Goal: Task Accomplishment & Management: Manage account settings

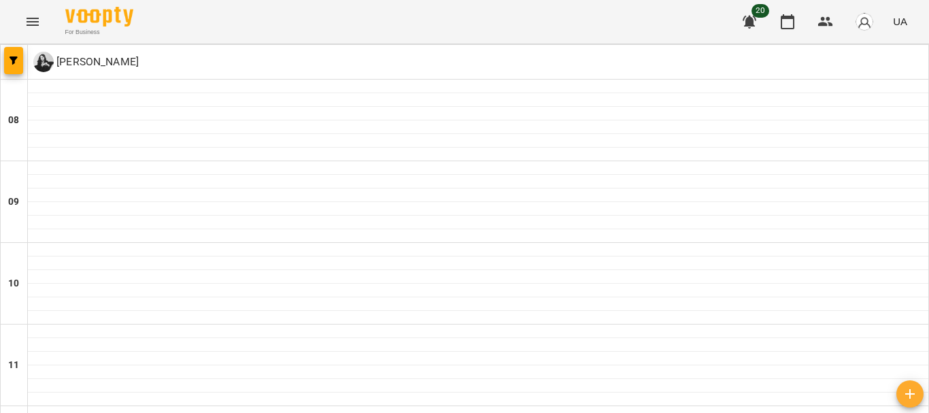
click at [37, 14] on icon "Menu" at bounding box center [32, 22] width 16 height 16
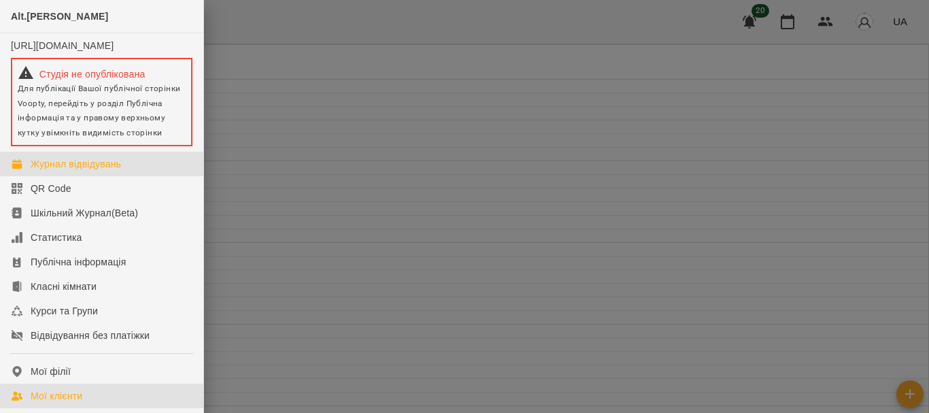
click at [88, 405] on link "Мої клієнти" at bounding box center [101, 396] width 203 height 24
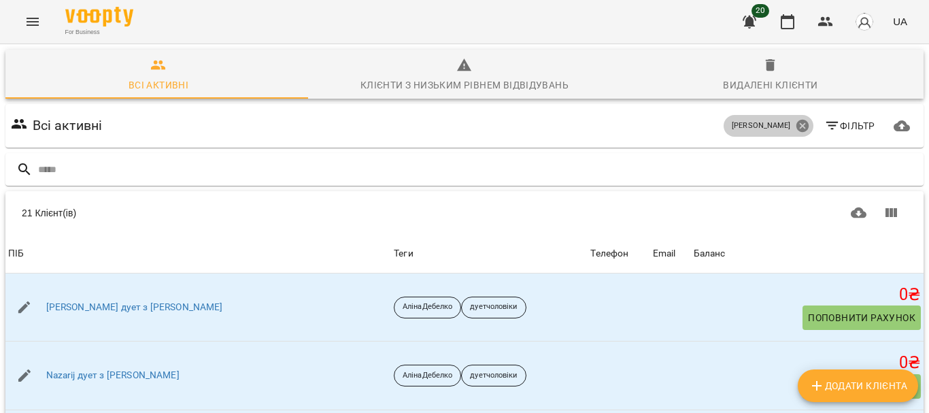
click at [796, 129] on icon at bounding box center [802, 126] width 12 height 12
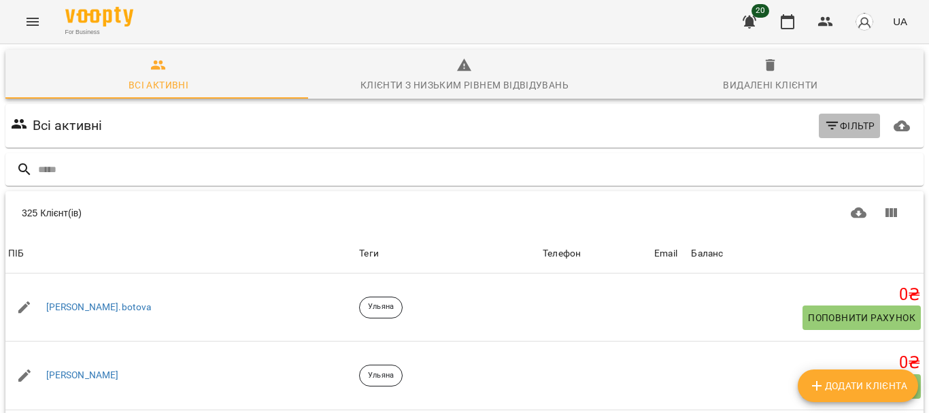
click at [838, 114] on button "Фільтр" at bounding box center [850, 126] width 62 height 24
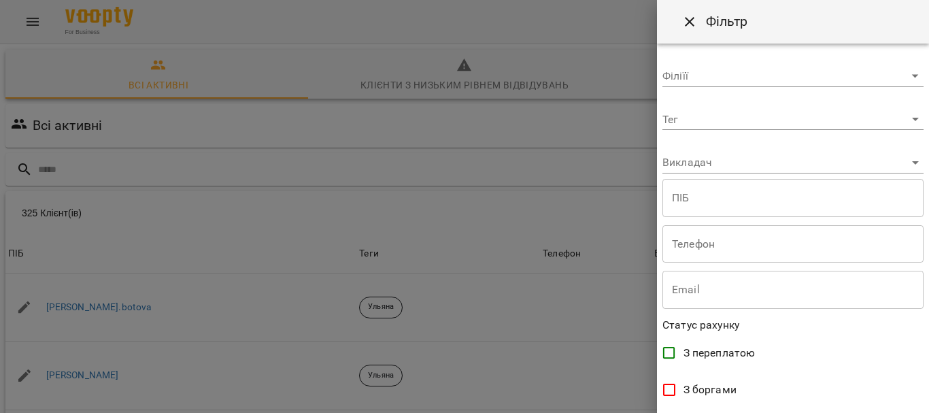
click at [838, 123] on body "For Business 20 UA Всі активні Клієнти з низьким рівнем відвідувань Видалені кл…" at bounding box center [464, 354] width 929 height 708
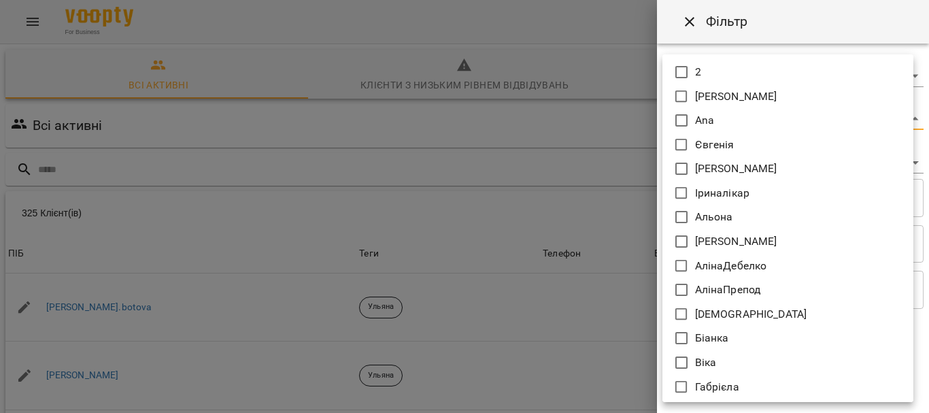
click at [886, 37] on div at bounding box center [464, 206] width 929 height 413
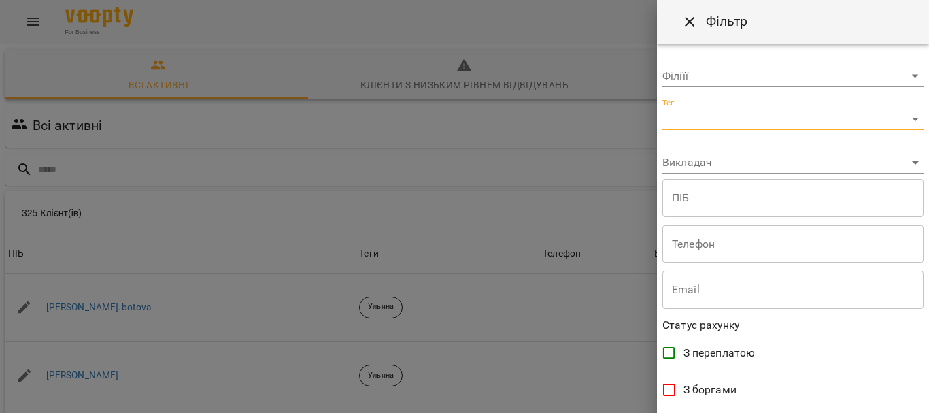
click at [912, 154] on body "For Business 20 UA Всі активні Клієнти з низьким рівнем відвідувань Видалені кл…" at bounding box center [464, 354] width 929 height 708
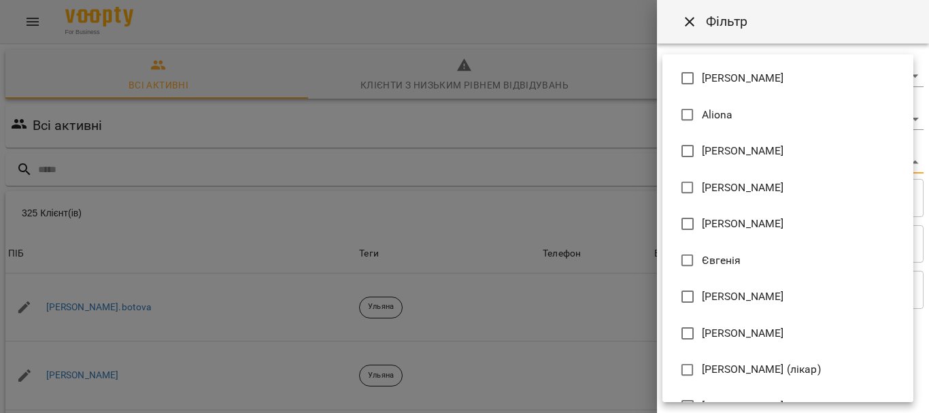
scroll to position [975, 0]
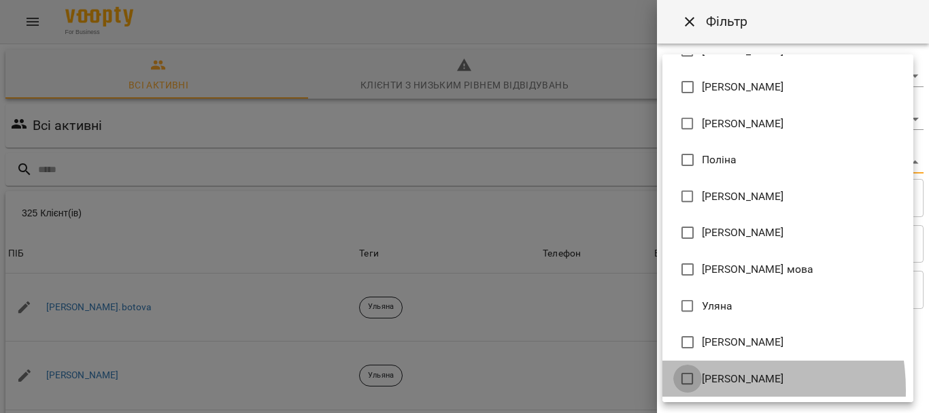
type input "**********"
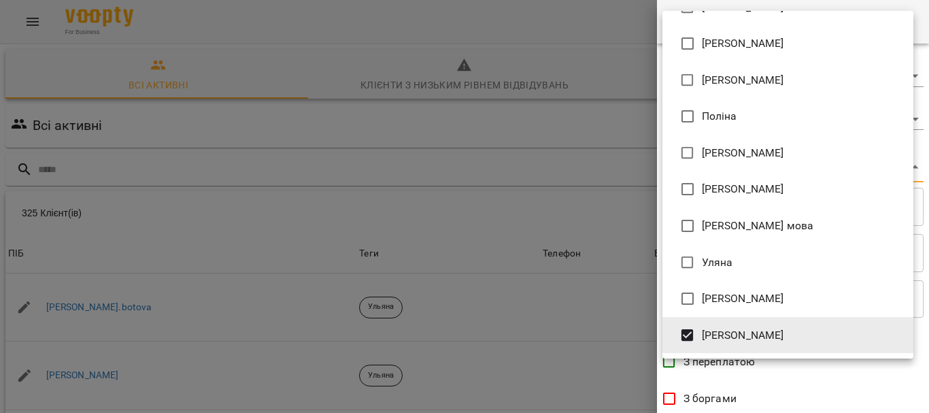
click at [929, 355] on div at bounding box center [464, 206] width 929 height 413
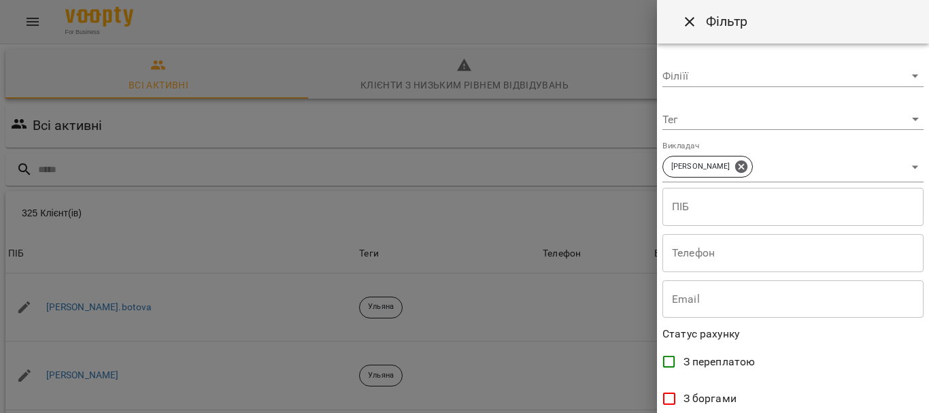
click at [929, 355] on div "Adelina Aliona Anastasia Elena Mitrik Natalia Hryb Євгенія Єлизавета Ірина Ірин…" at bounding box center [464, 206] width 929 height 413
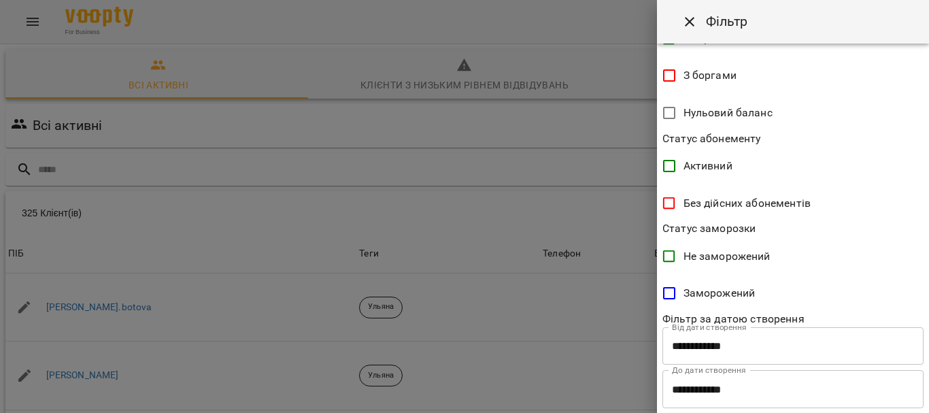
scroll to position [354, 0]
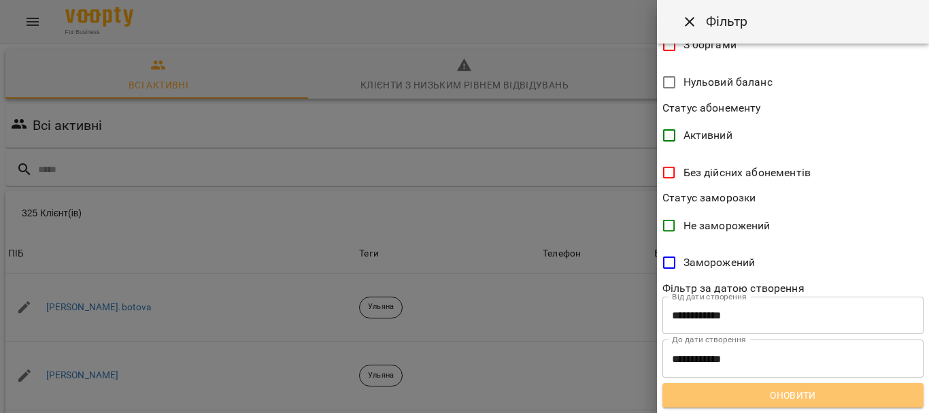
click at [804, 386] on button "Оновити" at bounding box center [793, 395] width 261 height 24
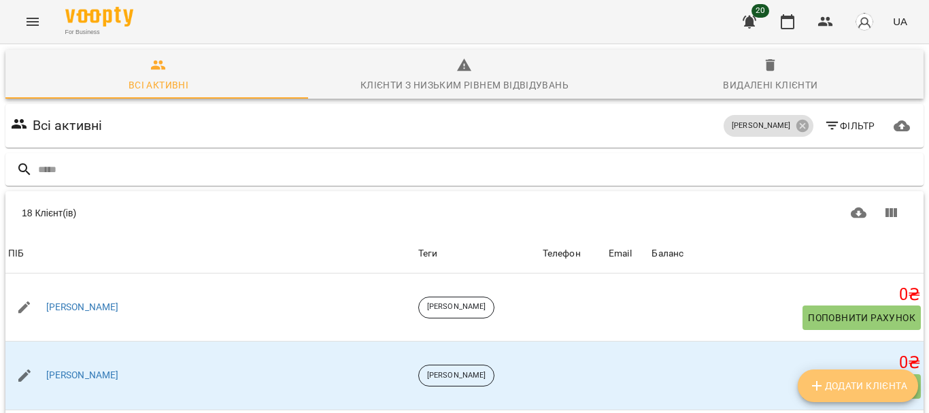
click at [804, 386] on button "Додати клієнта" at bounding box center [858, 385] width 120 height 33
select select "**"
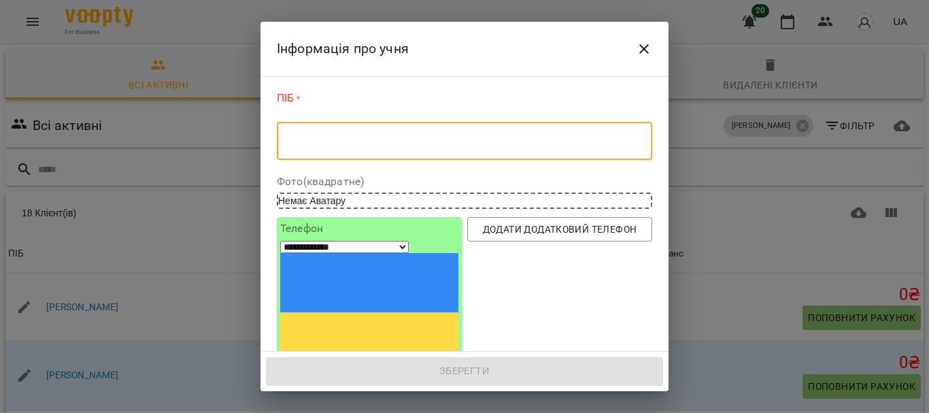
click at [368, 146] on textarea at bounding box center [464, 141] width 357 height 13
paste textarea "**********"
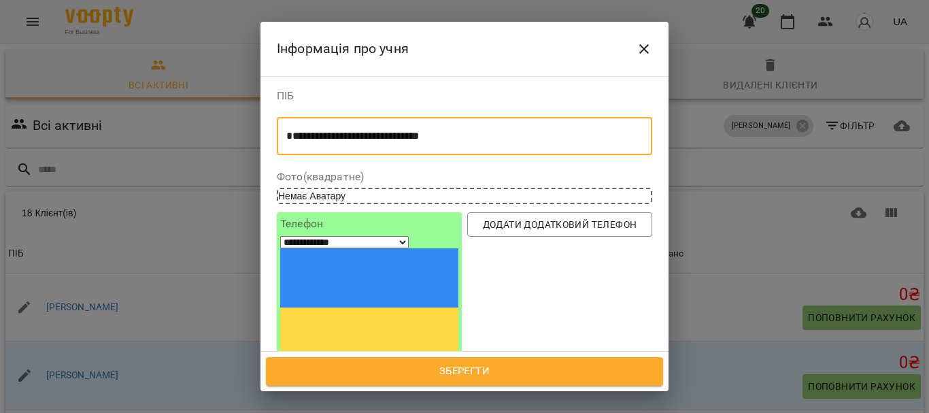
type textarea "**********"
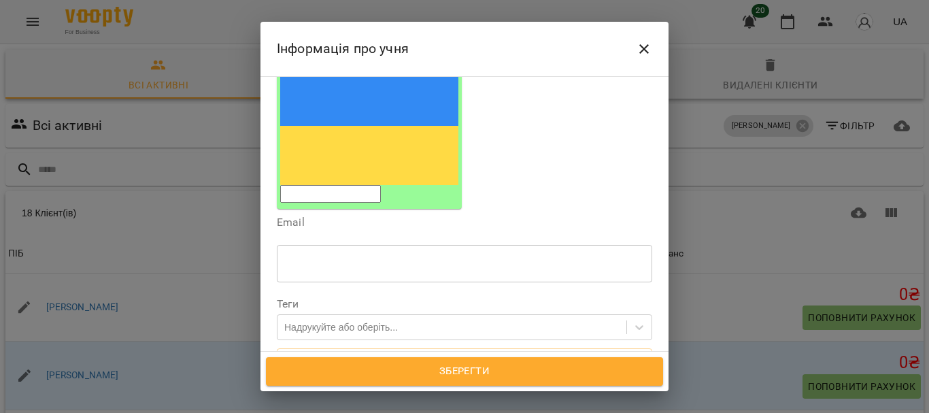
scroll to position [184, 0]
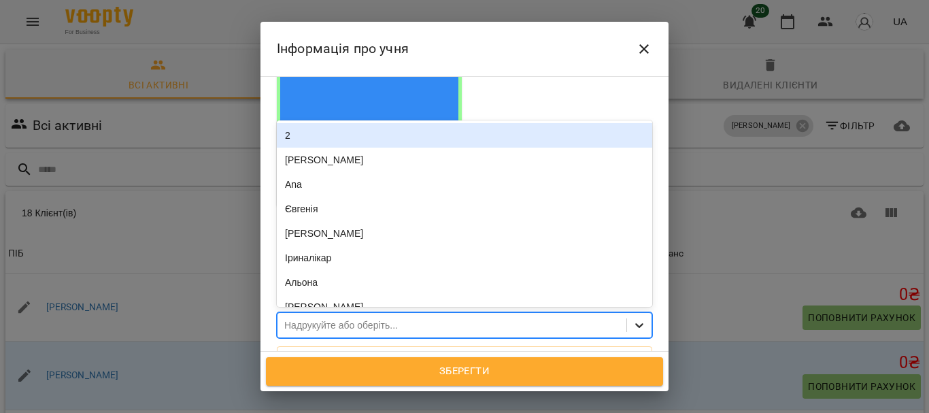
click at [640, 313] on div at bounding box center [639, 325] width 24 height 24
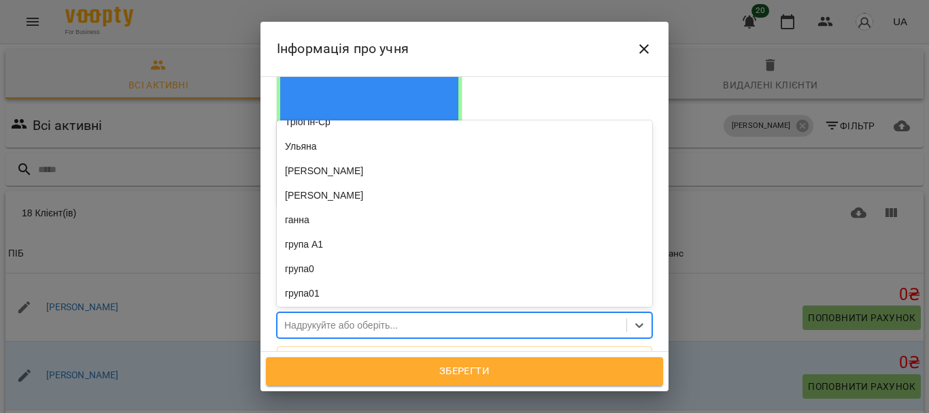
scroll to position [971, 0]
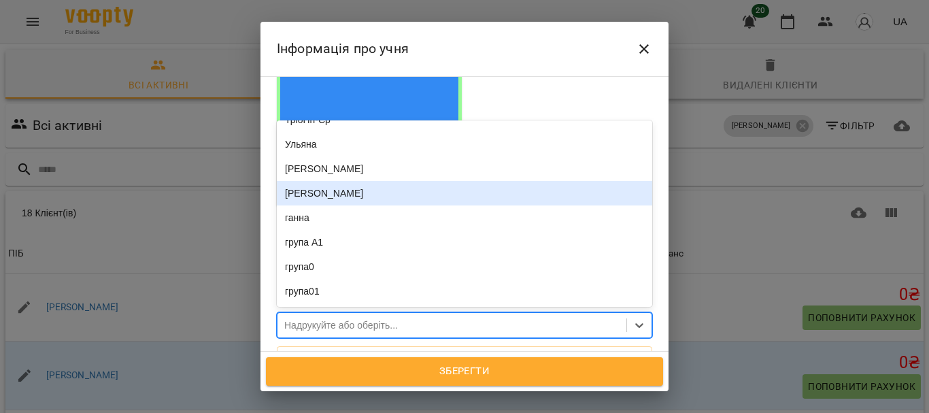
click at [306, 181] on div "[PERSON_NAME]" at bounding box center [465, 193] width 376 height 24
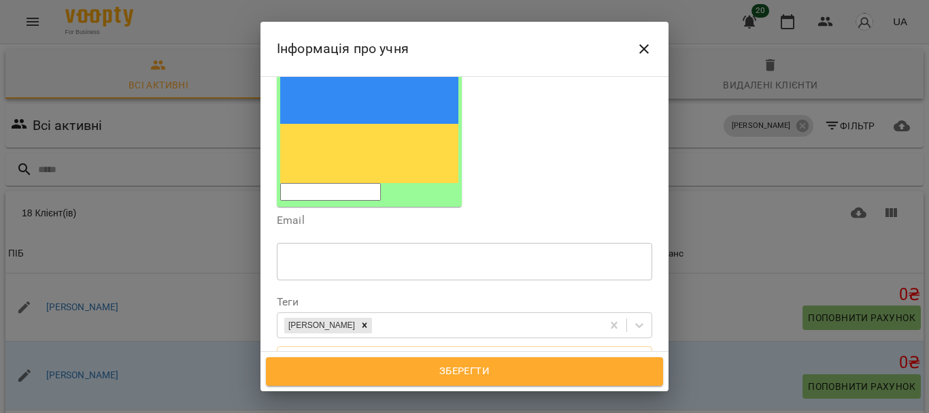
paste textarea "**********"
type textarea "**********"
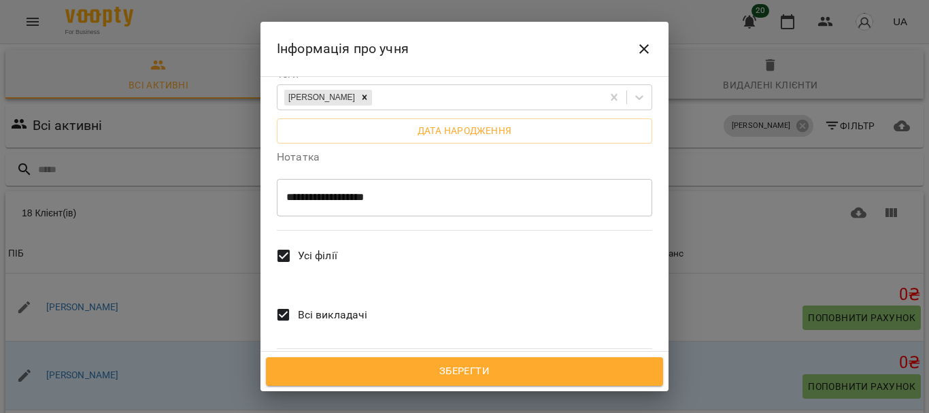
click at [362, 307] on span "Всі викладачі" at bounding box center [333, 315] width 70 height 16
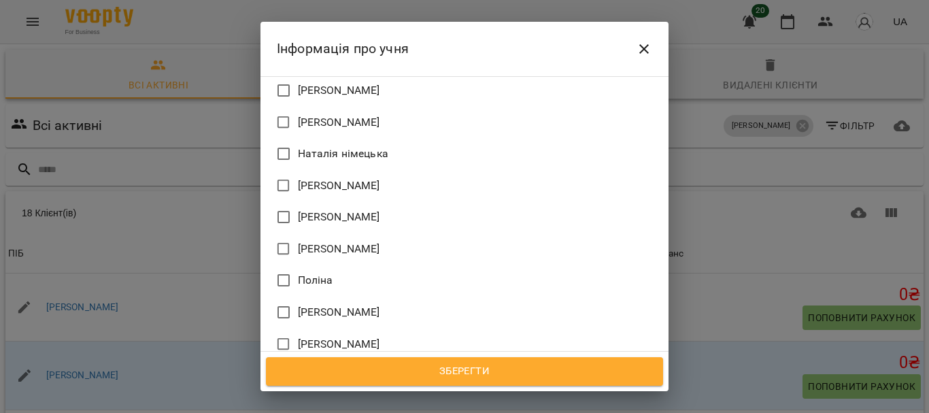
scroll to position [1580, 0]
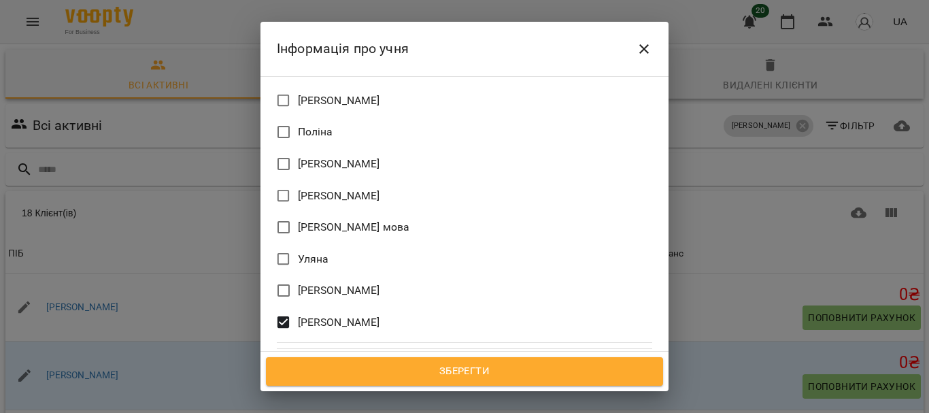
click at [478, 371] on span "Зберегти" at bounding box center [464, 372] width 367 height 18
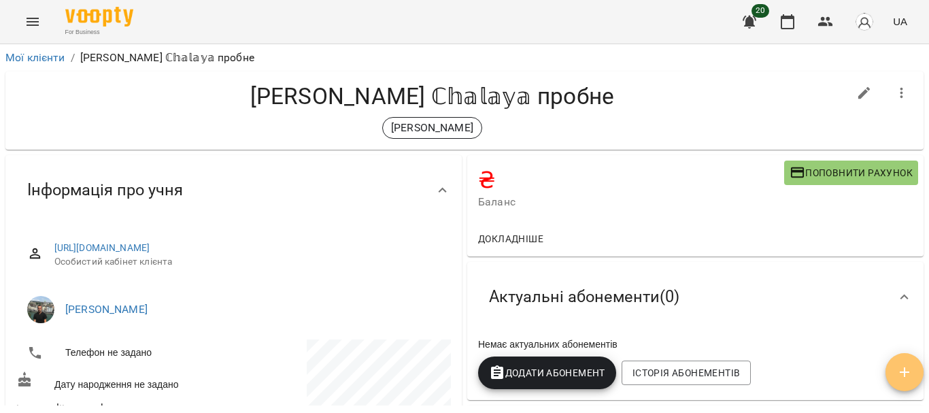
click at [912, 367] on icon "button" at bounding box center [905, 372] width 16 height 16
click at [912, 374] on icon "button" at bounding box center [905, 372] width 16 height 16
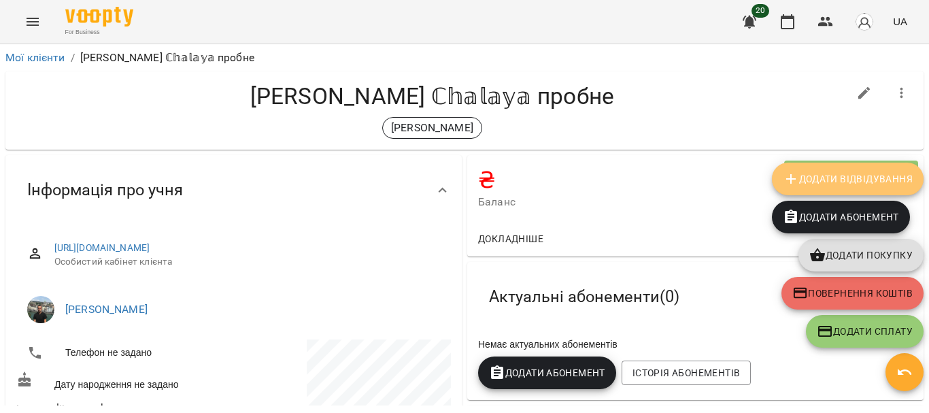
click at [813, 184] on span "Додати Відвідування" at bounding box center [848, 179] width 130 height 16
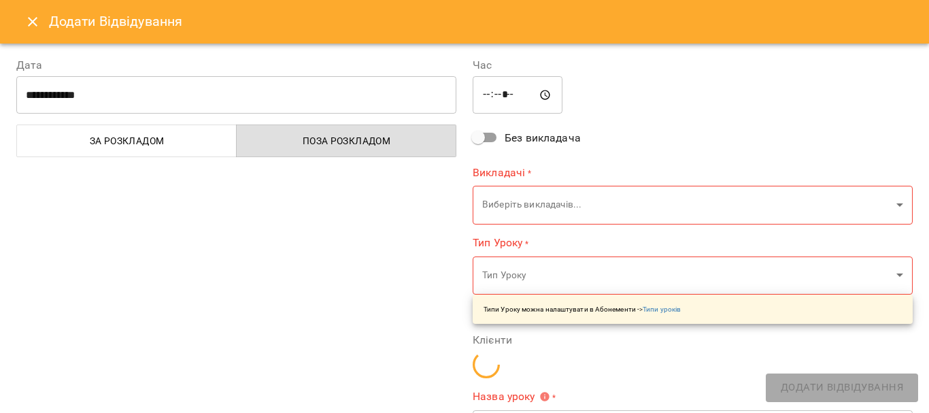
click at [179, 103] on input "**********" at bounding box center [236, 95] width 440 height 38
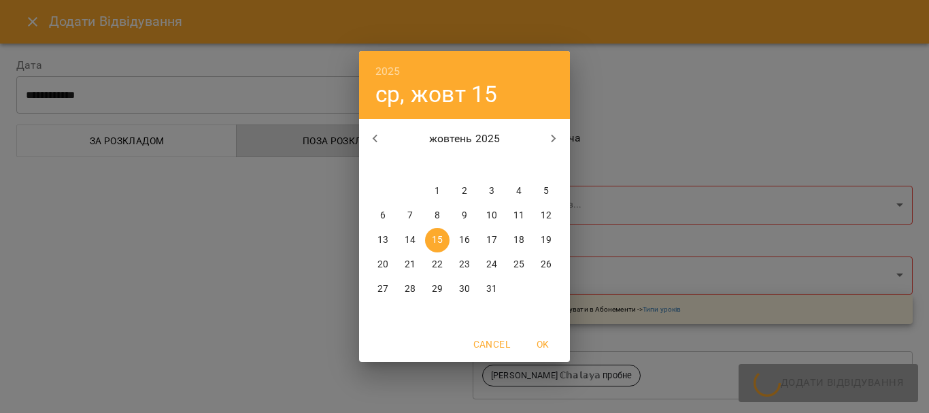
type input "**********"
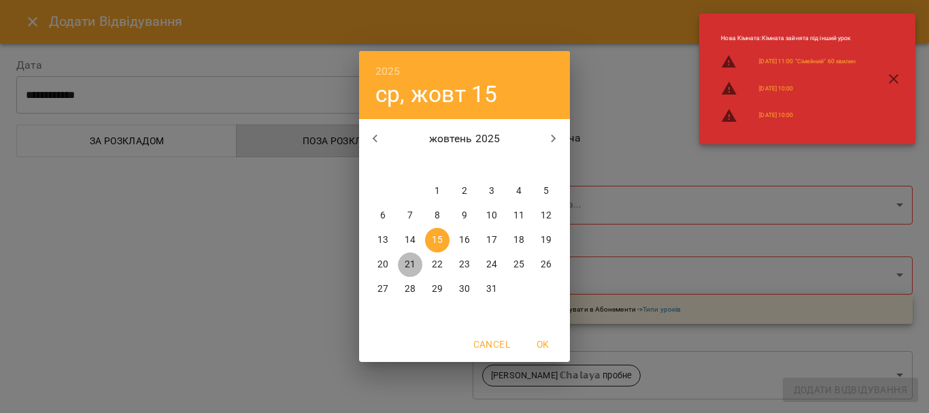
click at [404, 259] on span "21" at bounding box center [410, 265] width 24 height 14
type input "**********"
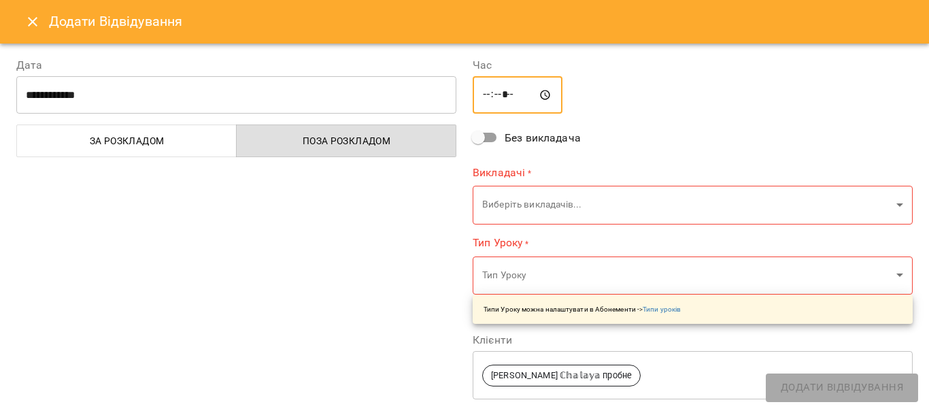
click at [486, 95] on input "*****" at bounding box center [518, 95] width 90 height 38
type input "*****"
click at [578, 191] on body "**********" at bounding box center [464, 228] width 929 height 457
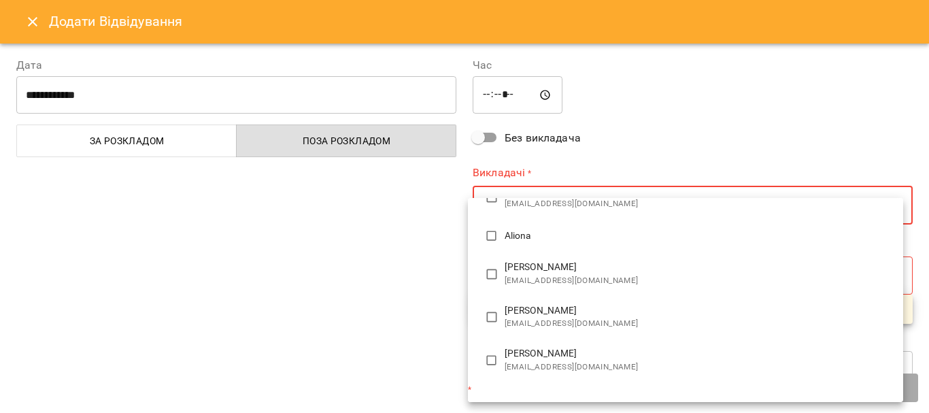
scroll to position [1212, 0]
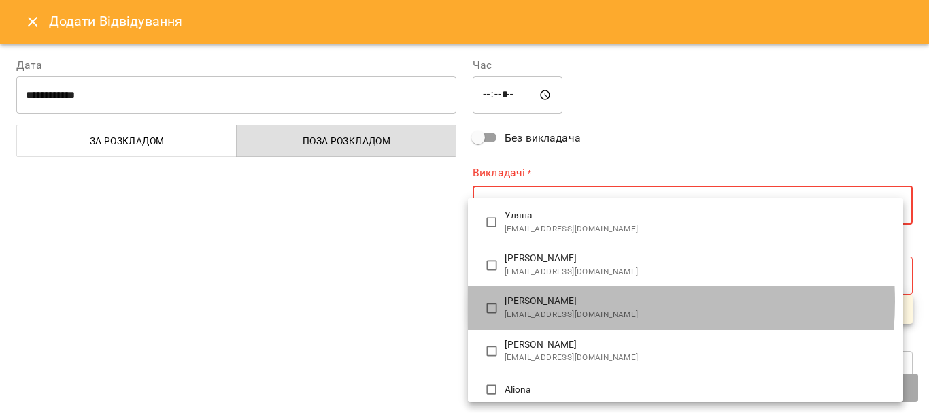
click at [561, 301] on span "[PERSON_NAME]" at bounding box center [699, 302] width 388 height 14
type input "**********"
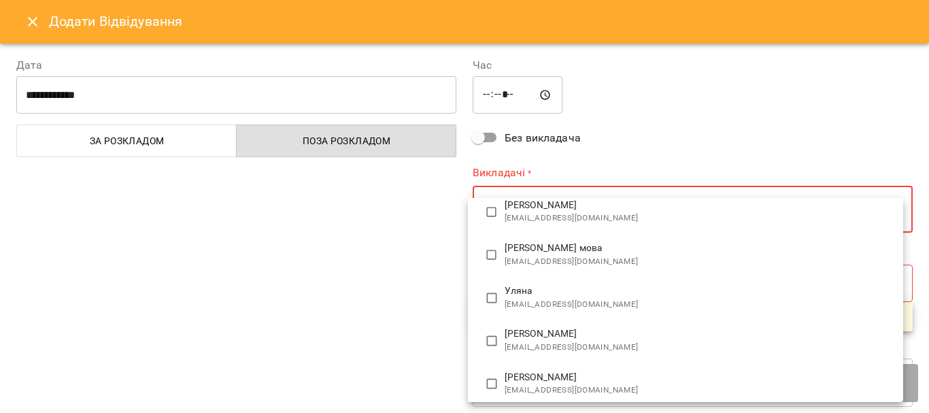
scroll to position [0, 0]
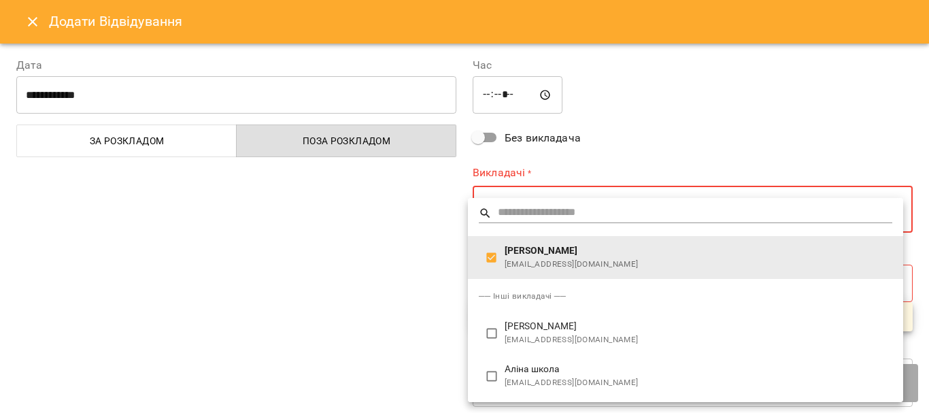
click at [733, 96] on div at bounding box center [464, 206] width 929 height 413
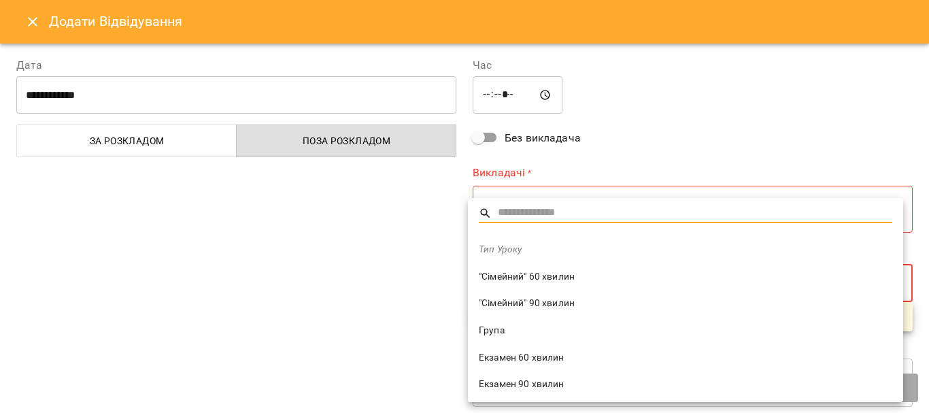
click at [889, 280] on body "**********" at bounding box center [464, 228] width 929 height 457
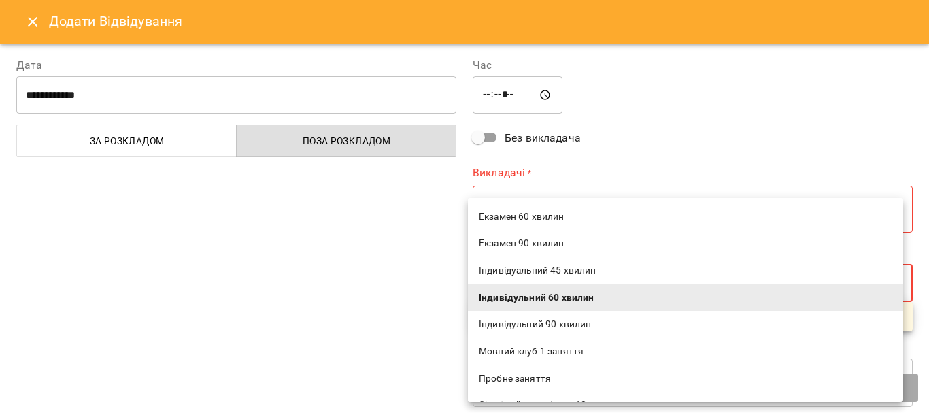
scroll to position [210, 0]
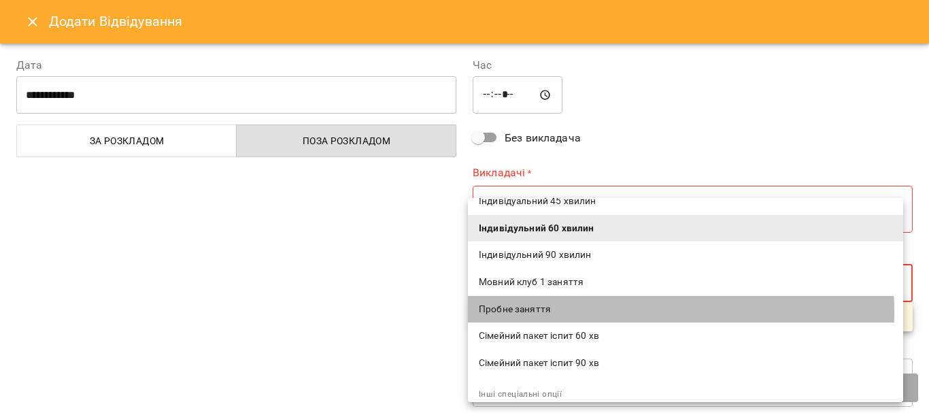
click at [564, 312] on span "Пробне заняття" at bounding box center [686, 310] width 414 height 14
type input "**********"
type input "**"
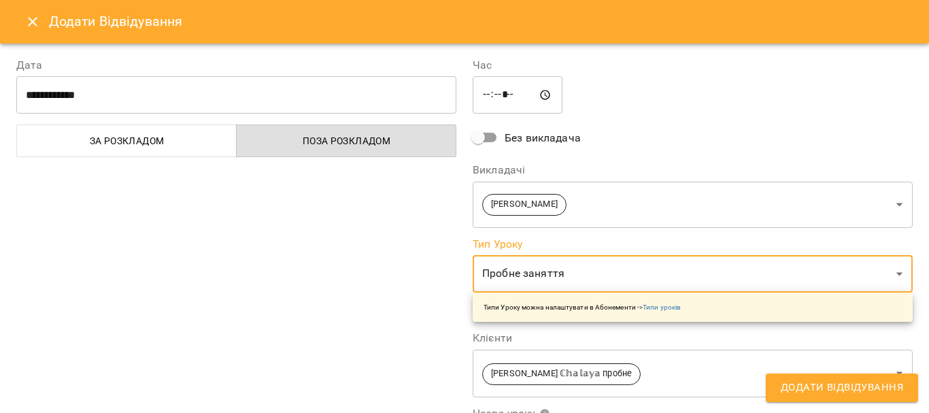
click at [871, 387] on span "Додати Відвідування" at bounding box center [842, 388] width 122 height 18
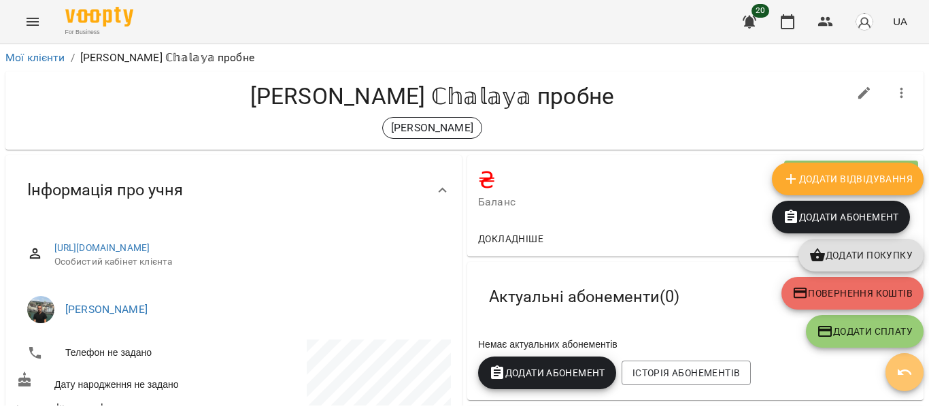
click at [905, 377] on icon "button" at bounding box center [905, 372] width 16 height 16
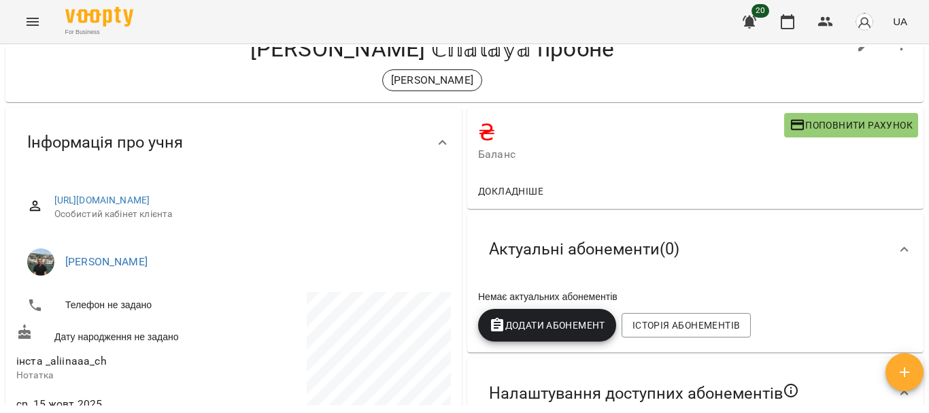
scroll to position [0, 0]
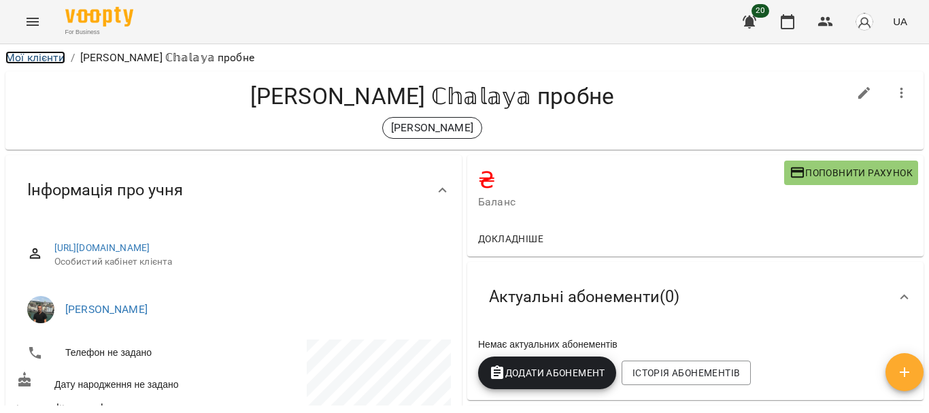
click at [36, 56] on link "Мої клієнти" at bounding box center [35, 57] width 60 height 13
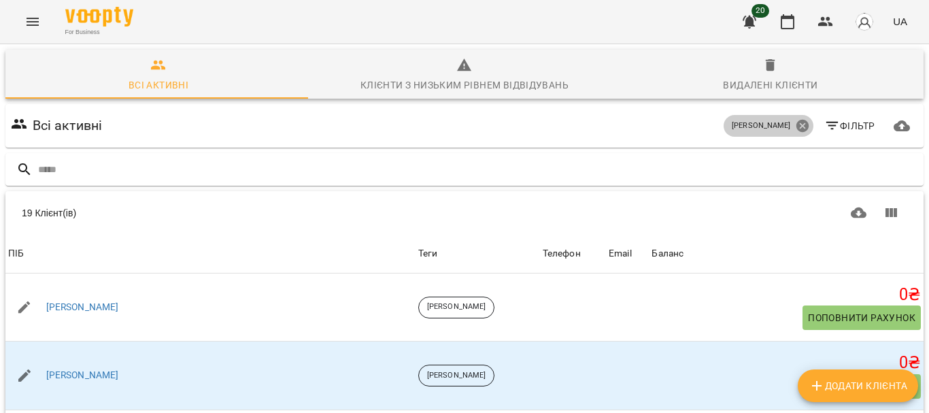
click at [795, 125] on icon at bounding box center [802, 125] width 15 height 15
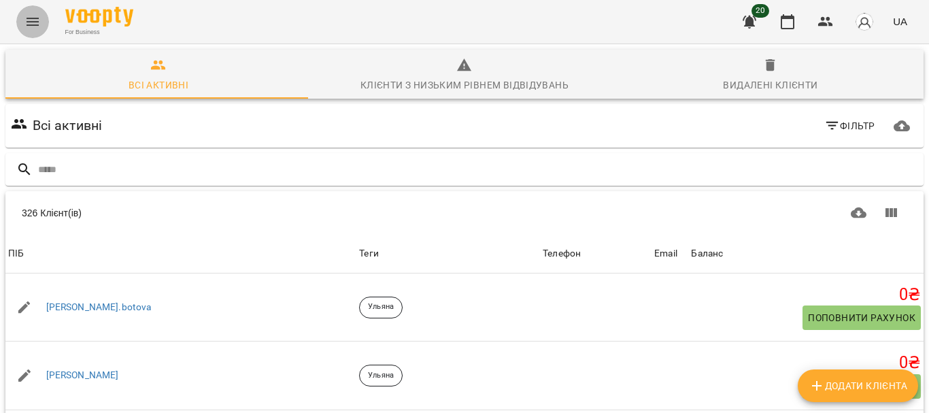
click at [22, 25] on button "Menu" at bounding box center [32, 21] width 33 height 33
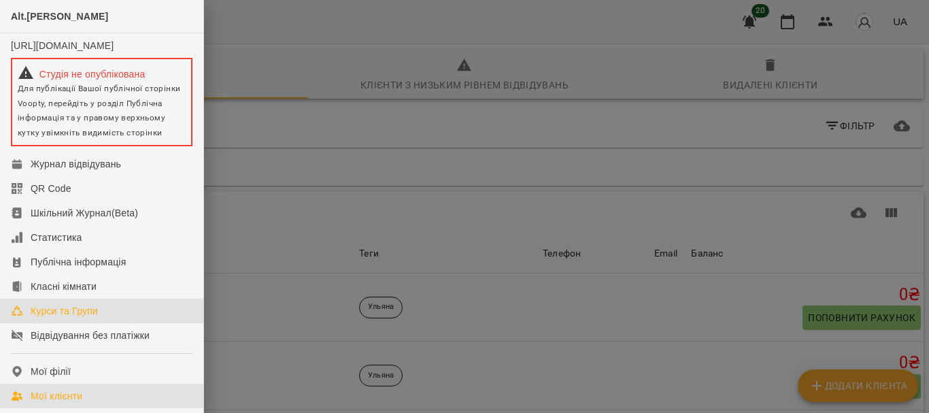
click at [76, 318] on div "Курси та Групи" at bounding box center [64, 311] width 67 height 14
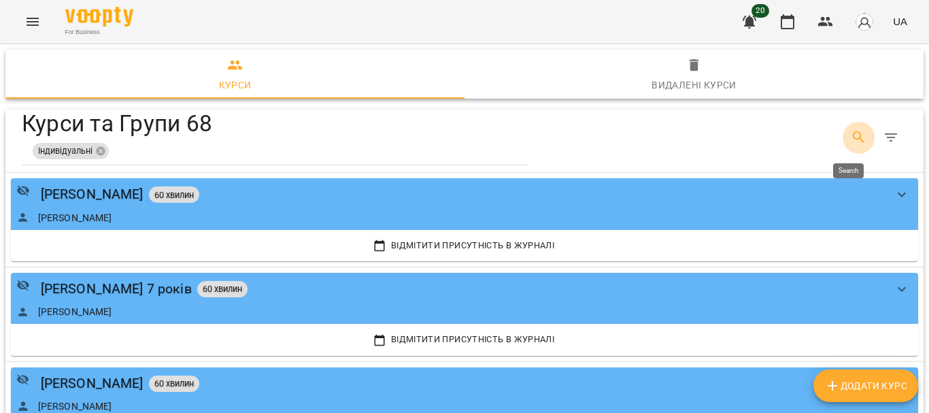
click at [857, 141] on button "Search" at bounding box center [859, 137] width 33 height 33
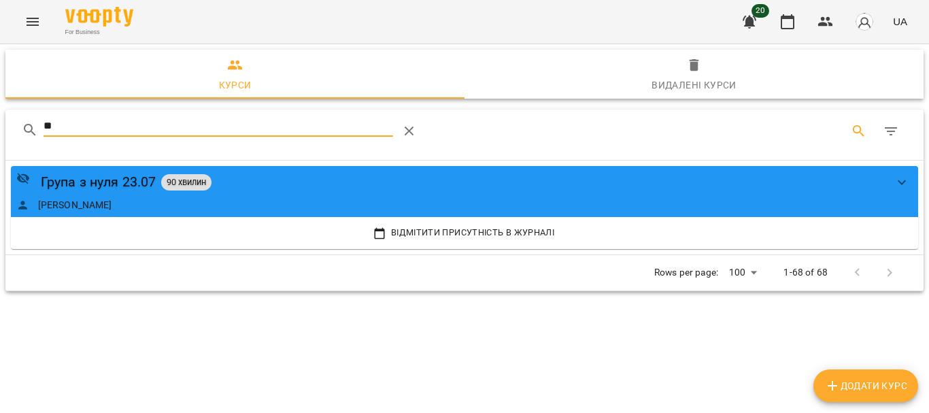
type input "*"
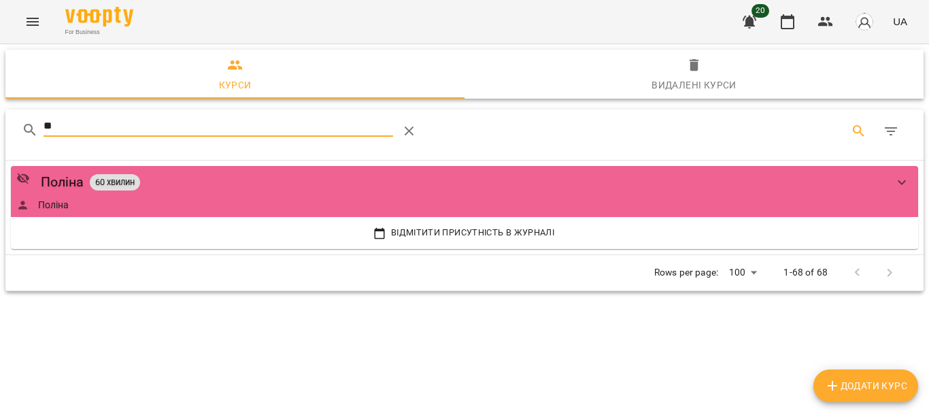
type input "*"
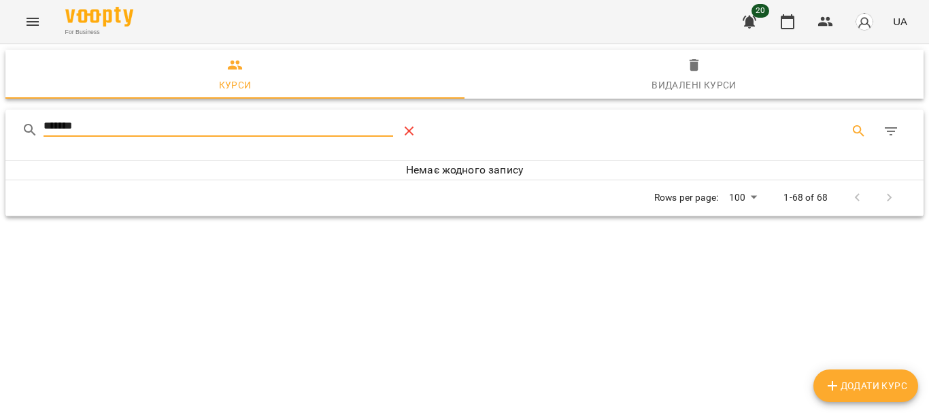
type input "*******"
click at [414, 135] on icon "Table Toolbar" at bounding box center [410, 132] width 10 height 10
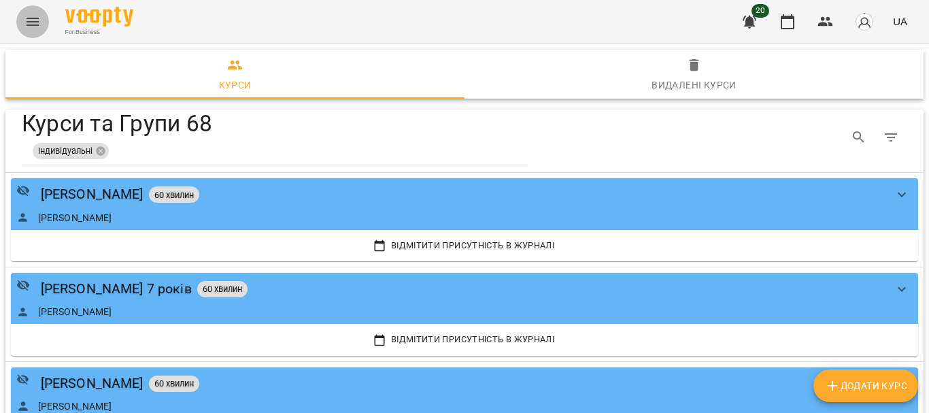
click at [35, 18] on icon "Menu" at bounding box center [33, 22] width 12 height 8
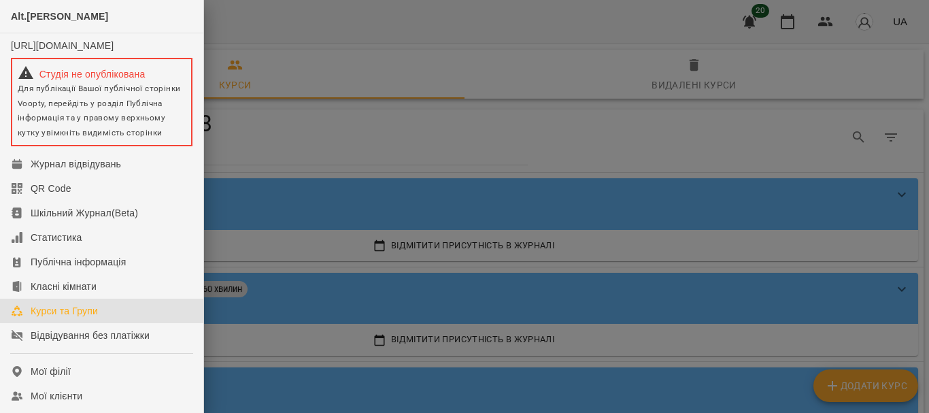
click at [237, 134] on div at bounding box center [464, 206] width 929 height 413
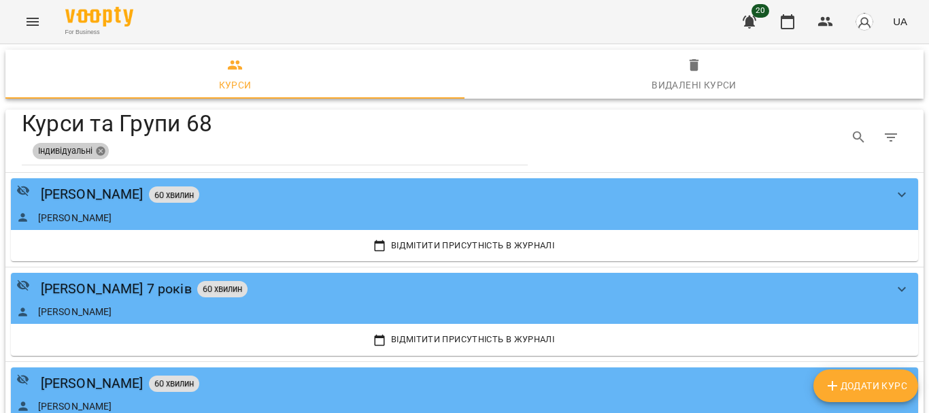
click at [100, 152] on icon "Table Toolbar" at bounding box center [100, 151] width 11 height 11
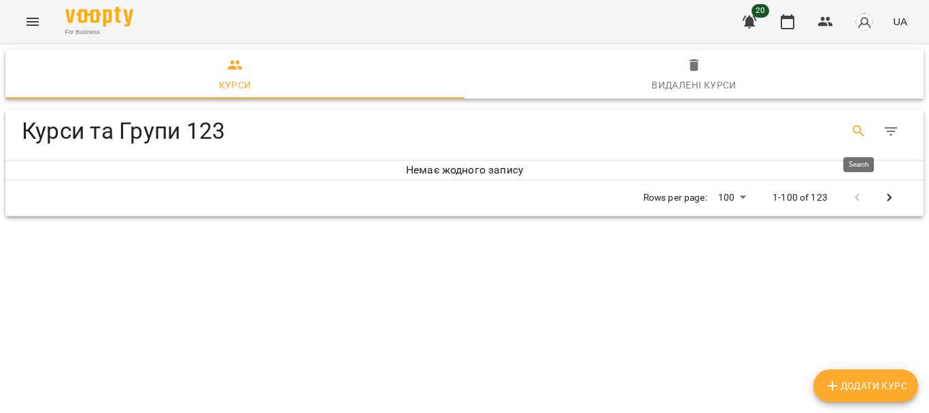
click at [865, 130] on icon "Search" at bounding box center [859, 131] width 16 height 16
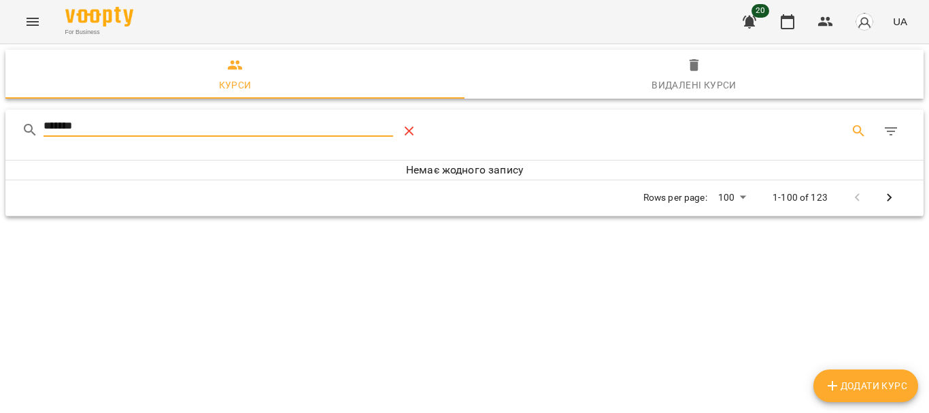
click at [414, 128] on icon "Table Toolbar" at bounding box center [410, 132] width 10 height 10
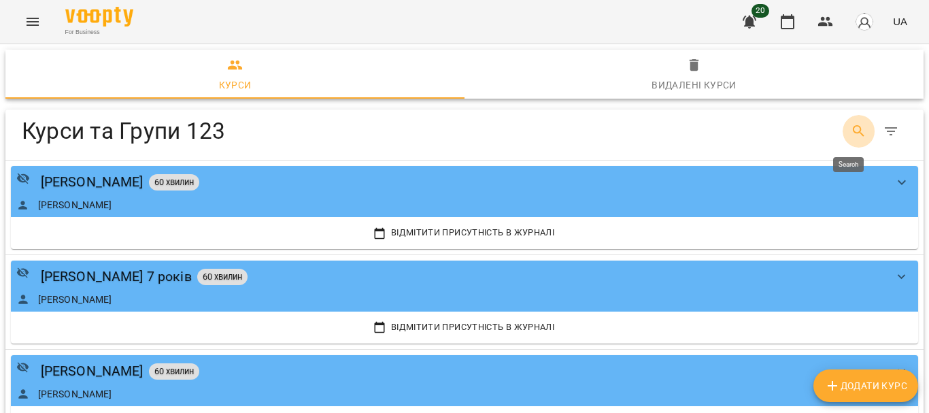
click at [853, 137] on icon "Search" at bounding box center [859, 131] width 16 height 16
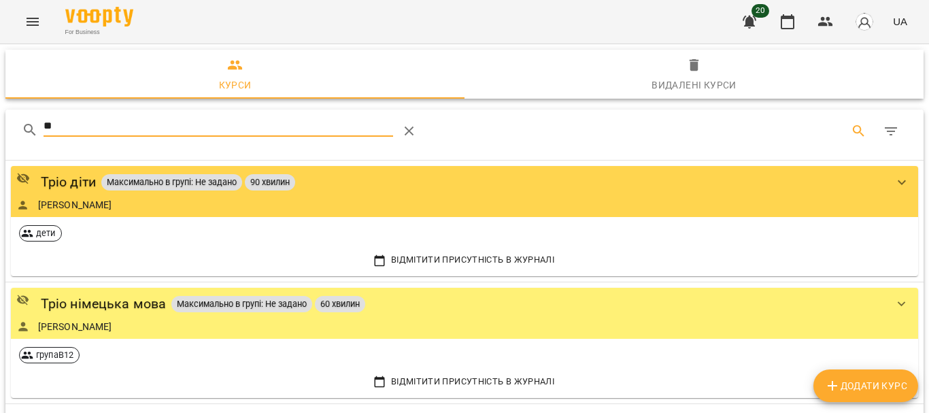
type input "*"
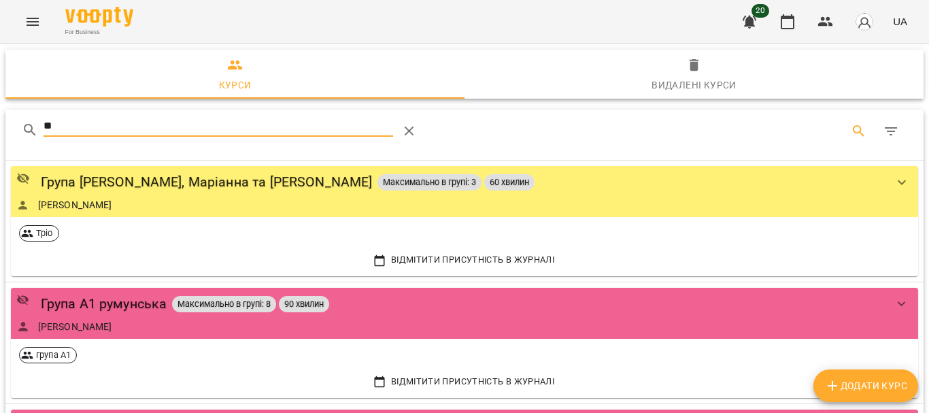
type input "*"
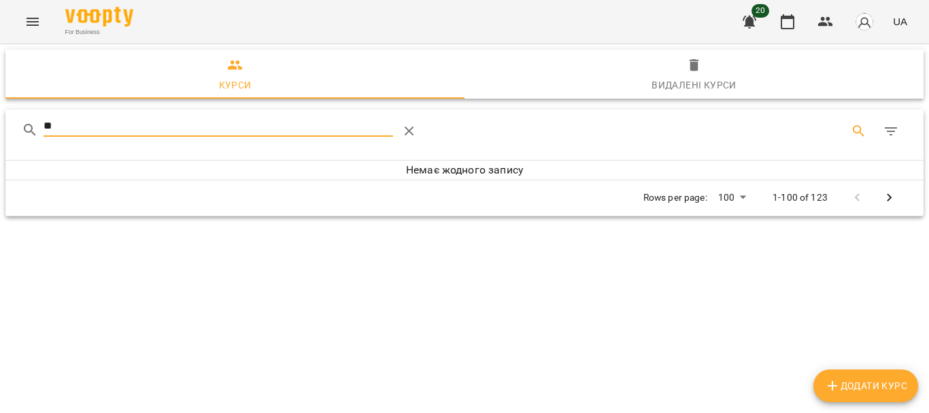
type input "*"
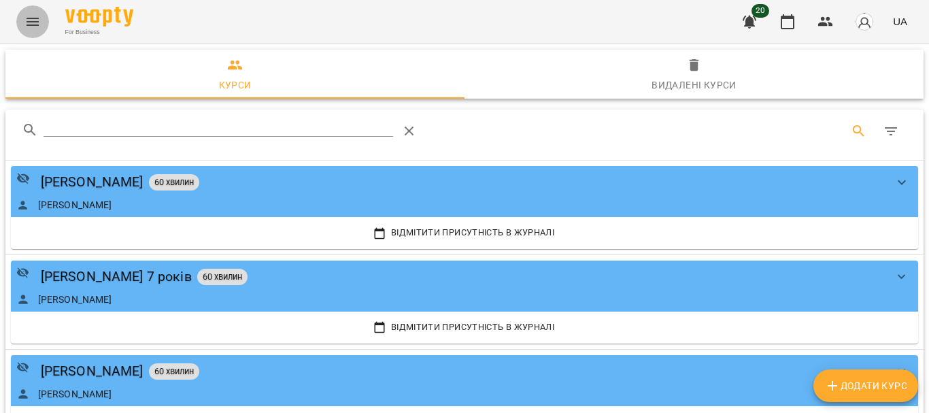
click at [26, 15] on icon "Menu" at bounding box center [32, 22] width 16 height 16
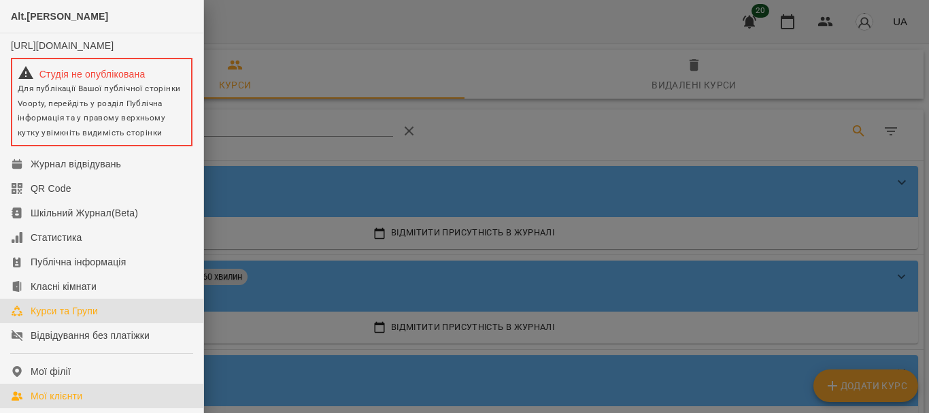
click at [69, 403] on div "Мої клієнти" at bounding box center [57, 396] width 52 height 14
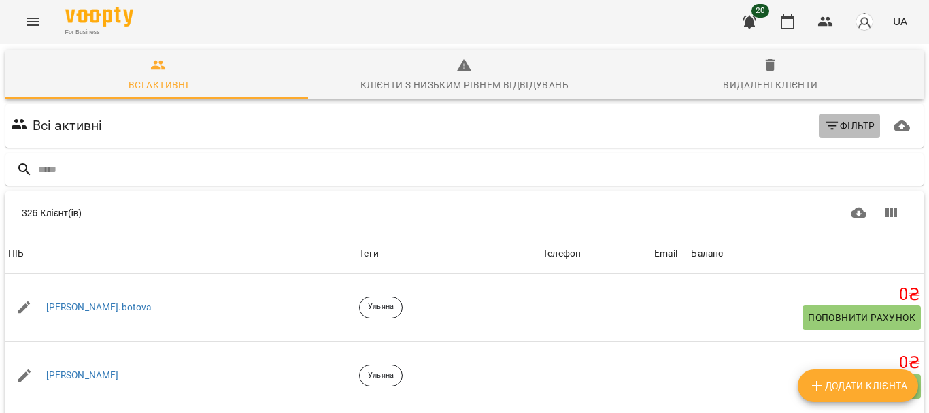
click at [835, 125] on span "Фільтр" at bounding box center [850, 126] width 51 height 16
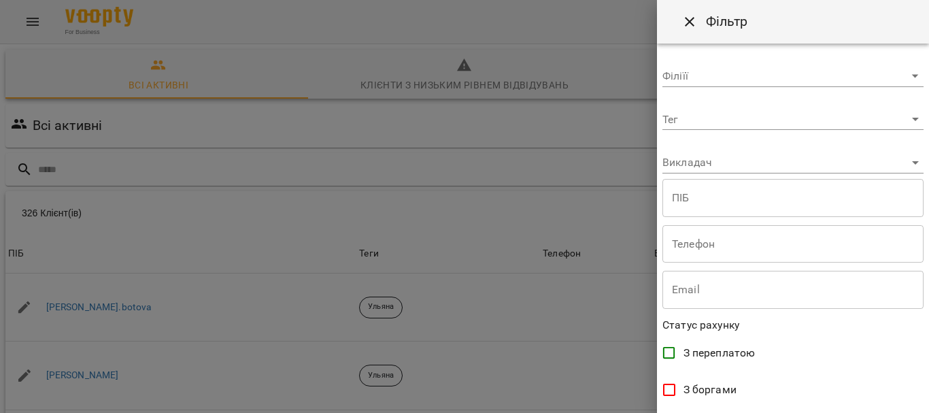
click at [885, 165] on body "For Business 20 UA Всі активні Клієнти з низьким рівнем відвідувань Видалені кл…" at bounding box center [464, 354] width 929 height 708
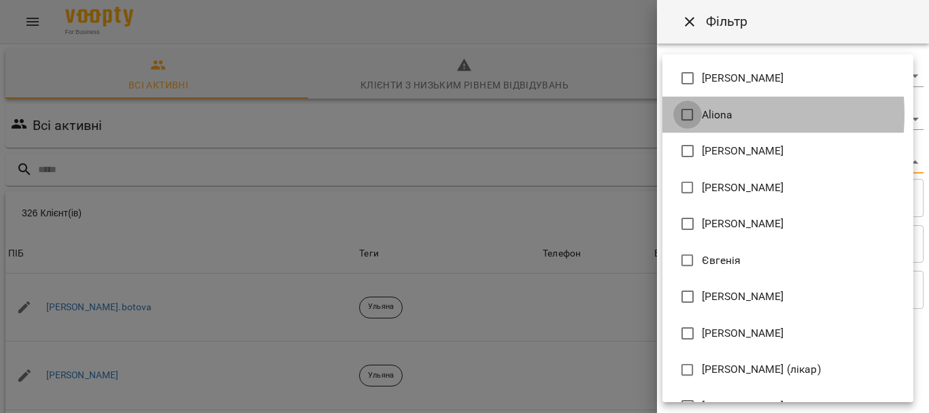
type input "**********"
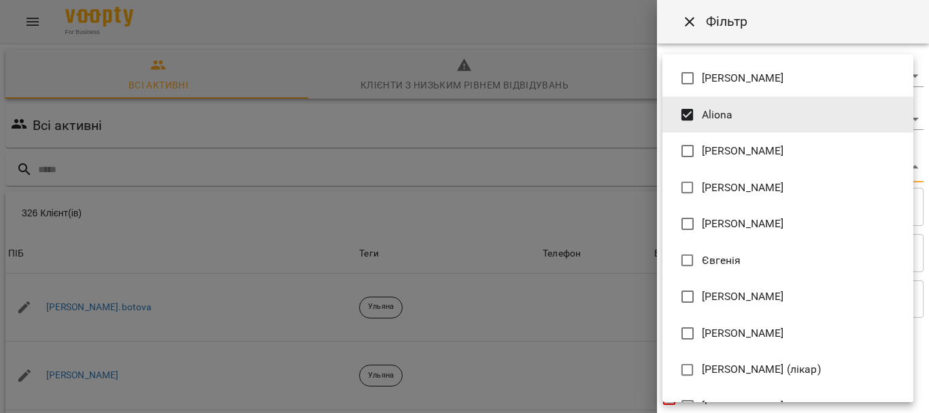
click at [929, 354] on div at bounding box center [464, 206] width 929 height 413
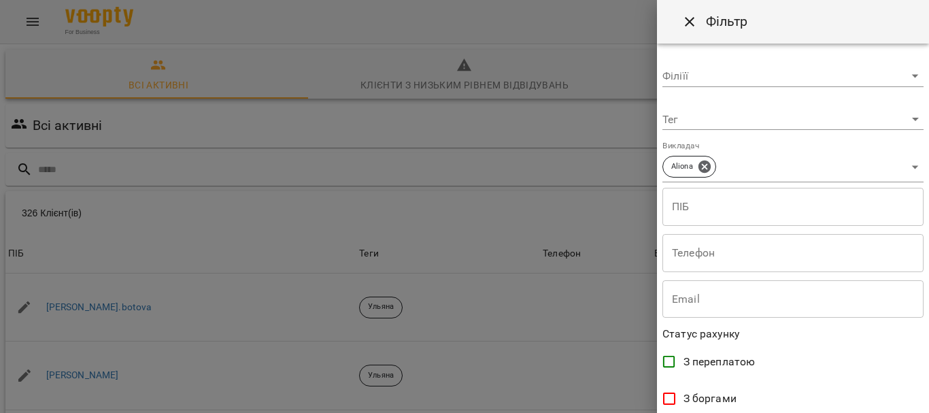
click at [929, 354] on div "[PERSON_NAME] [PERSON_NAME] Mitrik [PERSON_NAME] [PERSON_NAME] [PERSON_NAME] [P…" at bounding box center [464, 206] width 929 height 413
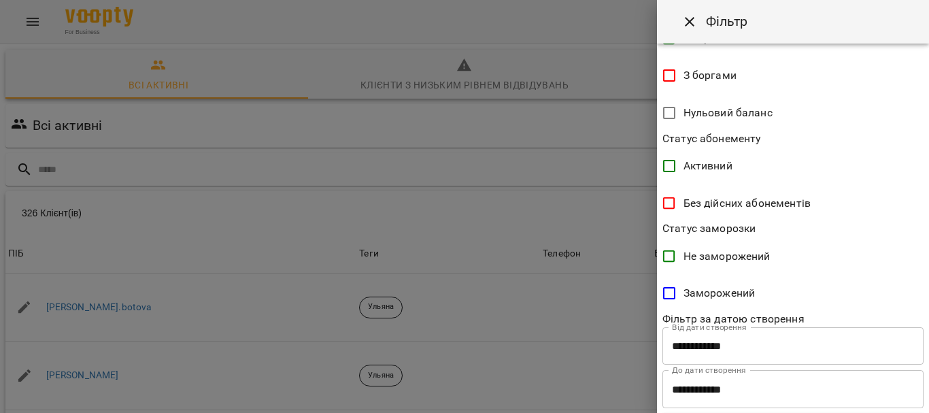
scroll to position [354, 0]
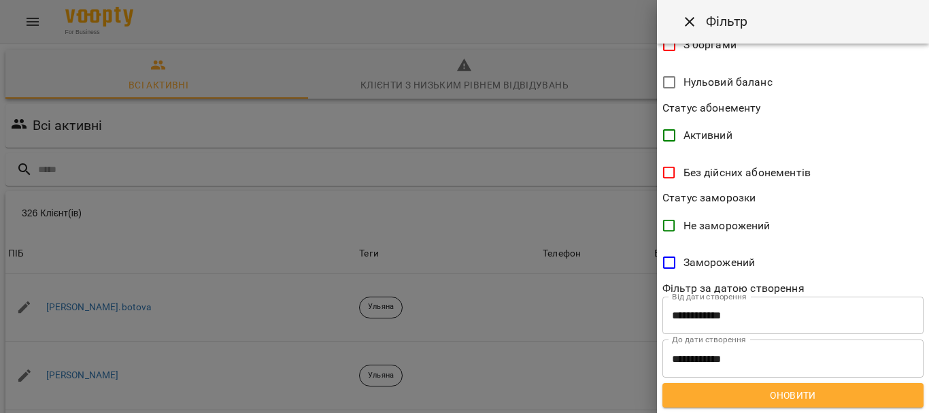
click at [855, 393] on span "Оновити" at bounding box center [794, 395] width 240 height 16
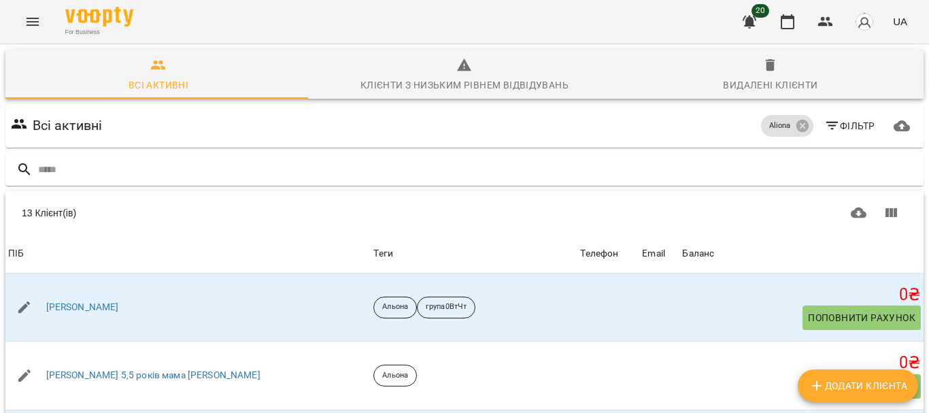
scroll to position [180, 0]
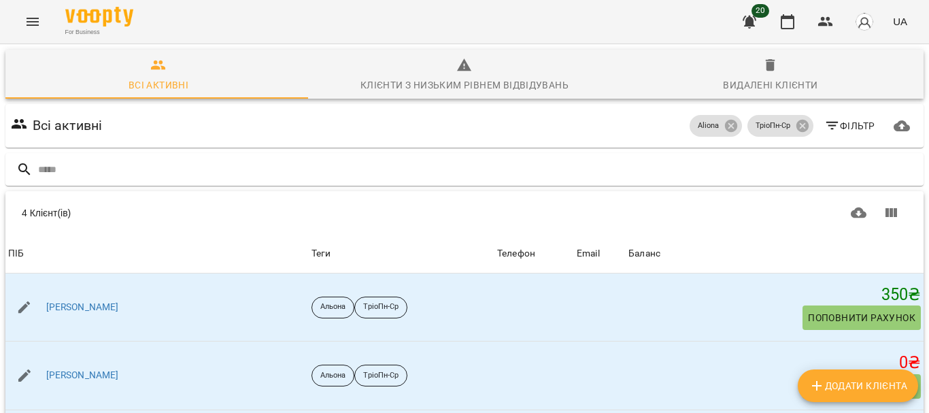
scroll to position [60, 0]
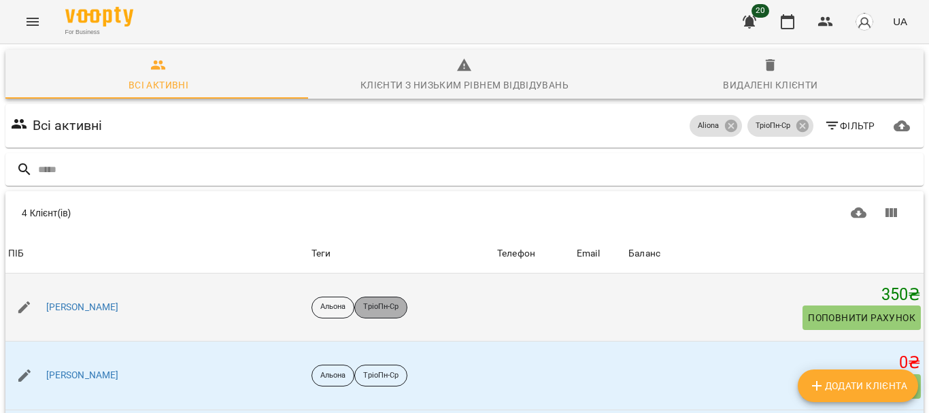
click at [363, 301] on p "ТріоПн-Ср" at bounding box center [380, 307] width 35 height 12
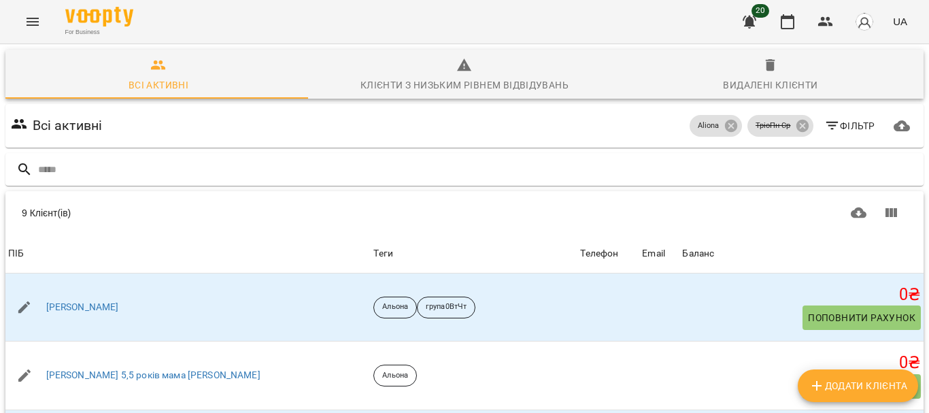
scroll to position [0, 0]
click at [795, 125] on icon at bounding box center [802, 125] width 15 height 15
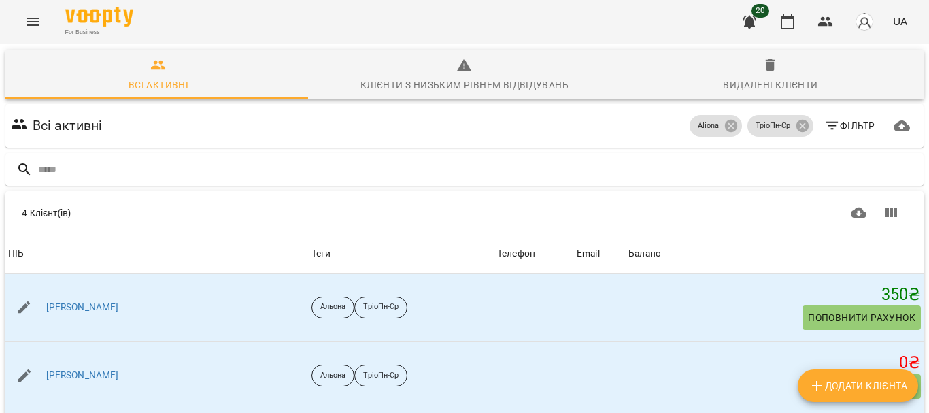
scroll to position [60, 0]
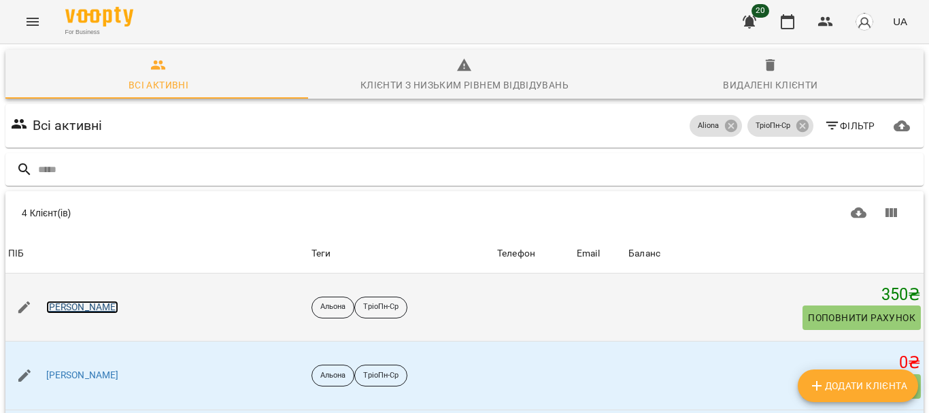
click at [67, 301] on link "[PERSON_NAME]" at bounding box center [82, 308] width 73 height 14
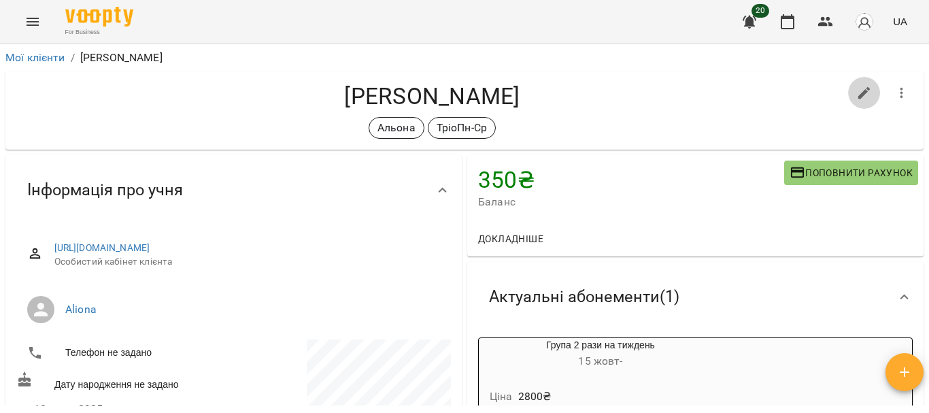
click at [857, 97] on icon "button" at bounding box center [865, 93] width 16 height 16
select select "**"
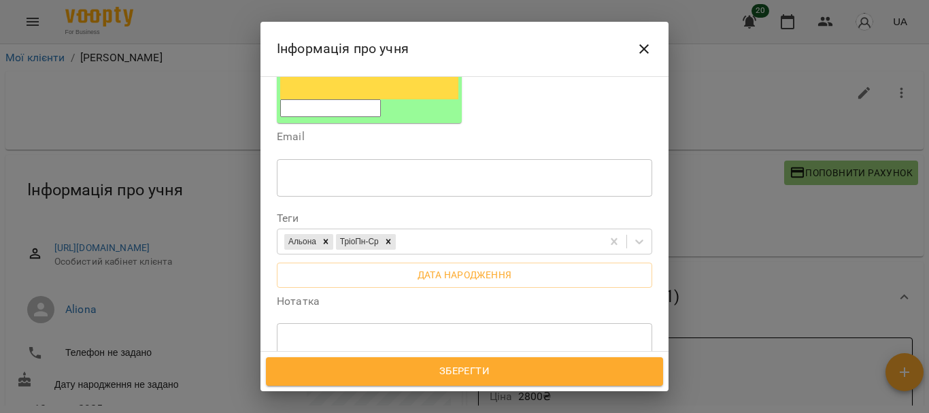
scroll to position [273, 0]
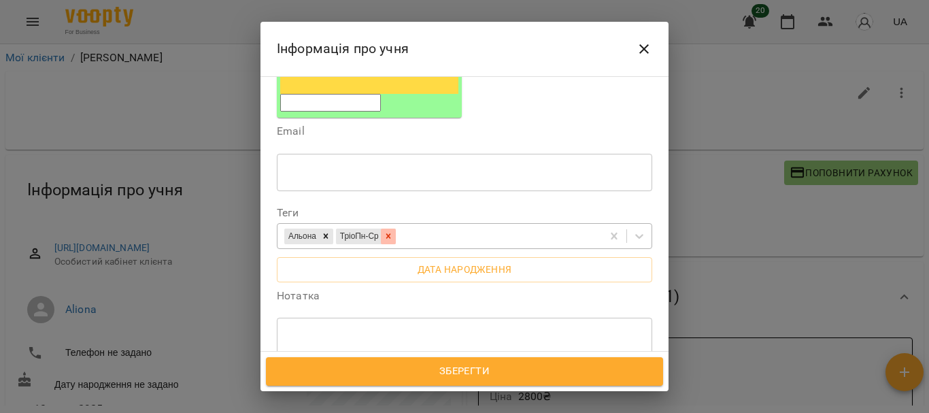
click at [393, 231] on icon at bounding box center [389, 236] width 10 height 10
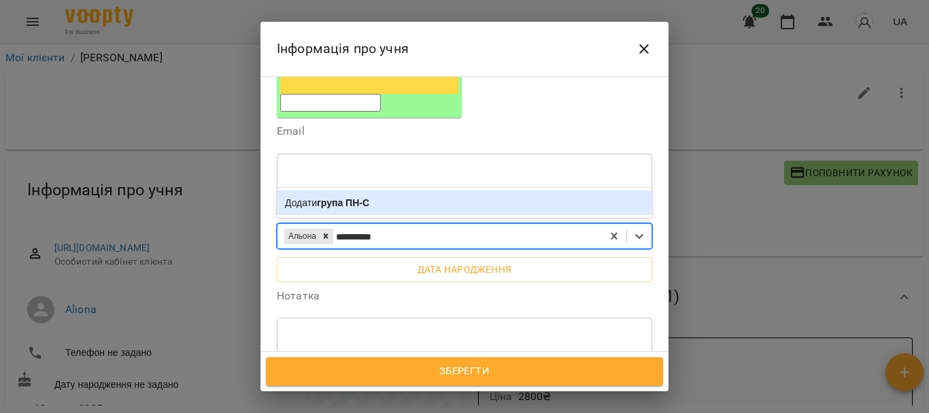
type input "**********"
click at [356, 197] on b "група ПН-Ср" at bounding box center [346, 202] width 59 height 11
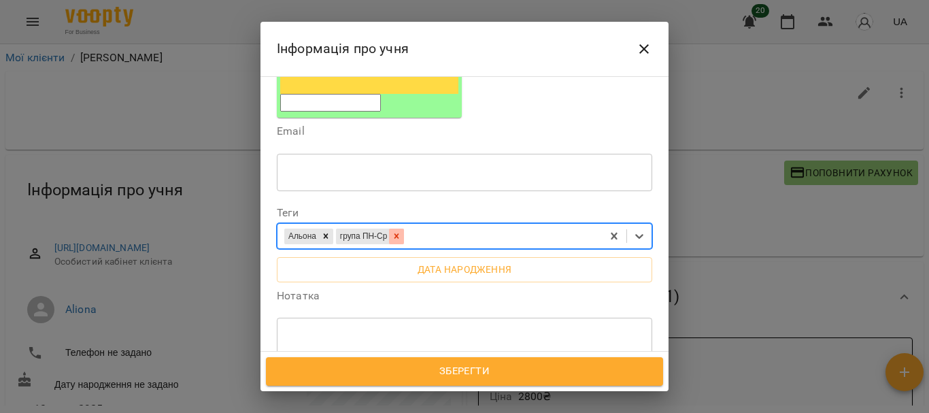
click at [404, 229] on div at bounding box center [396, 237] width 15 height 16
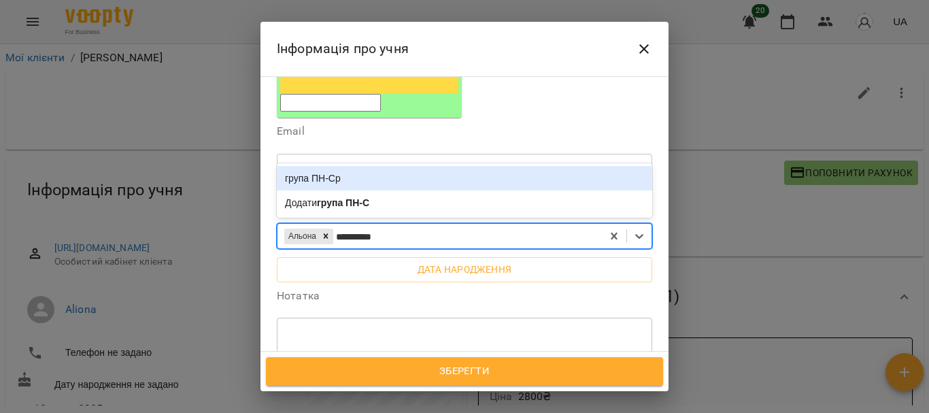
type input "**********"
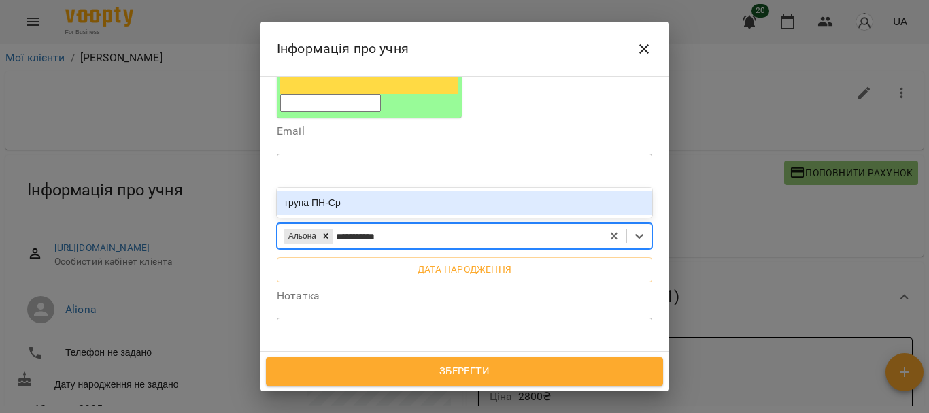
click at [369, 191] on div "група ПН-Ср" at bounding box center [465, 203] width 376 height 24
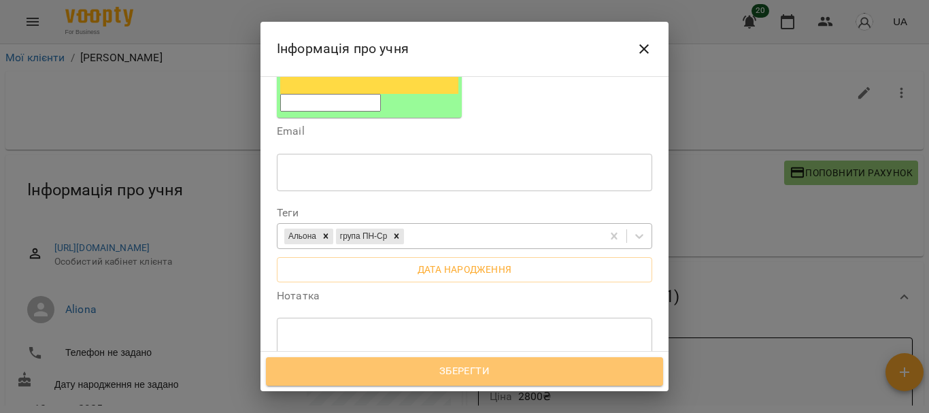
click at [488, 372] on span "Зберегти" at bounding box center [464, 372] width 367 height 18
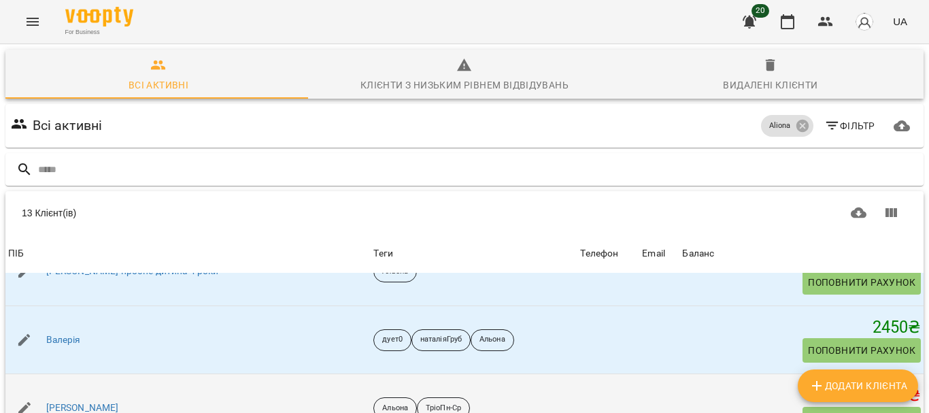
scroll to position [254, 0]
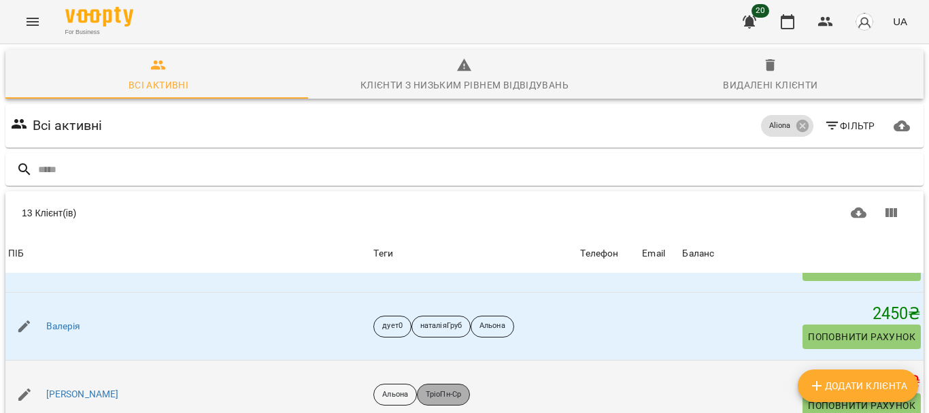
click at [426, 389] on p "ТріоПн-Ср" at bounding box center [443, 395] width 35 height 12
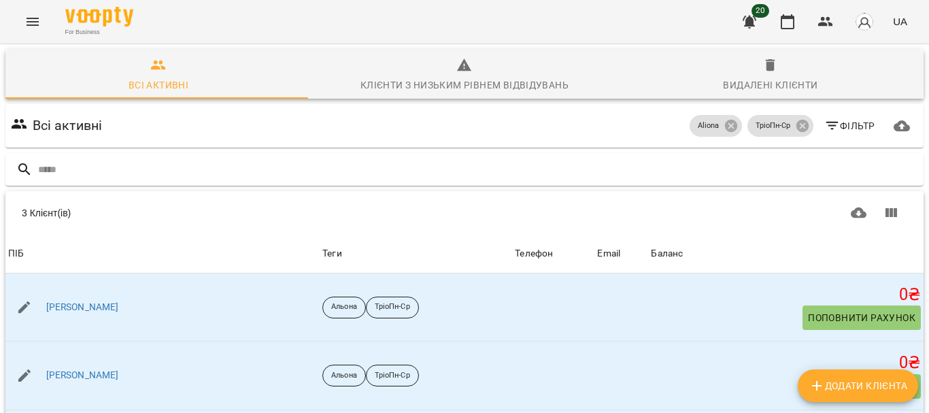
scroll to position [60, 0]
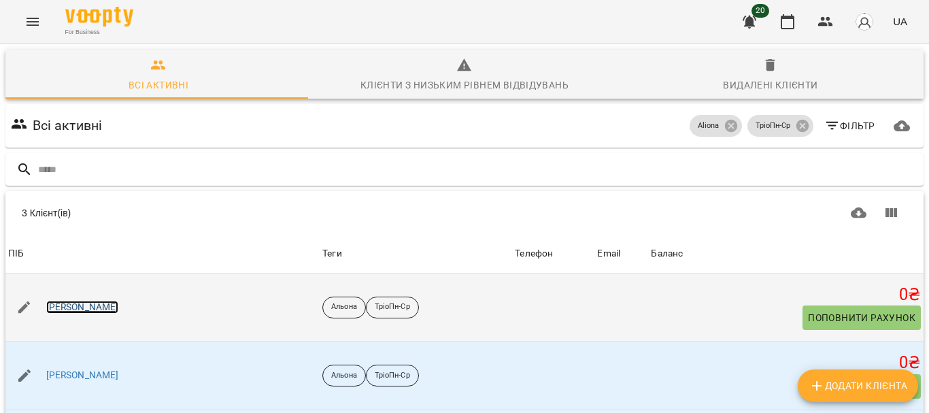
click at [71, 301] on link "[PERSON_NAME]" at bounding box center [82, 308] width 73 height 14
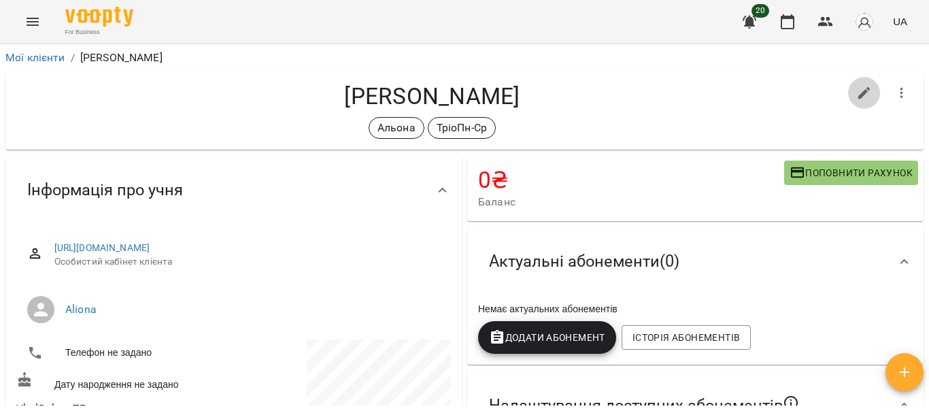
click at [859, 98] on icon "button" at bounding box center [865, 93] width 16 height 16
select select "**"
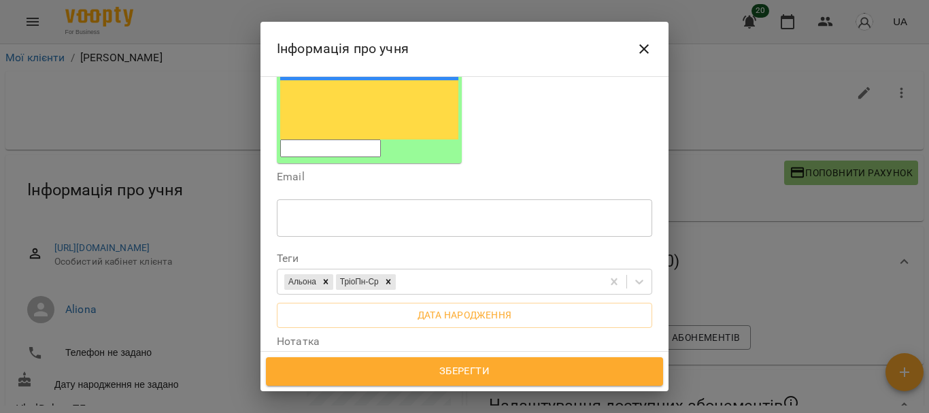
scroll to position [222, 0]
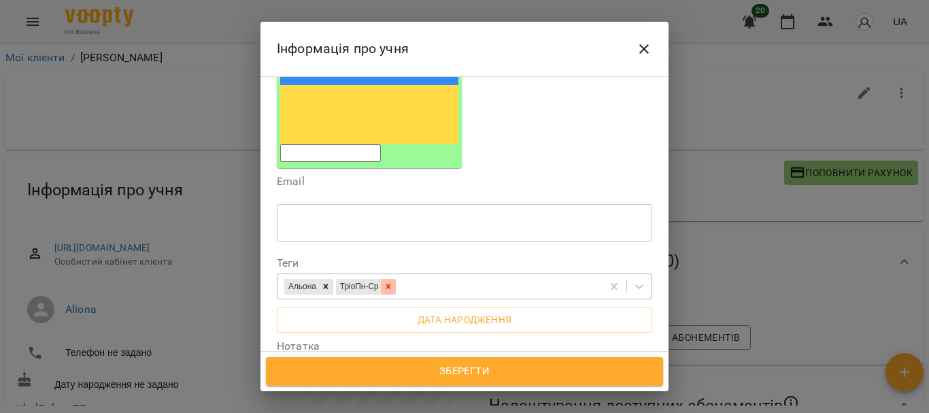
click at [393, 282] on icon at bounding box center [389, 287] width 10 height 10
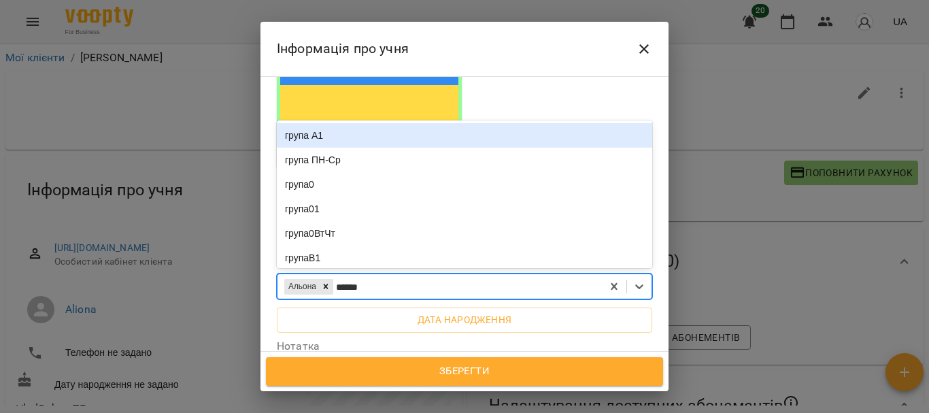
type input "*******"
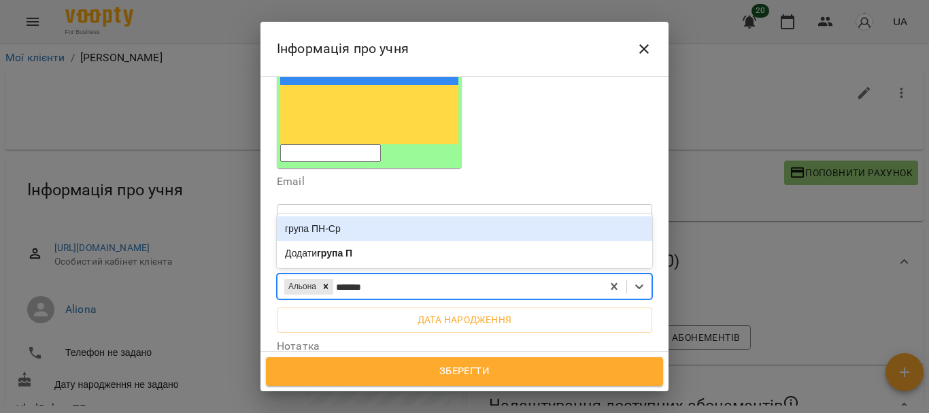
click at [337, 216] on div "група ПН-Ср" at bounding box center [465, 228] width 376 height 24
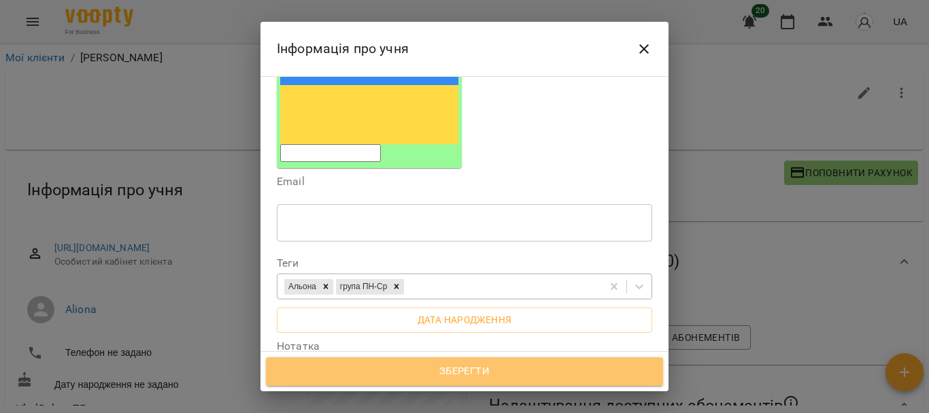
click at [480, 368] on span "Зберегти" at bounding box center [464, 372] width 367 height 18
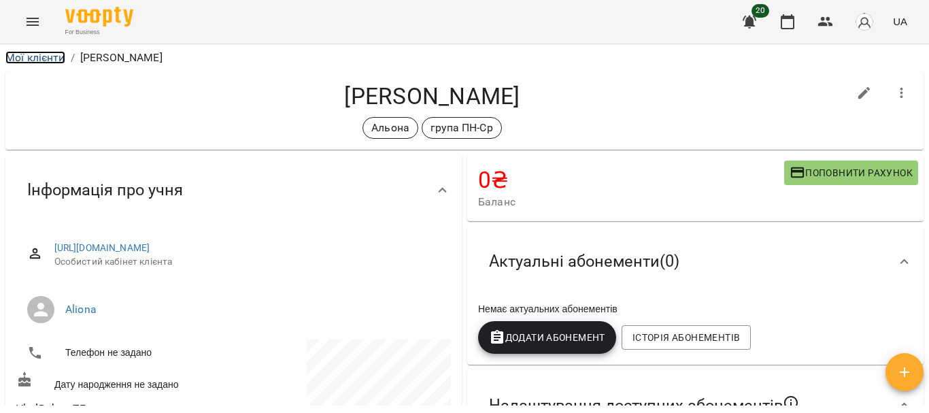
click at [29, 59] on link "Мої клієнти" at bounding box center [35, 57] width 60 height 13
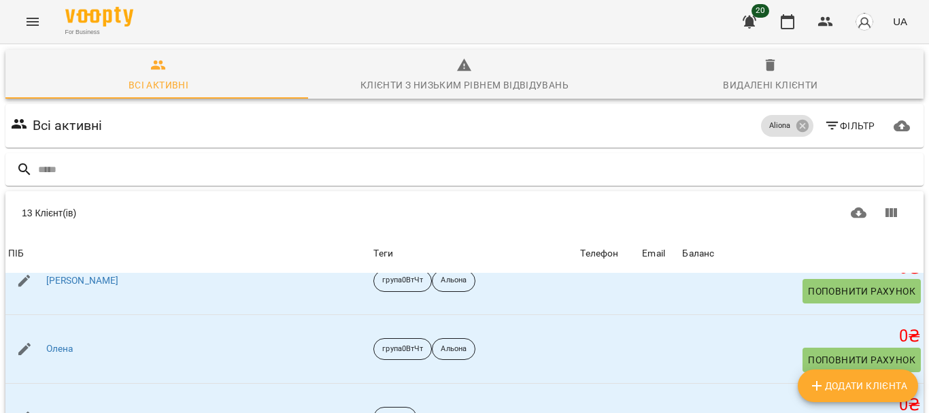
scroll to position [588, 0]
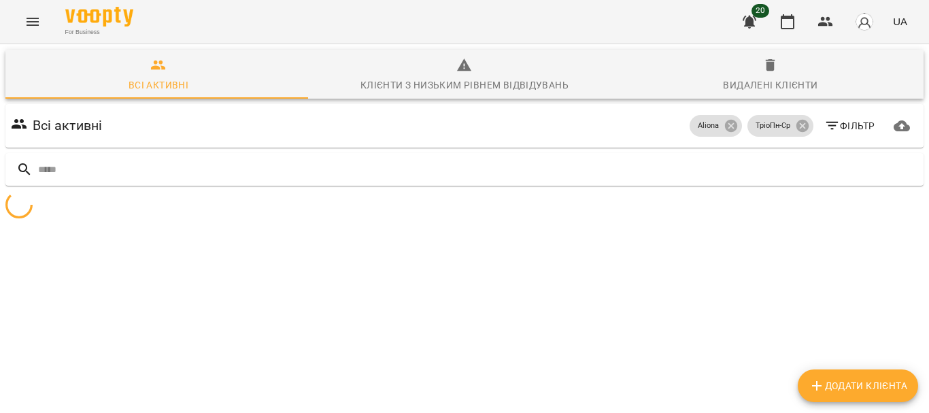
scroll to position [60, 0]
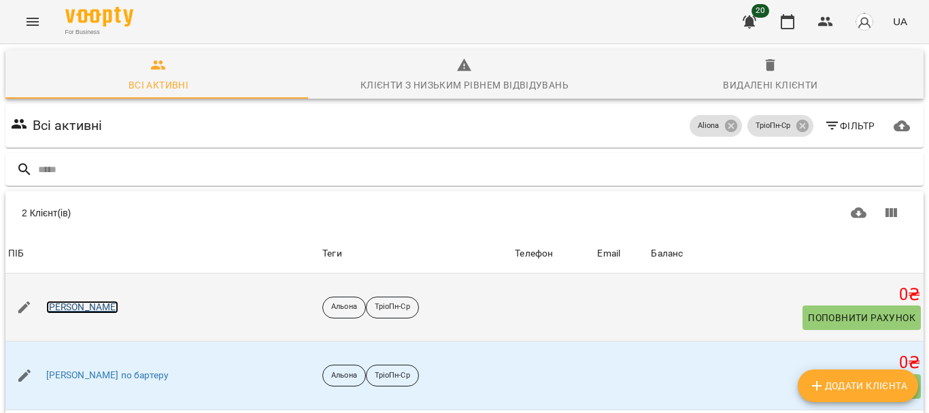
click at [82, 301] on link "[PERSON_NAME]" at bounding box center [82, 308] width 73 height 14
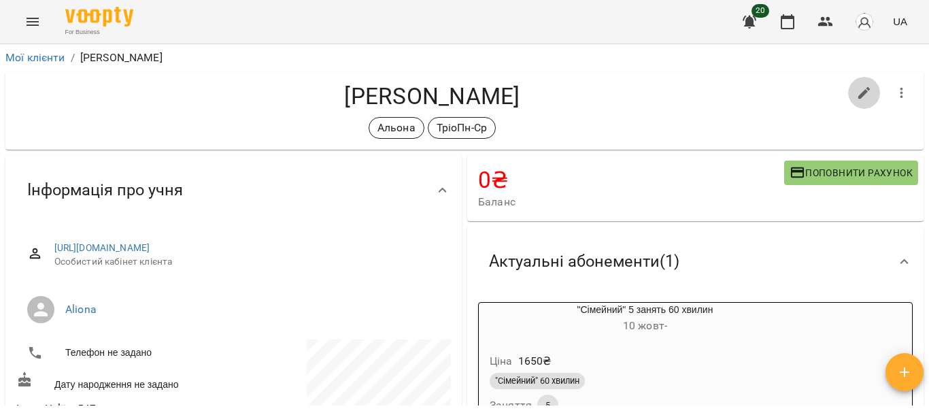
click at [857, 88] on icon "button" at bounding box center [865, 93] width 16 height 16
select select "**"
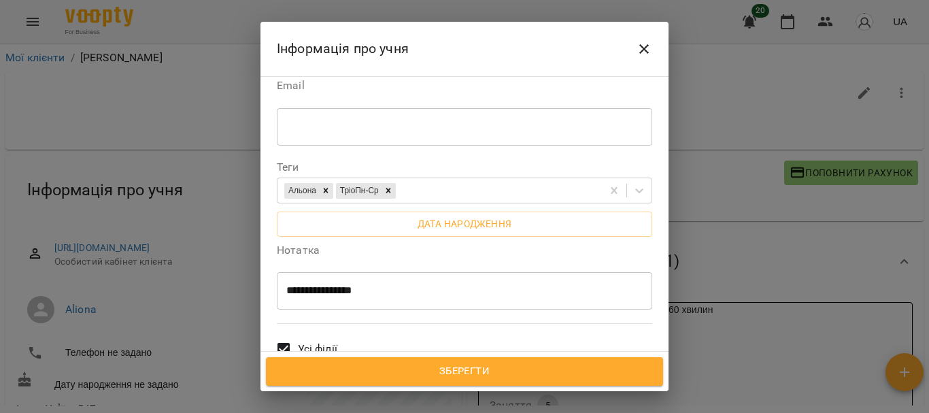
scroll to position [288, 0]
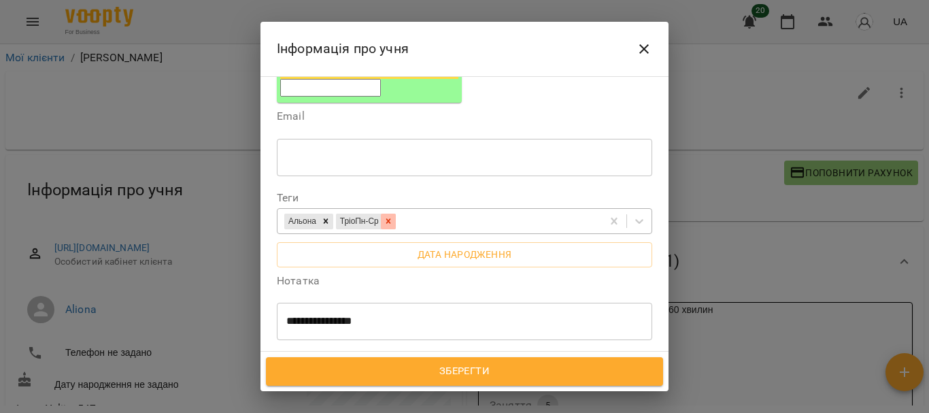
click at [393, 216] on icon at bounding box center [389, 221] width 10 height 10
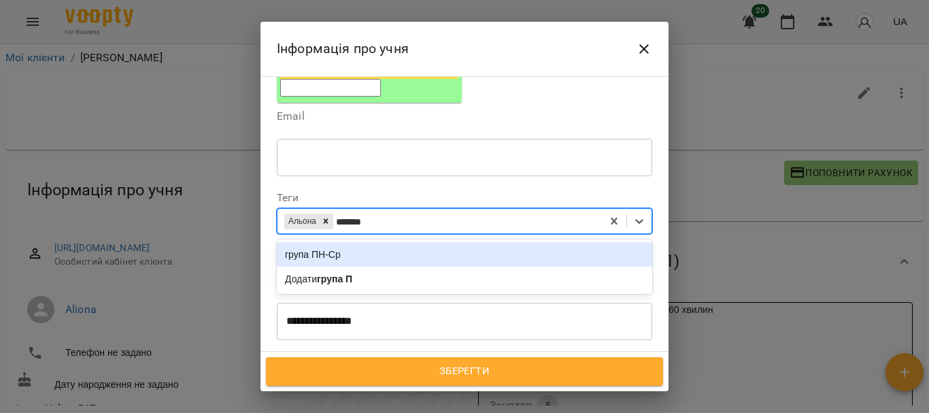
type input "********"
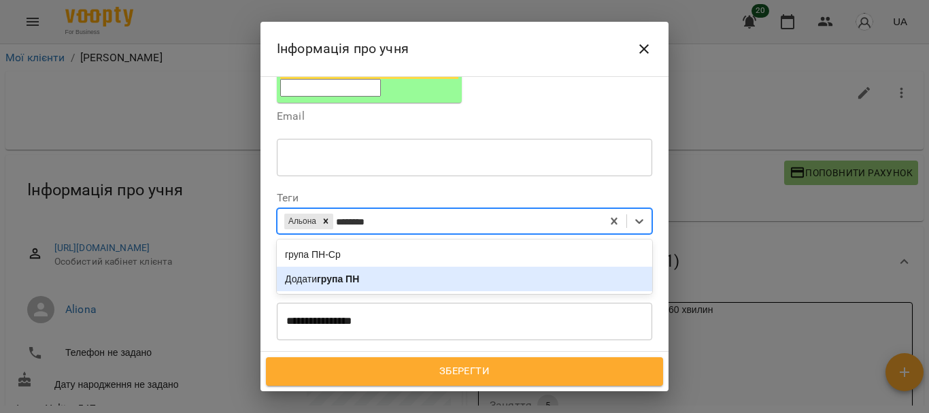
click at [346, 274] on b "група ПН" at bounding box center [338, 279] width 42 height 11
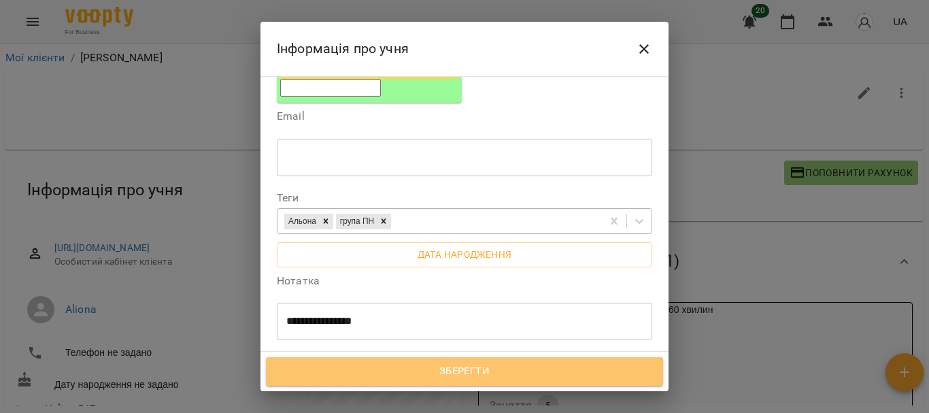
click at [506, 374] on span "Зберегти" at bounding box center [464, 372] width 367 height 18
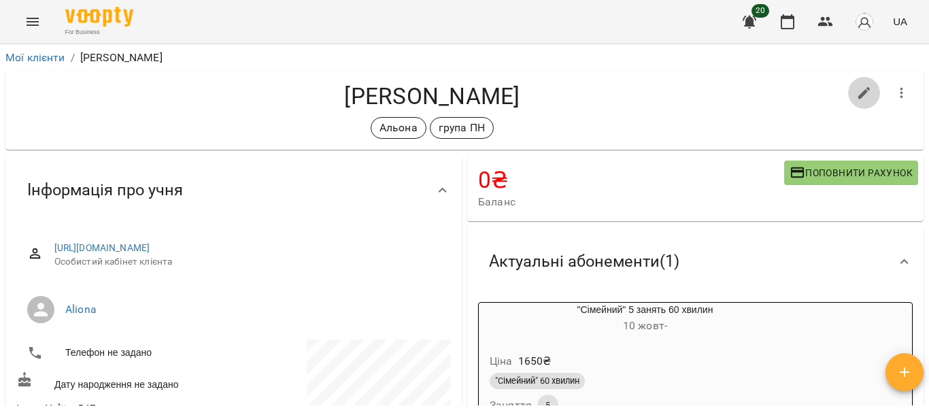
click at [857, 93] on icon "button" at bounding box center [865, 93] width 16 height 16
select select "**"
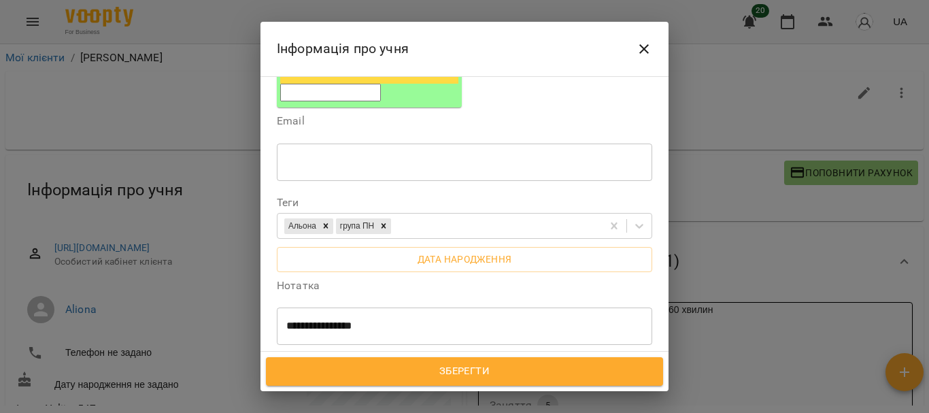
scroll to position [278, 0]
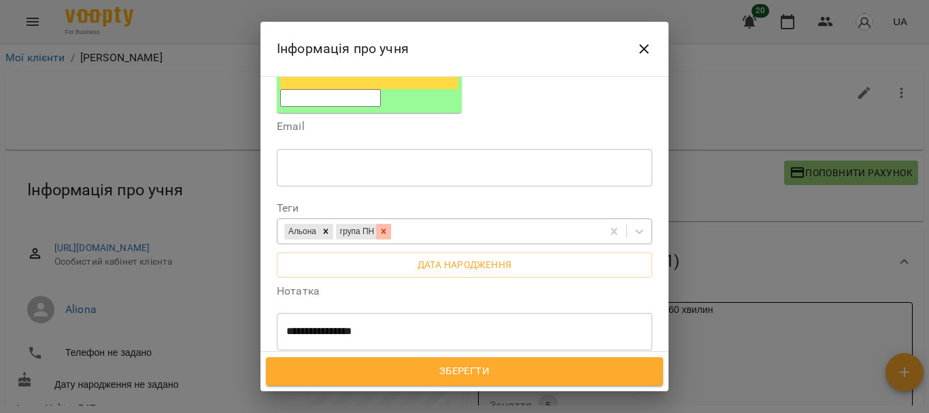
click at [386, 229] on icon at bounding box center [384, 231] width 5 height 5
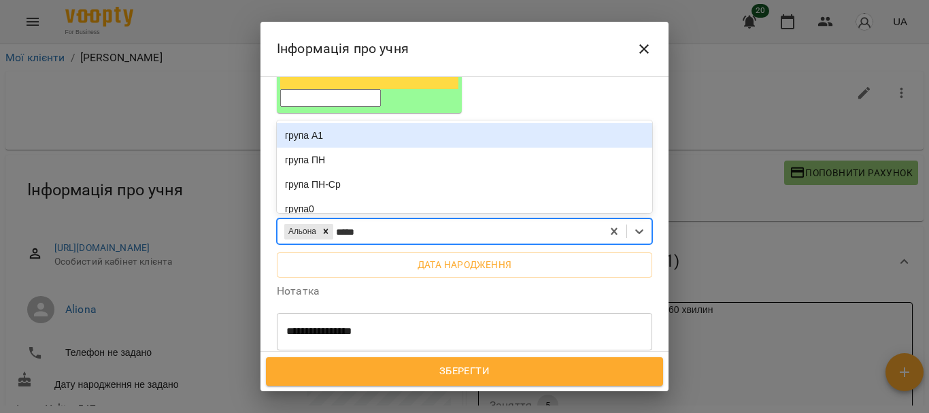
type input "*****"
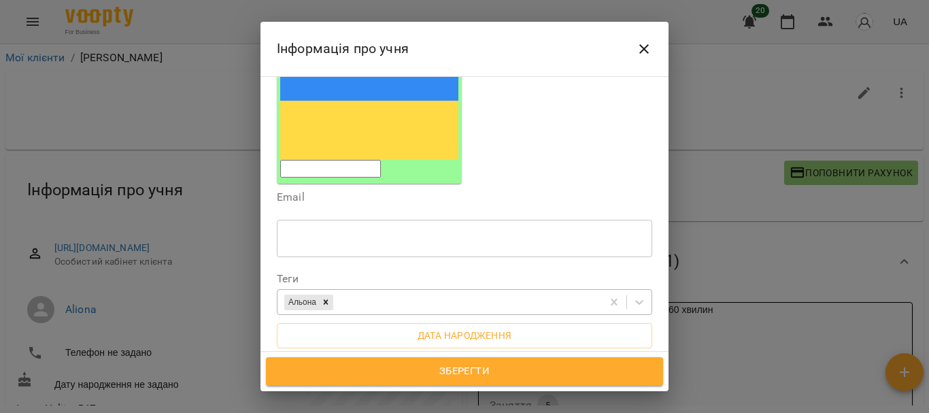
scroll to position [197, 0]
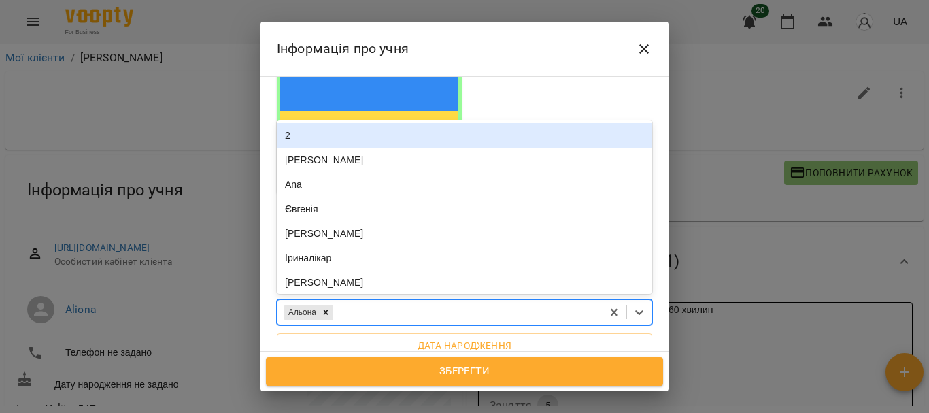
click at [509, 301] on div "Альона" at bounding box center [440, 312] width 325 height 22
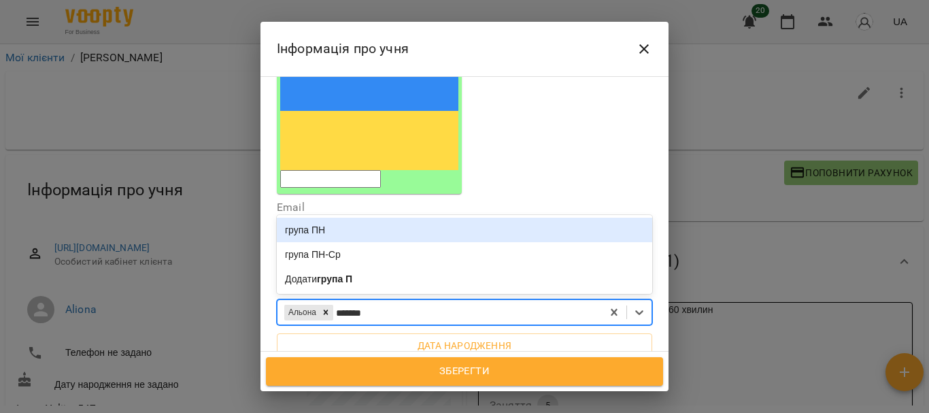
type input "********"
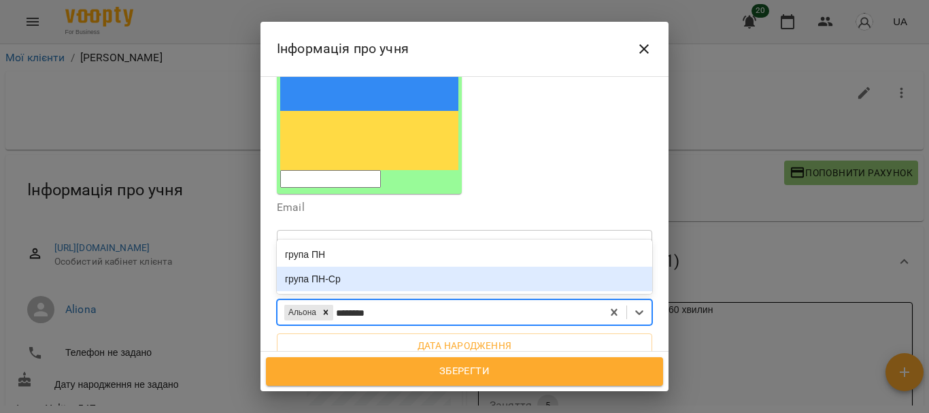
click at [361, 267] on div "група ПН-Ср" at bounding box center [465, 279] width 376 height 24
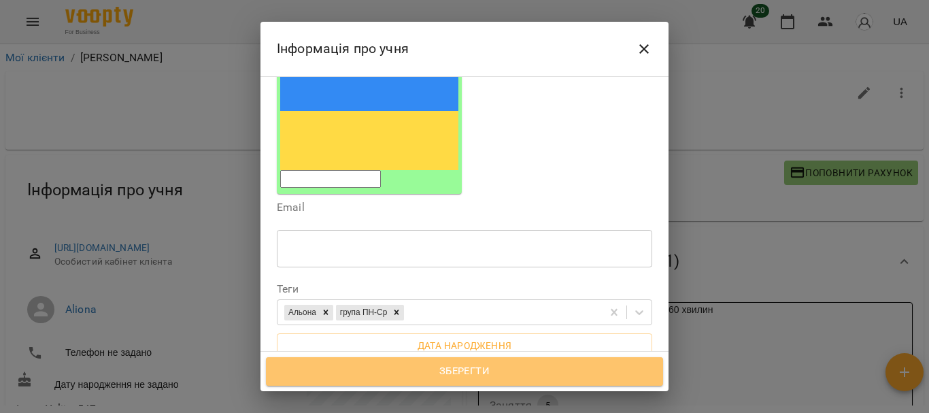
click at [475, 363] on span "Зберегти" at bounding box center [464, 372] width 367 height 18
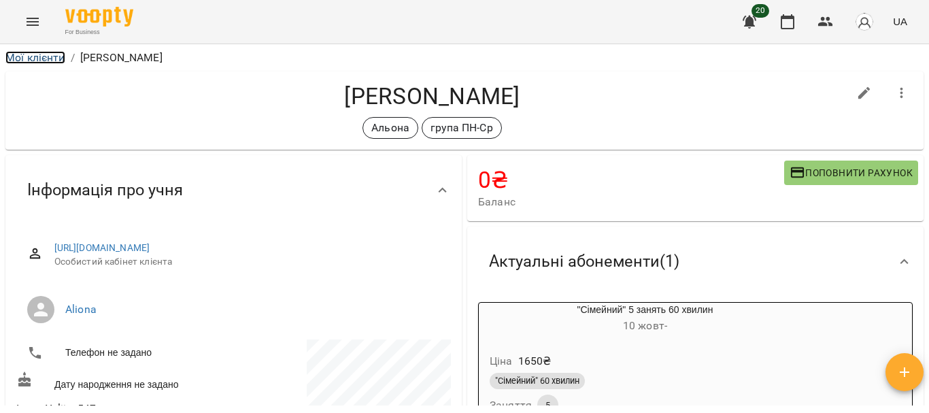
click at [38, 55] on link "Мої клієнти" at bounding box center [35, 57] width 60 height 13
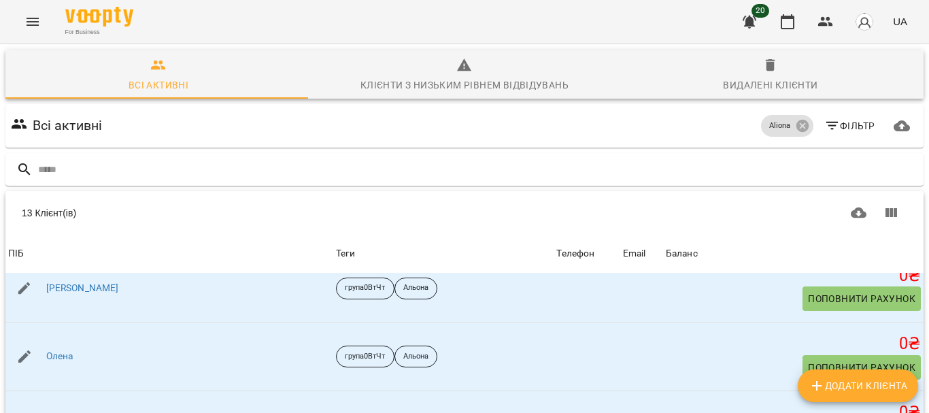
scroll to position [588, 0]
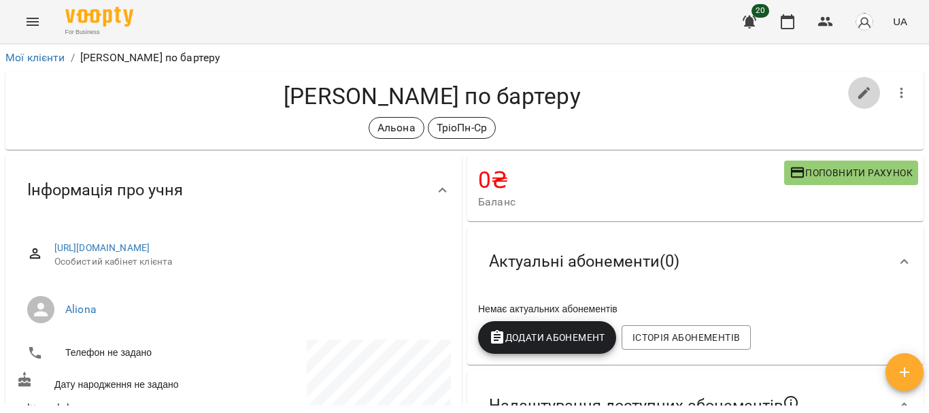
click at [859, 90] on icon "button" at bounding box center [865, 93] width 12 height 12
select select "**"
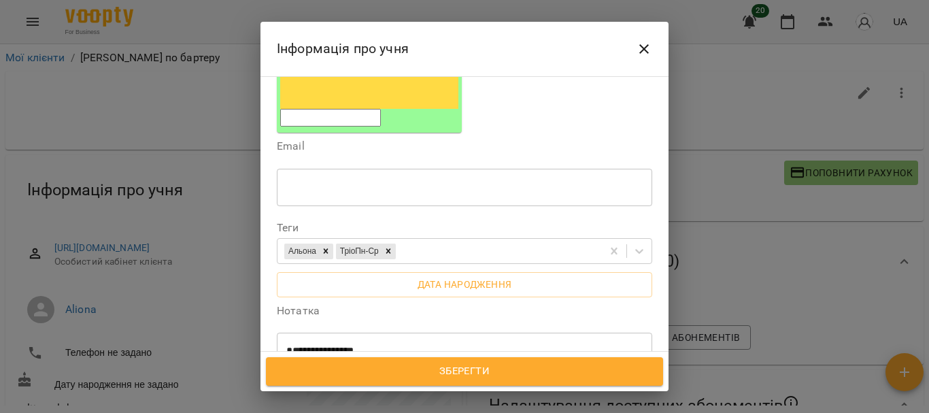
scroll to position [252, 0]
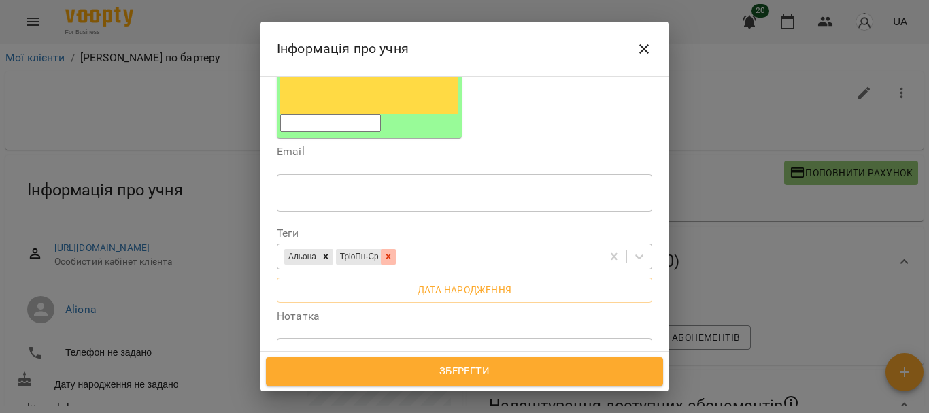
click at [391, 254] on icon at bounding box center [388, 256] width 5 height 5
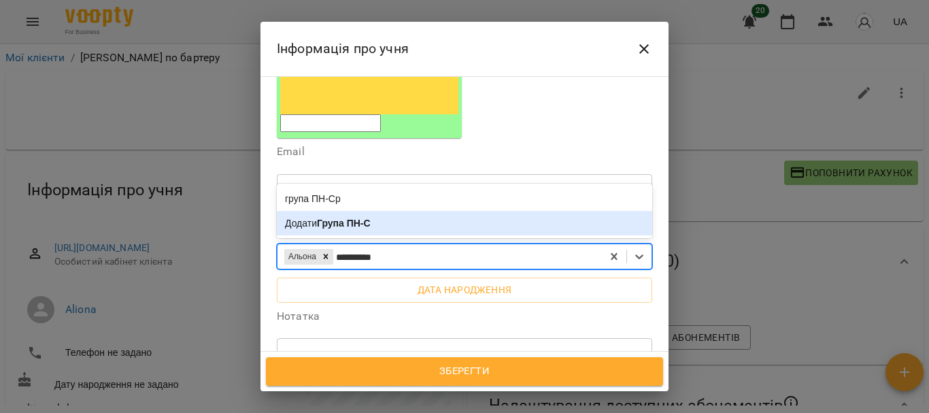
type input "**********"
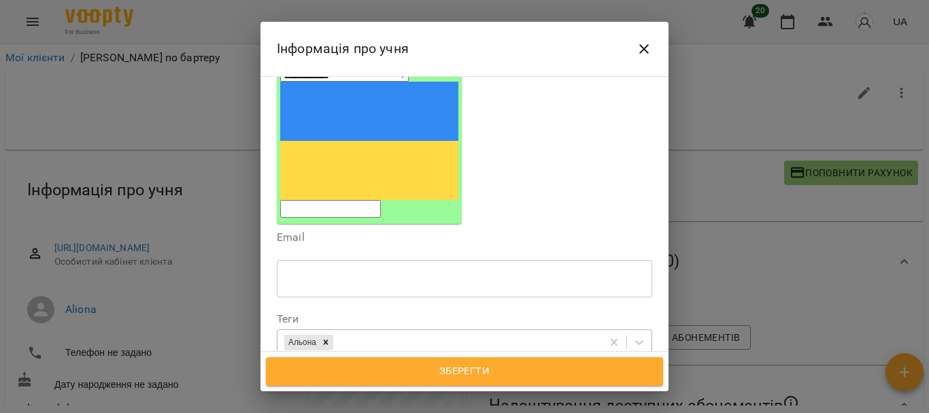
scroll to position [182, 0]
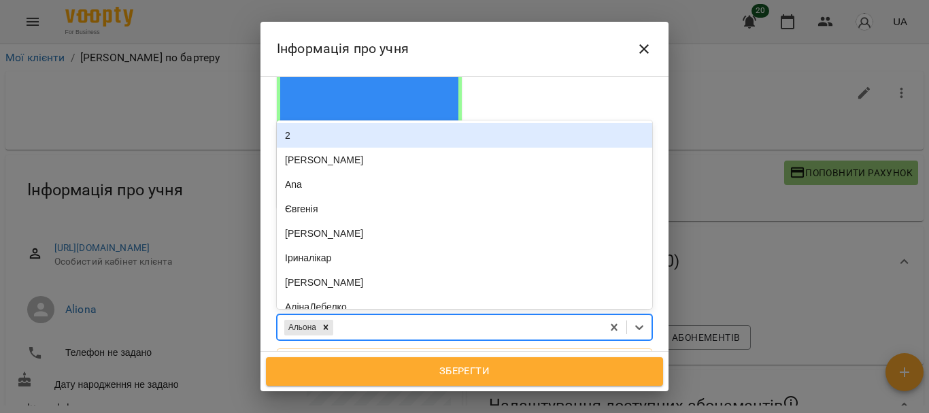
click at [430, 316] on div "Альона" at bounding box center [440, 327] width 325 height 22
type input "*******"
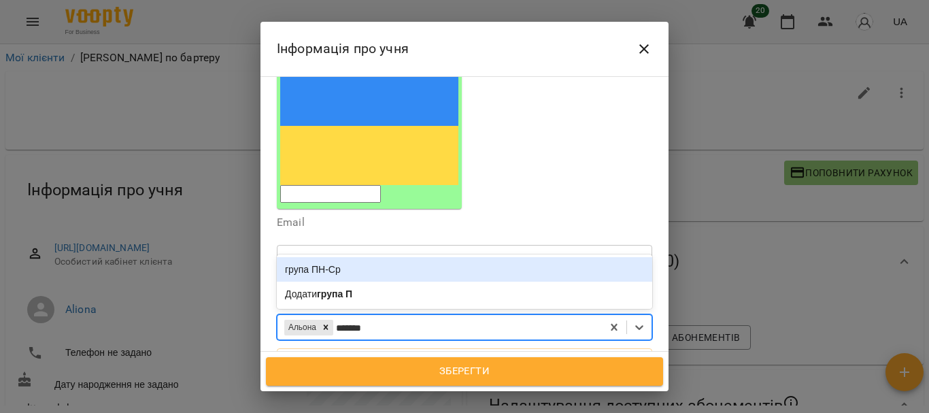
click at [354, 257] on div "група ПН-Ср" at bounding box center [465, 269] width 376 height 24
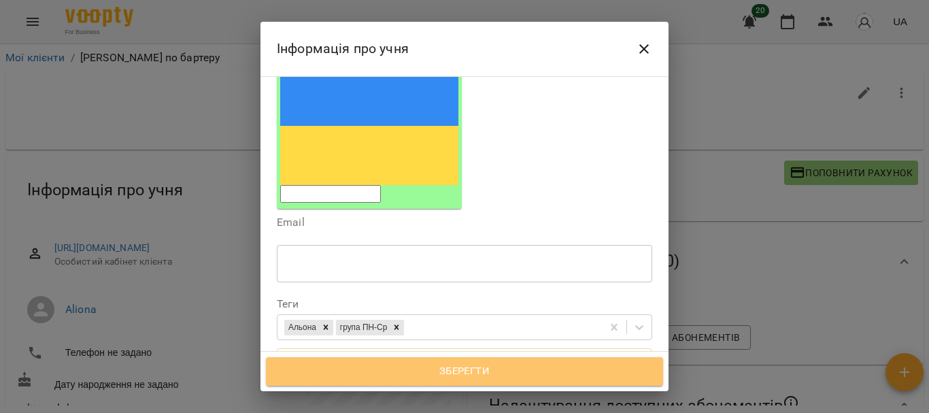
click at [479, 372] on span "Зберегти" at bounding box center [464, 372] width 367 height 18
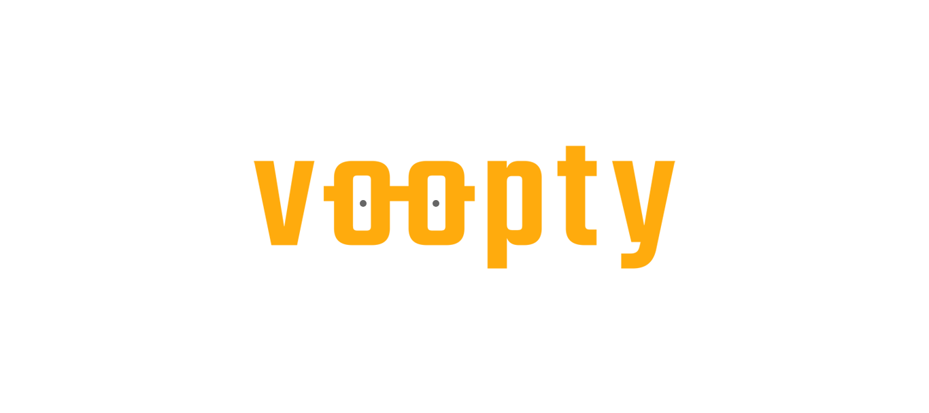
click at [460, 0] on div at bounding box center [464, 0] width 929 height 0
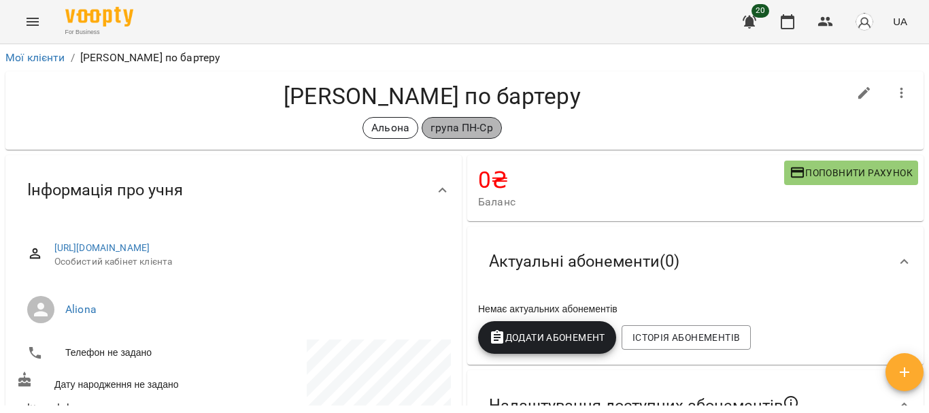
click at [461, 128] on p "група ПН-Ср" at bounding box center [462, 128] width 63 height 16
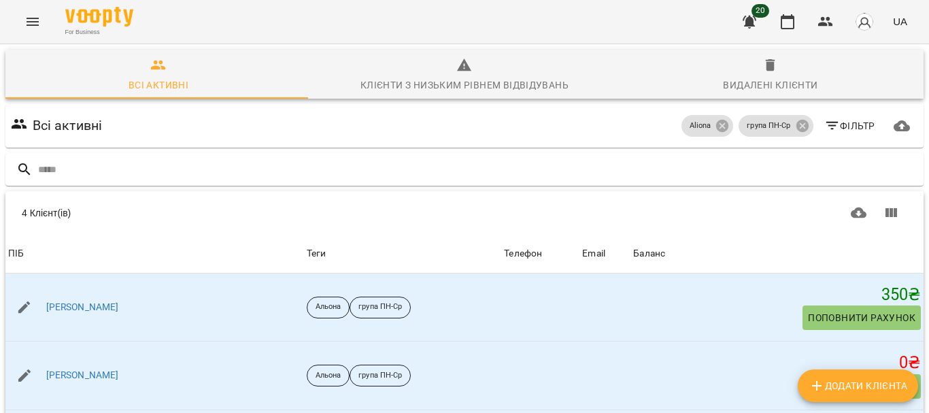
scroll to position [164, 0]
click at [36, 23] on icon "Menu" at bounding box center [32, 22] width 16 height 16
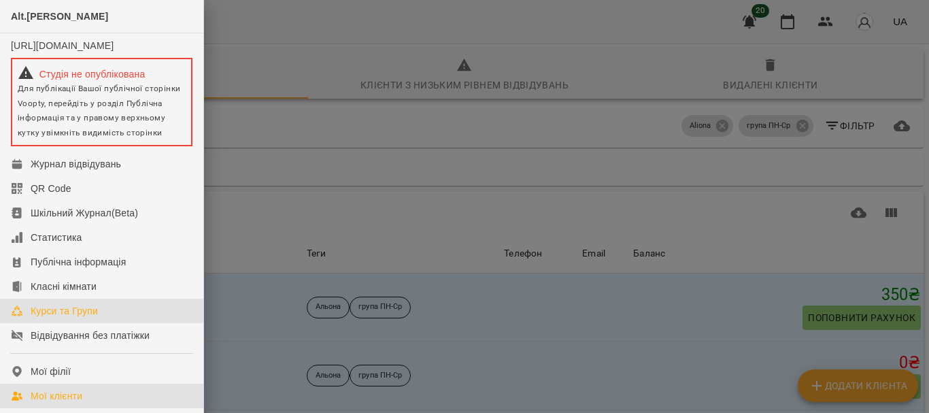
click at [71, 318] on div "Курси та Групи" at bounding box center [64, 311] width 67 height 14
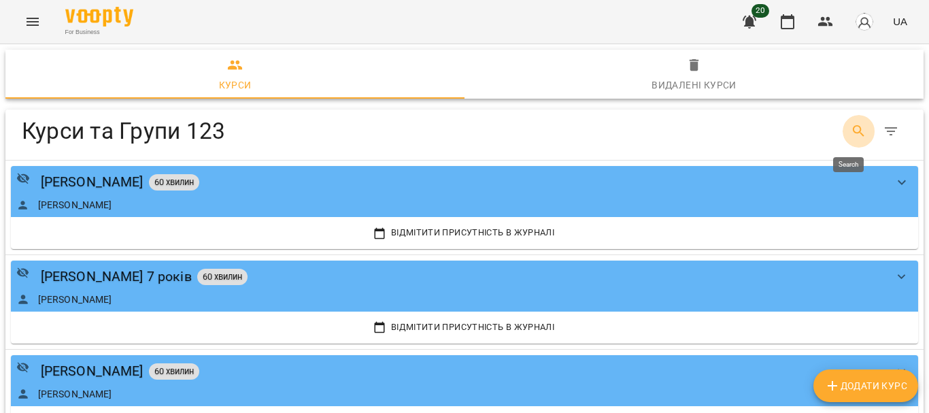
click at [855, 127] on icon "Search" at bounding box center [859, 131] width 16 height 16
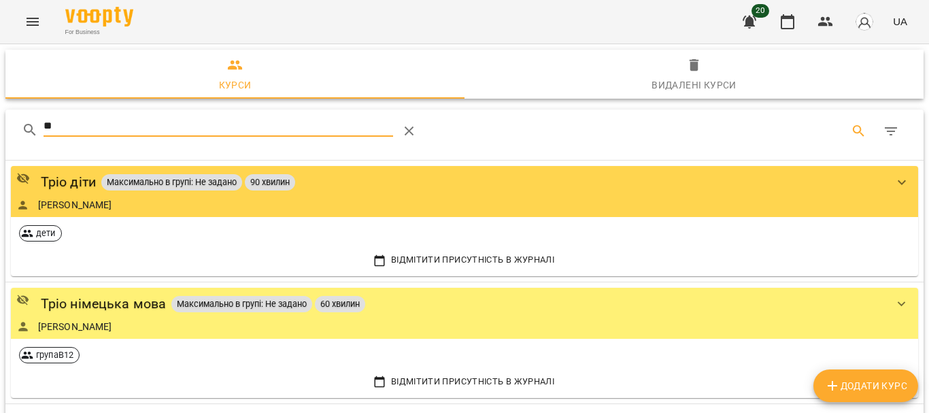
type input "*"
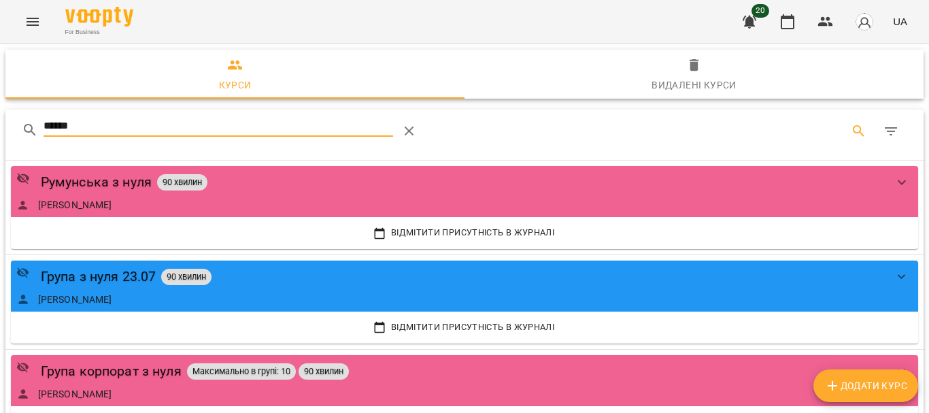
drag, startPoint x: 117, startPoint y: 129, endPoint x: 1, endPoint y: 135, distance: 116.5
click at [1, 135] on div "****** Курси та Групи 123 Румунська з нуля 90 хвилин Наталія Каракач Відмітити …" at bounding box center [464, 368] width 935 height 535
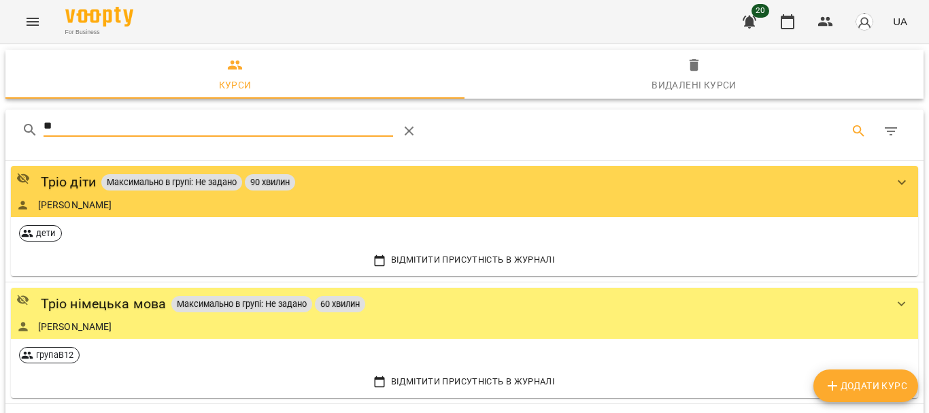
type input "*"
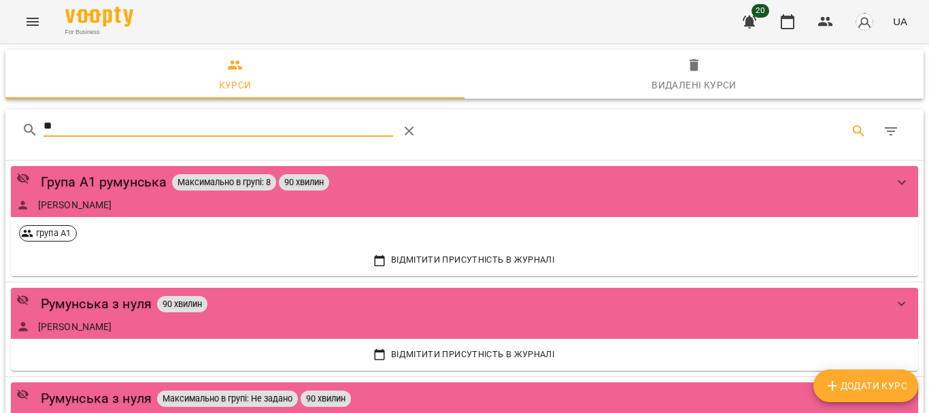
type input "*"
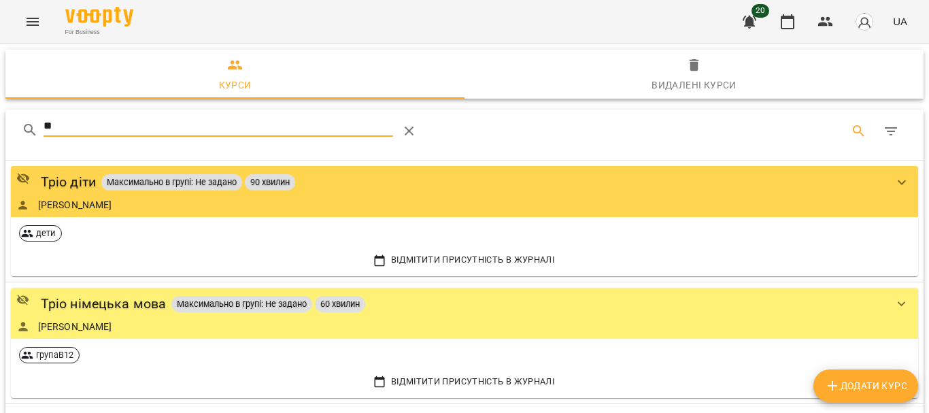
type input "*"
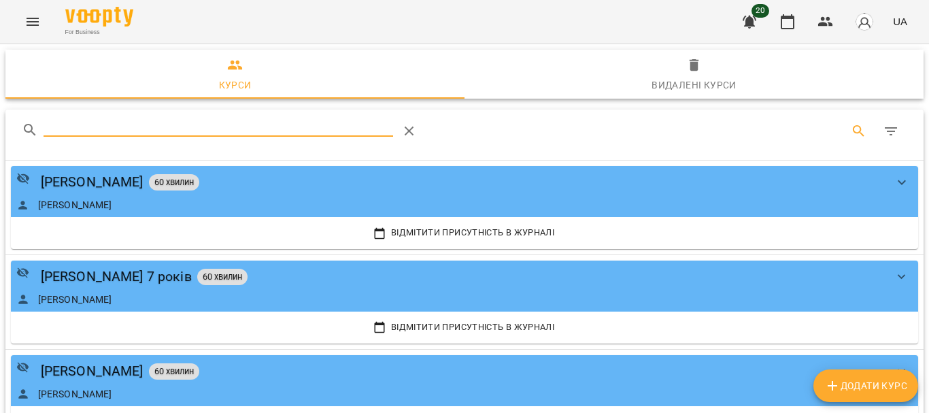
click at [883, 130] on icon "Table Toolbar" at bounding box center [891, 131] width 16 height 16
type input "*"
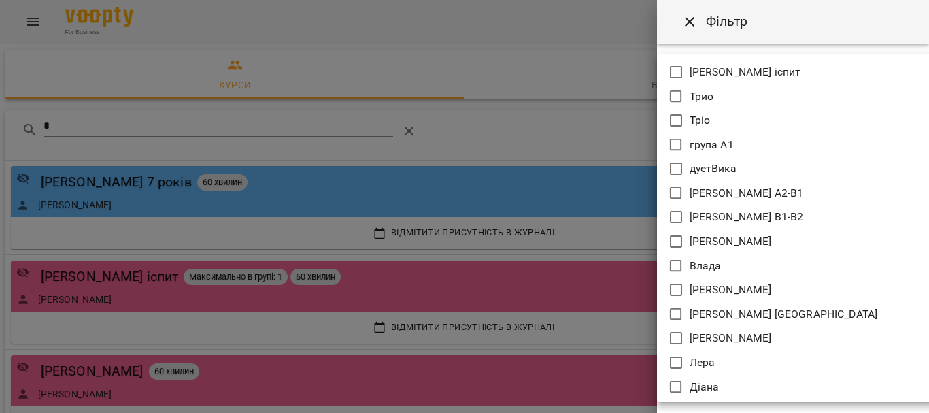
click at [698, 315] on body "For Business 20 UA Курси Видалені курси * Курси та Групи 123 Віталій 7 років 60…" at bounding box center [464, 208] width 929 height 416
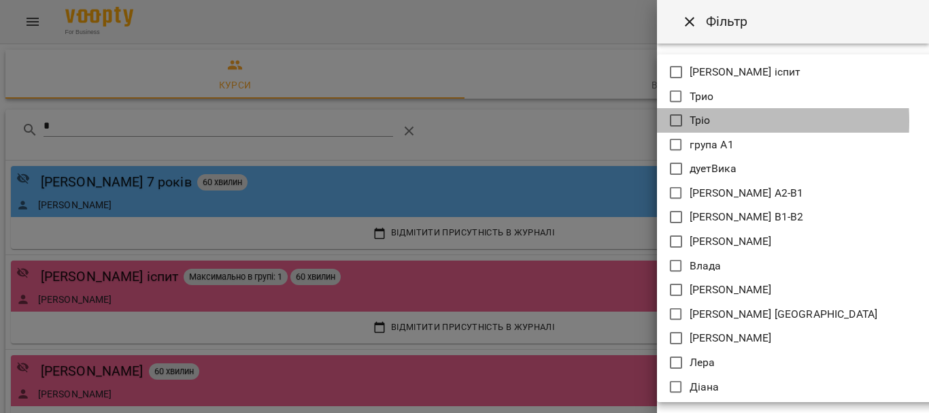
click at [677, 121] on icon at bounding box center [676, 120] width 16 height 16
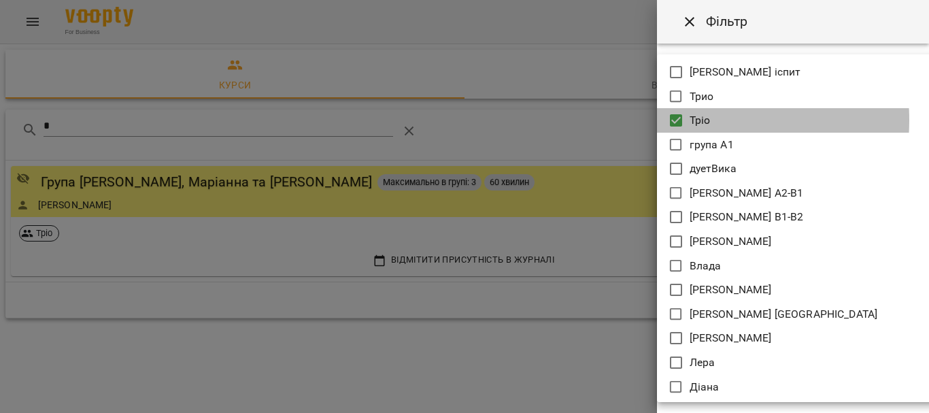
click at [678, 120] on icon at bounding box center [676, 120] width 16 height 16
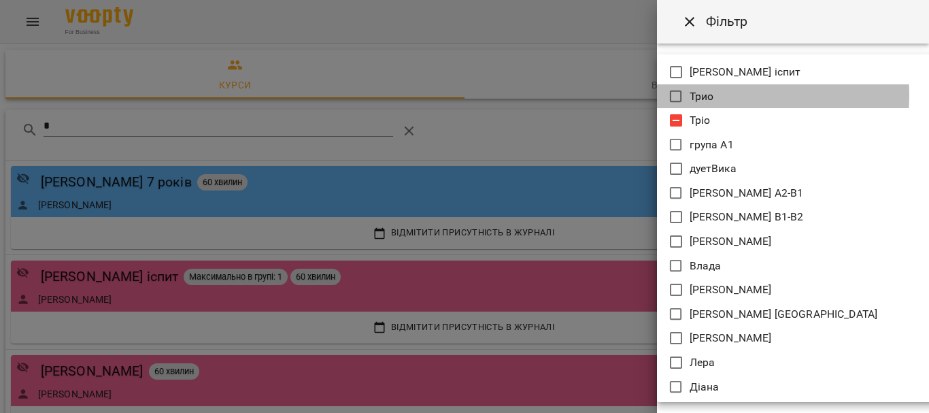
click at [678, 95] on icon at bounding box center [676, 96] width 16 height 16
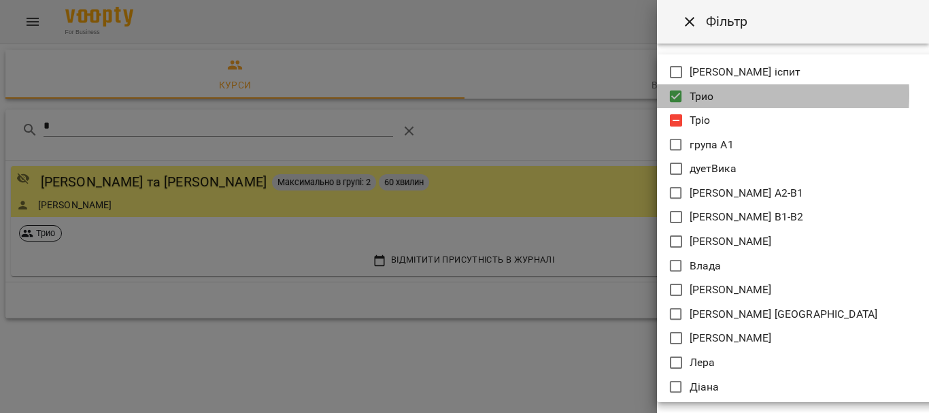
click at [678, 95] on icon at bounding box center [676, 96] width 16 height 16
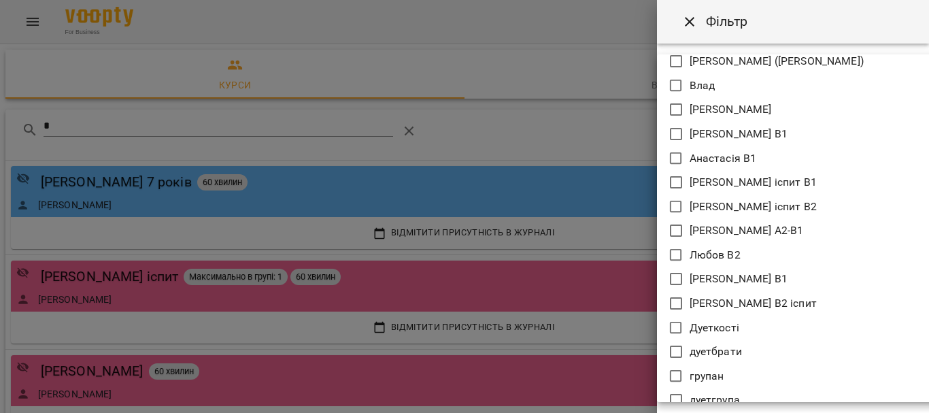
scroll to position [401, 0]
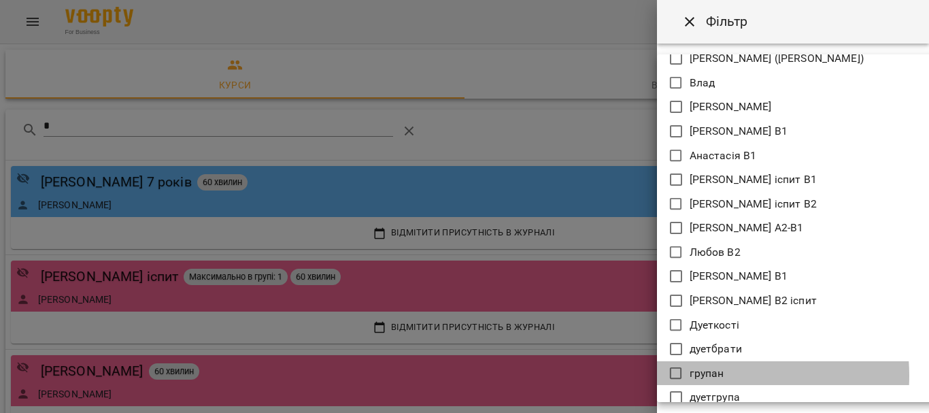
click at [707, 376] on p "групан" at bounding box center [707, 373] width 35 height 16
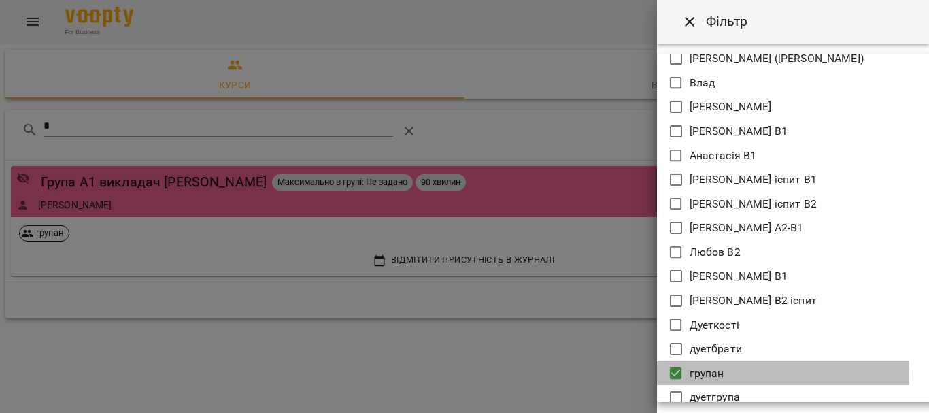
click at [707, 376] on p "групан" at bounding box center [707, 373] width 35 height 16
type input "**********"
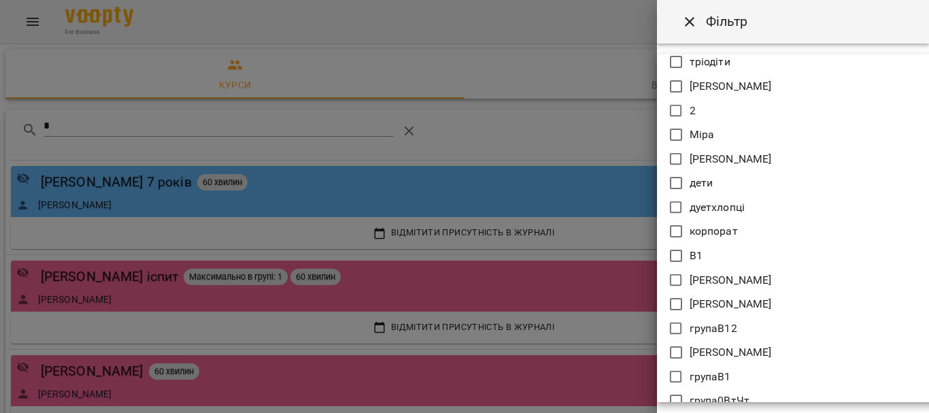
scroll to position [922, 0]
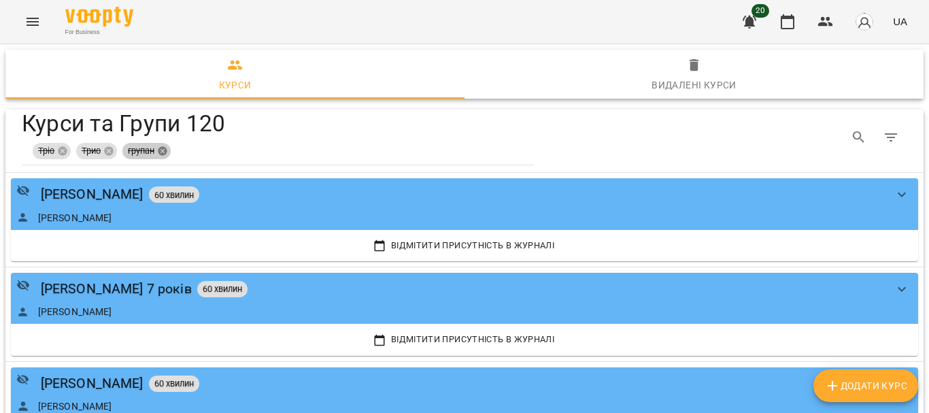
click at [161, 146] on icon "Table Toolbar" at bounding box center [162, 151] width 11 height 11
click at [107, 150] on icon "Table Toolbar" at bounding box center [108, 151] width 9 height 9
click at [60, 151] on icon "Table Toolbar" at bounding box center [62, 151] width 9 height 9
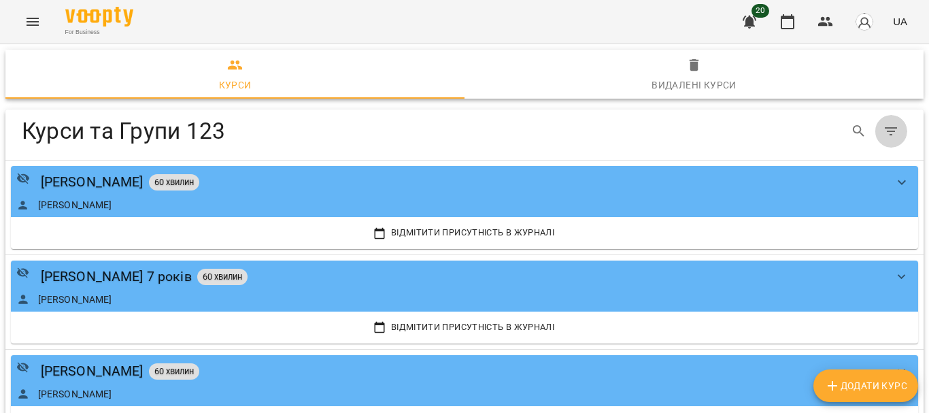
click at [883, 136] on icon "Table Toolbar" at bounding box center [891, 131] width 16 height 16
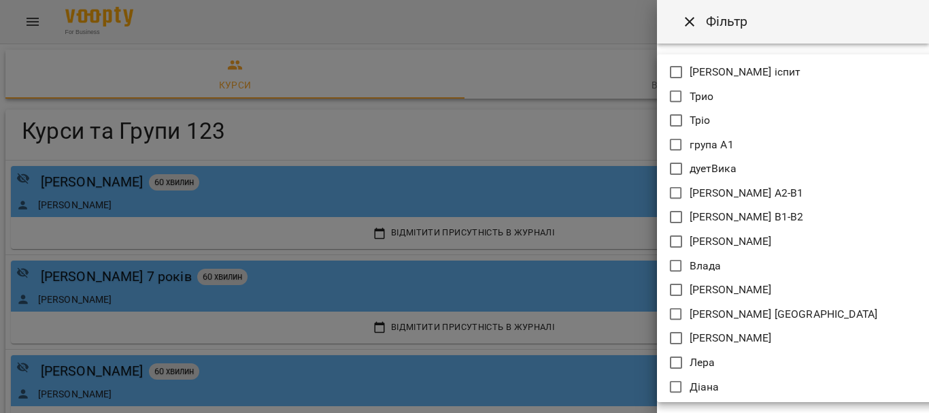
click at [751, 316] on body "For Business 20 UA Курси Видалені курси Курси та Групи 123 Курси та Групи 123 […" at bounding box center [464, 208] width 929 height 416
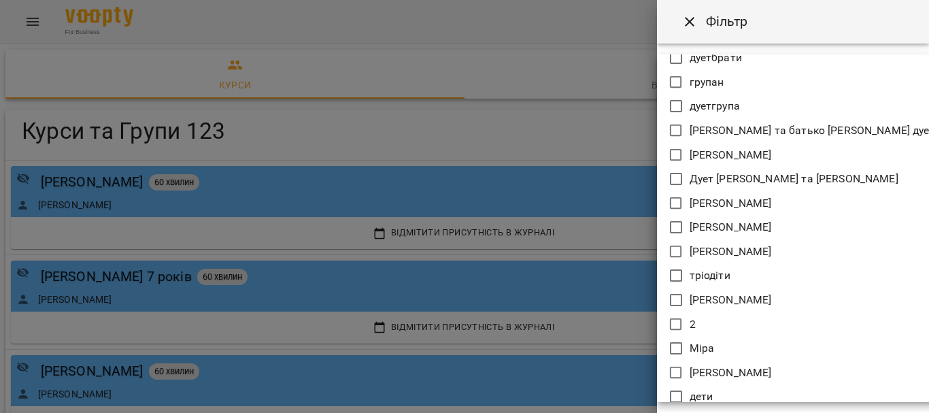
scroll to position [695, 0]
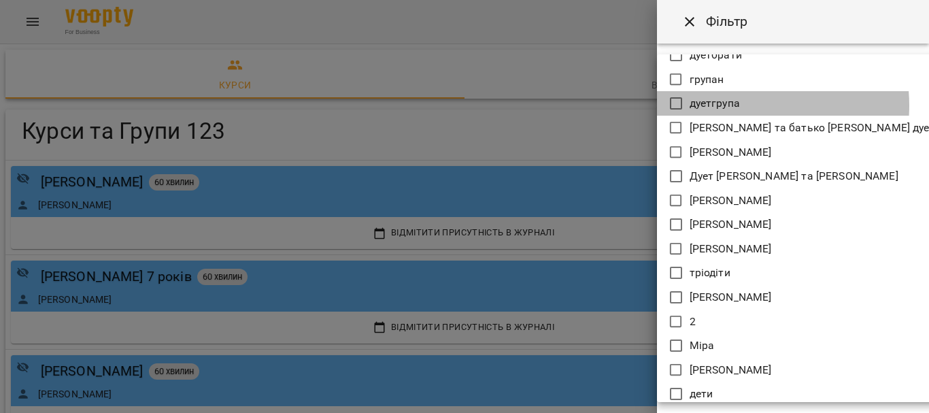
click at [732, 105] on p "дуетгрупа" at bounding box center [715, 103] width 50 height 16
type input "*********"
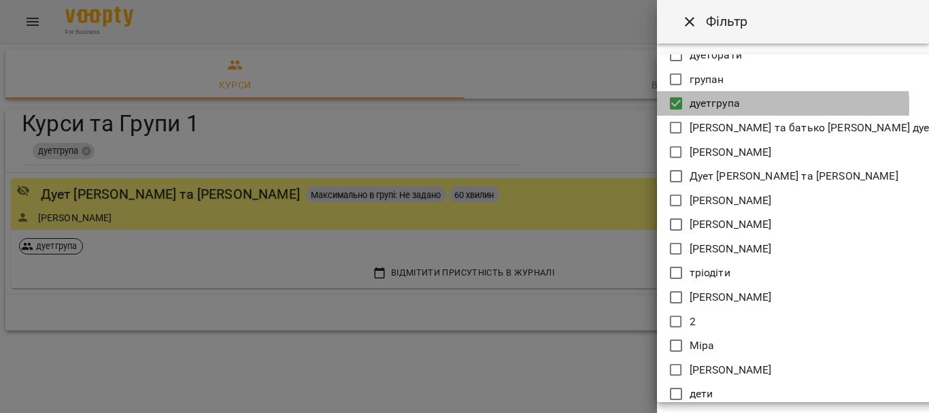
click at [732, 105] on p "дуетгрупа" at bounding box center [715, 103] width 50 height 16
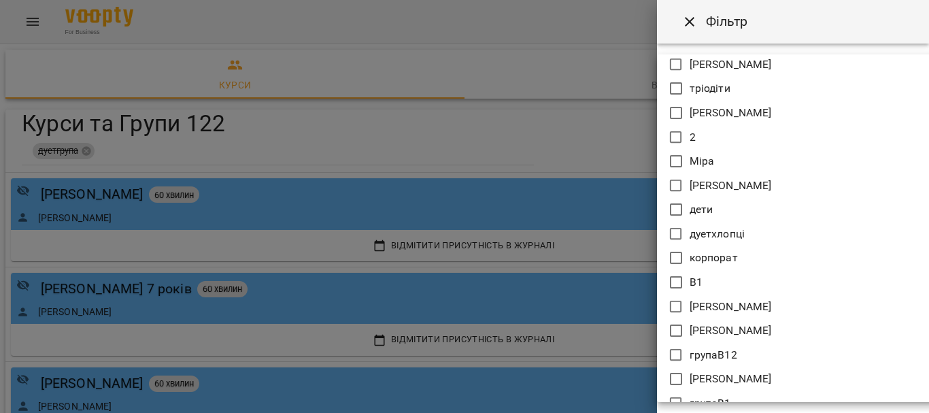
scroll to position [810, 0]
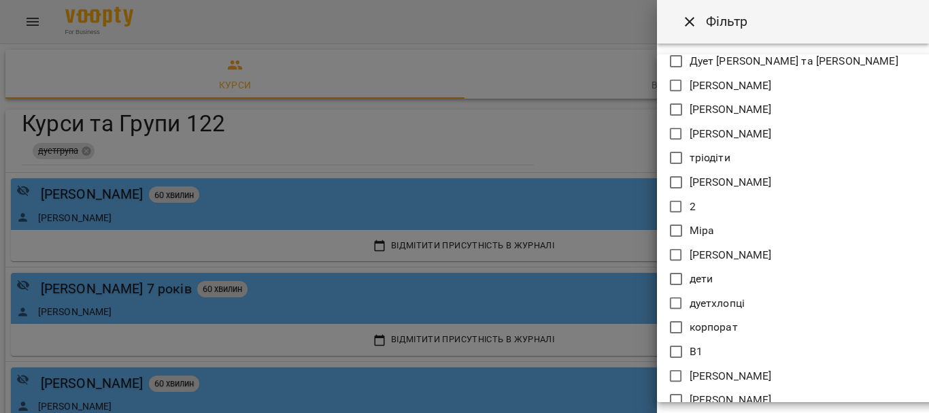
click at [33, 29] on div at bounding box center [464, 206] width 929 height 413
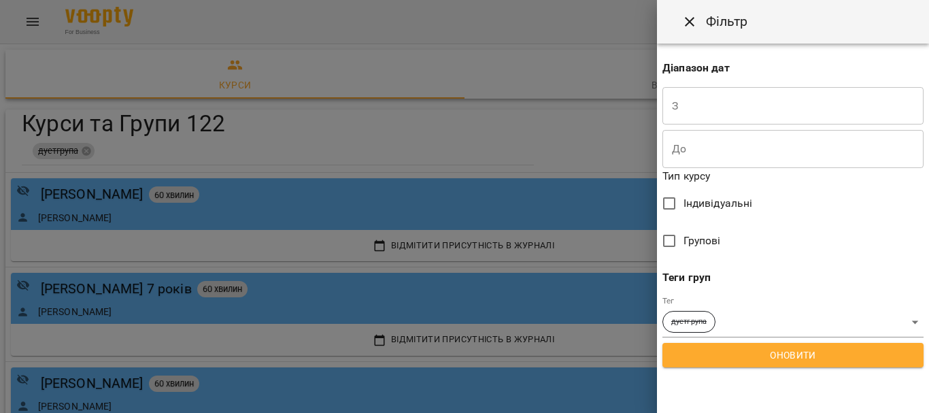
click at [33, 21] on div at bounding box center [464, 206] width 929 height 413
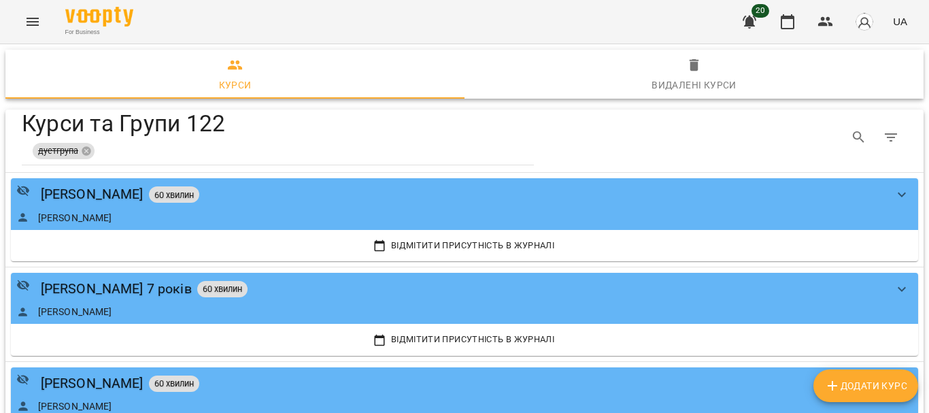
click at [33, 21] on icon "Menu" at bounding box center [32, 22] width 16 height 16
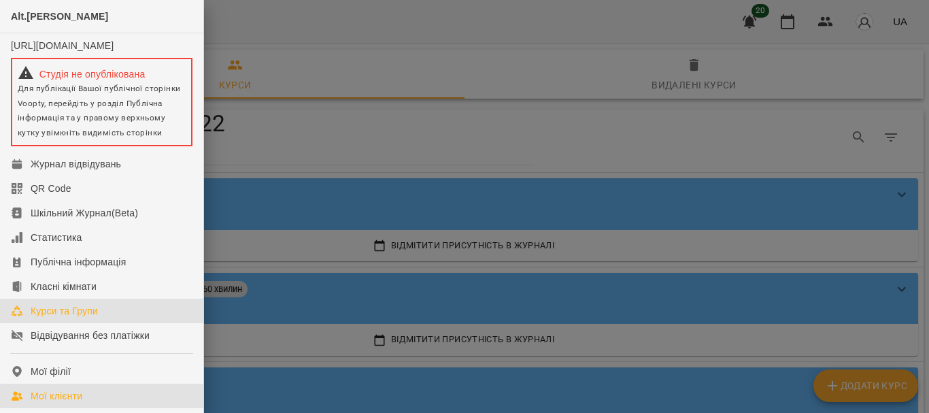
click at [73, 403] on div "Мої клієнти" at bounding box center [57, 396] width 52 height 14
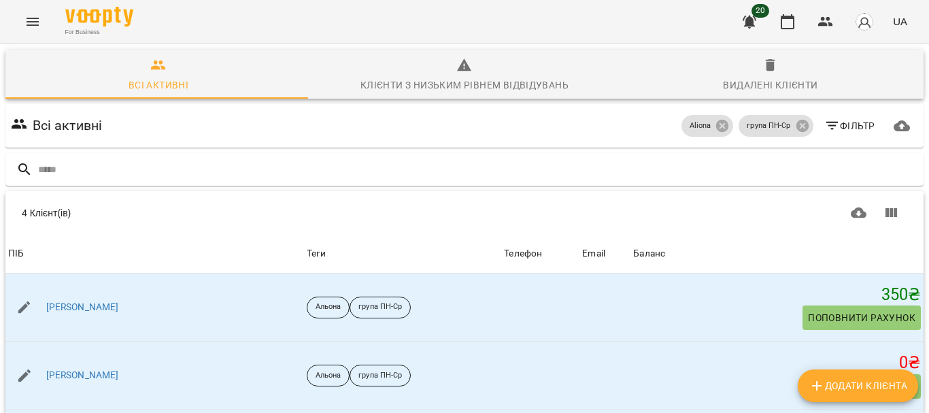
scroll to position [164, 0]
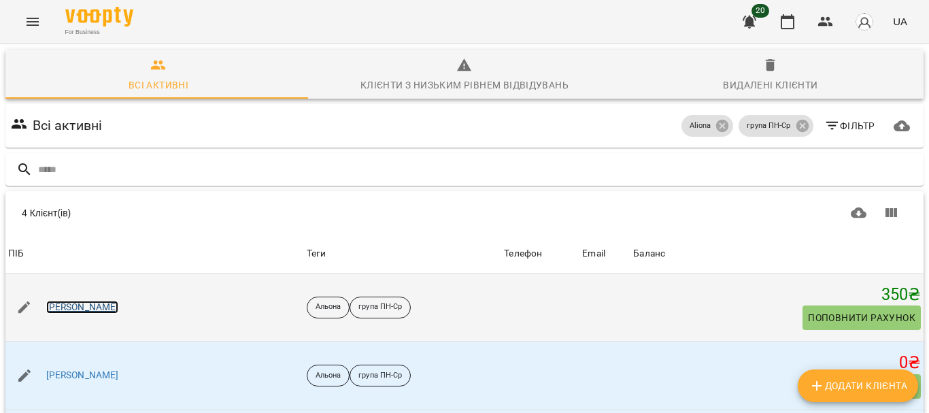
click at [80, 301] on link "[PERSON_NAME]" at bounding box center [82, 308] width 73 height 14
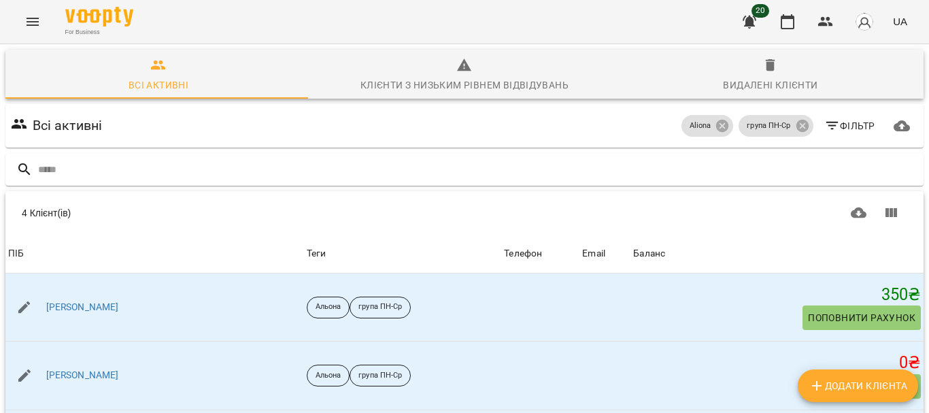
scroll to position [129, 0]
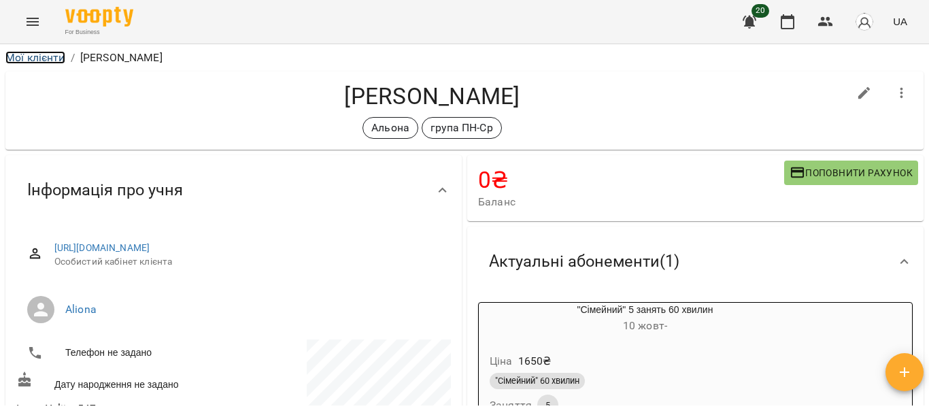
click at [14, 61] on link "Мої клієнти" at bounding box center [35, 57] width 60 height 13
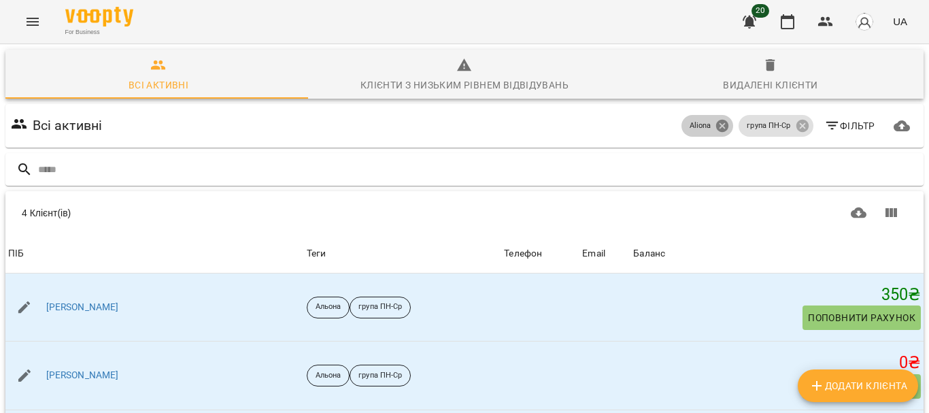
click at [716, 129] on icon at bounding box center [722, 126] width 12 height 12
click at [796, 128] on icon at bounding box center [802, 126] width 12 height 12
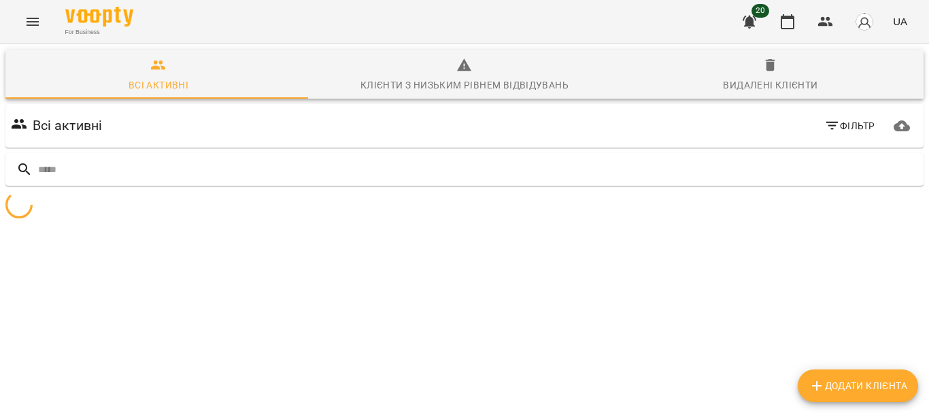
click at [849, 127] on span "Фільтр" at bounding box center [850, 126] width 51 height 16
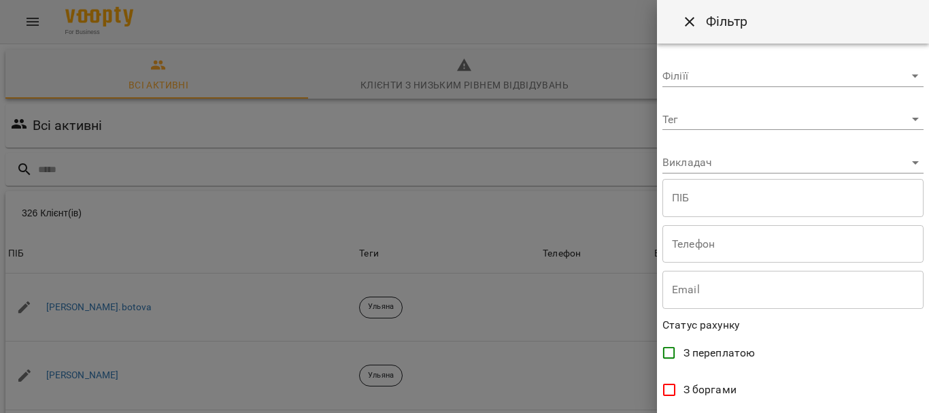
click at [895, 165] on body "For Business 20 UA Всі активні Клієнти з низьким рівнем відвідувань Видалені кл…" at bounding box center [464, 354] width 929 height 708
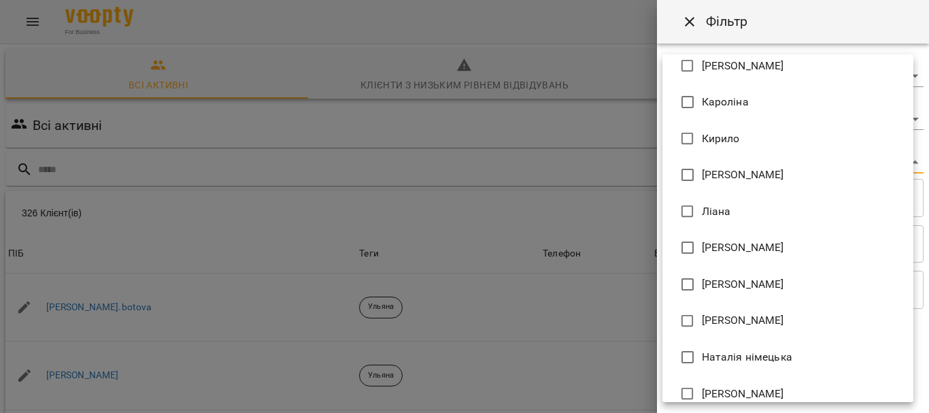
scroll to position [638, 0]
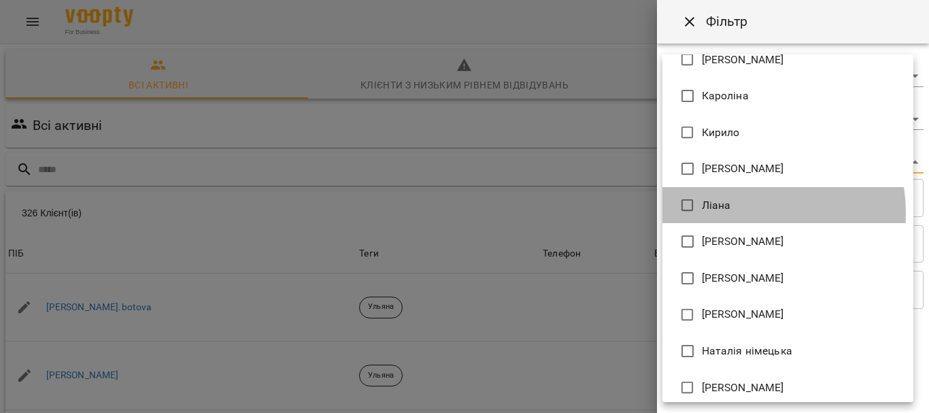
click at [733, 213] on li "Ліана" at bounding box center [788, 205] width 251 height 37
type input "**********"
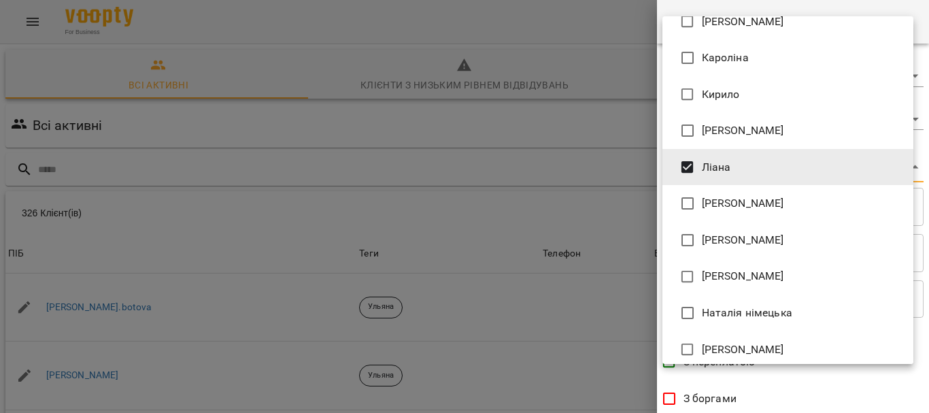
click at [929, 325] on div at bounding box center [464, 206] width 929 height 413
click at [929, 325] on div "[PERSON_NAME] [PERSON_NAME] Mitrik [PERSON_NAME] [PERSON_NAME] [PERSON_NAME] [P…" at bounding box center [464, 206] width 929 height 413
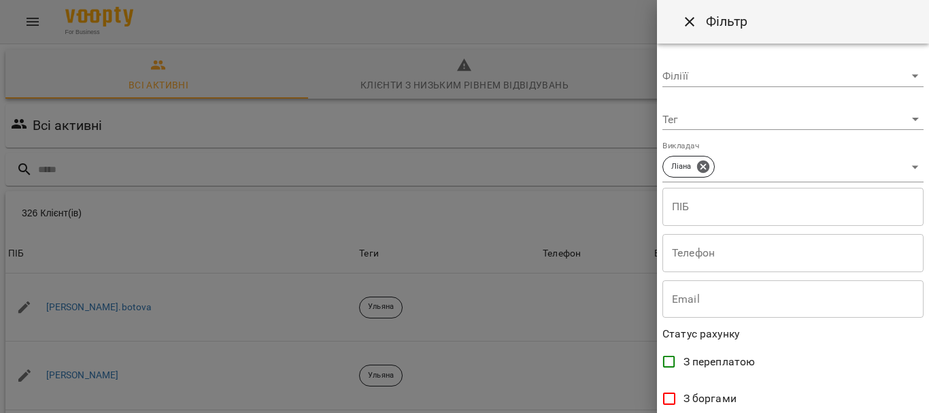
click at [929, 325] on div "[PERSON_NAME] [PERSON_NAME] Mitrik [PERSON_NAME] [PERSON_NAME] [PERSON_NAME] [P…" at bounding box center [464, 206] width 929 height 413
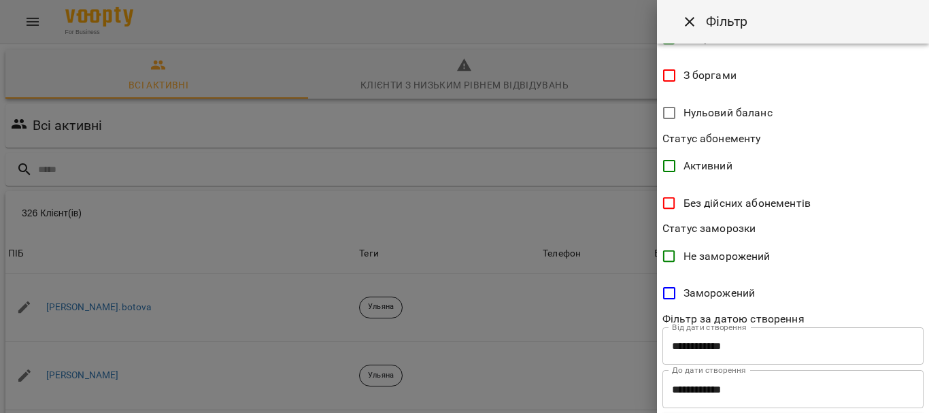
scroll to position [354, 0]
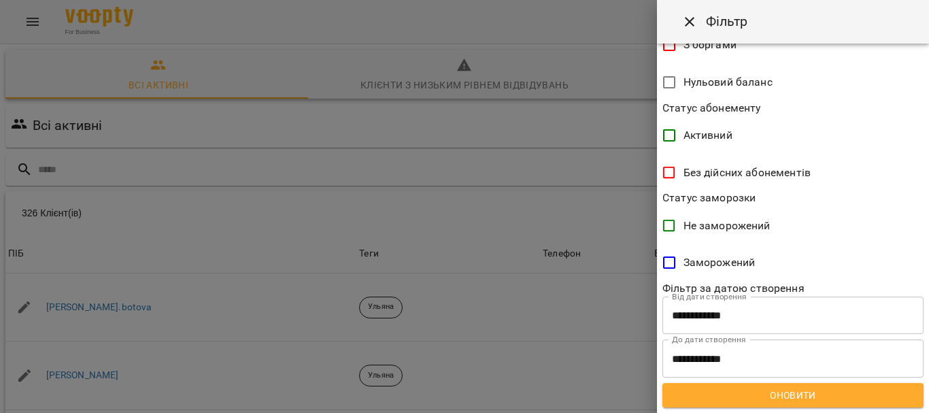
click at [854, 403] on span "Оновити" at bounding box center [794, 395] width 240 height 16
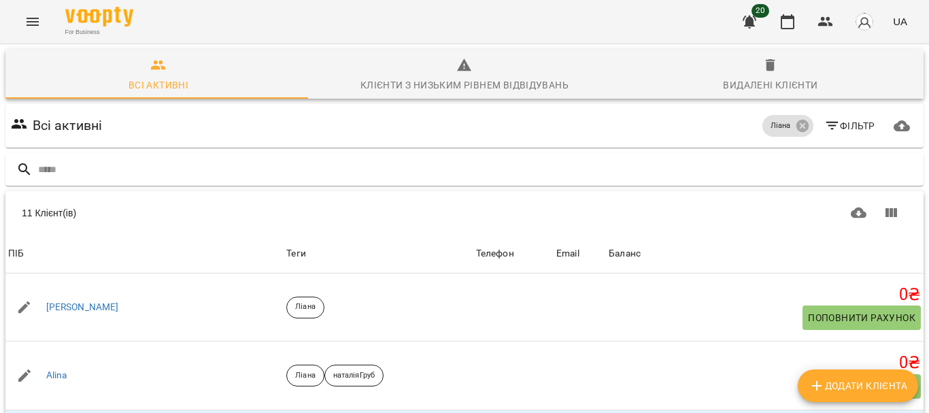
scroll to position [172, 0]
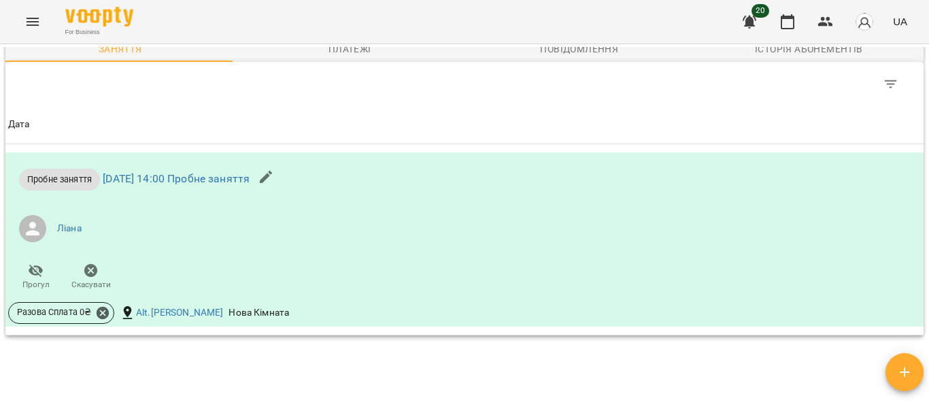
scroll to position [749, 0]
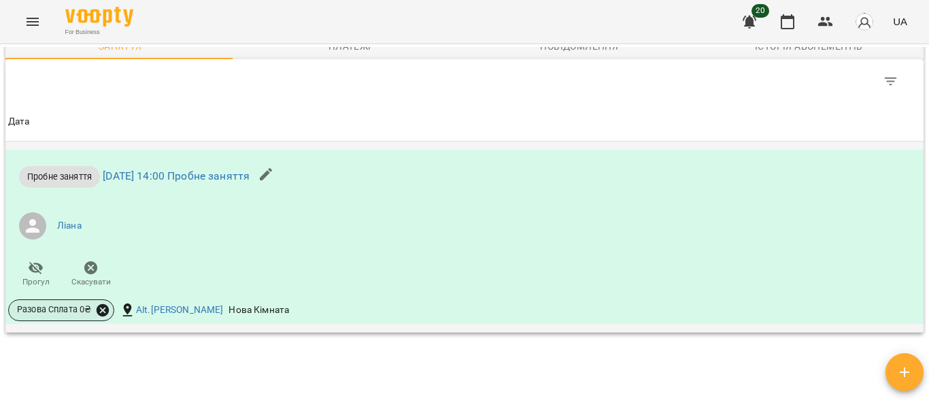
click at [103, 316] on icon at bounding box center [103, 309] width 12 height 12
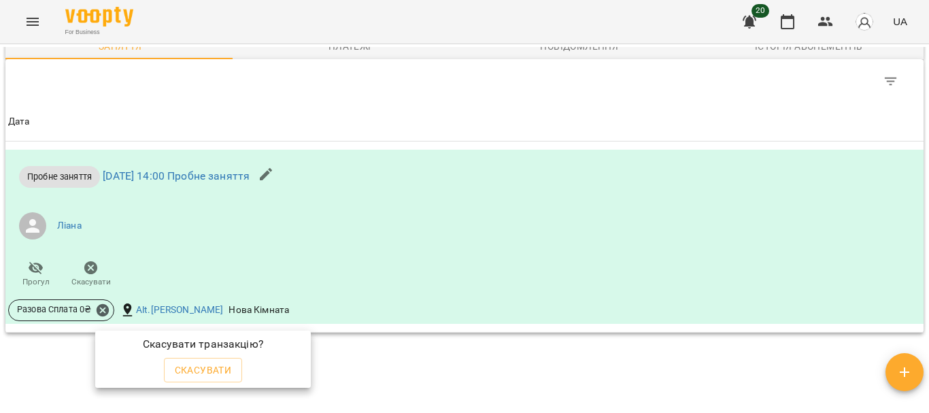
click at [580, 372] on div at bounding box center [464, 206] width 929 height 413
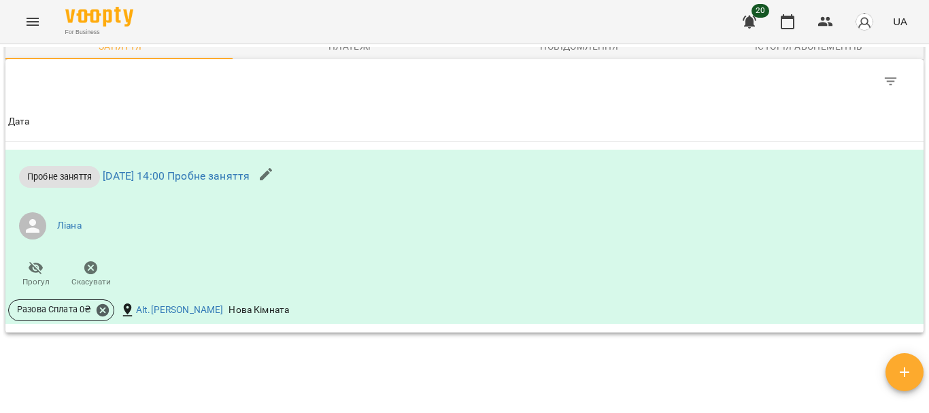
click at [23, 18] on button "Menu" at bounding box center [32, 21] width 33 height 33
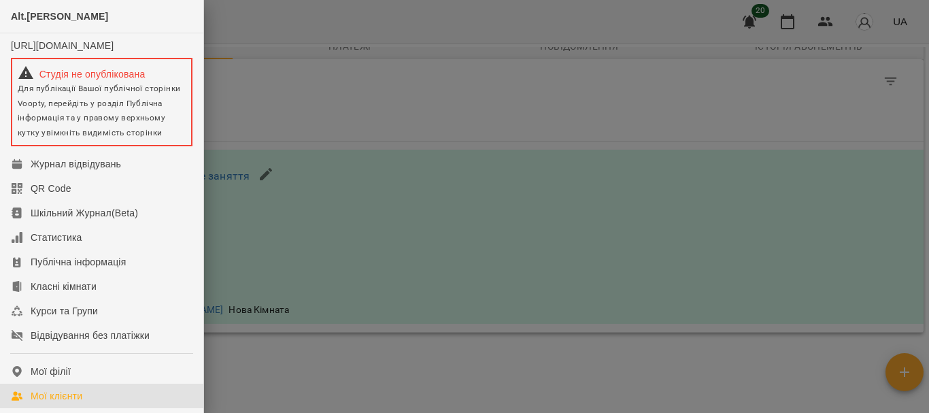
click at [87, 398] on link "Мої клієнти" at bounding box center [101, 396] width 203 height 24
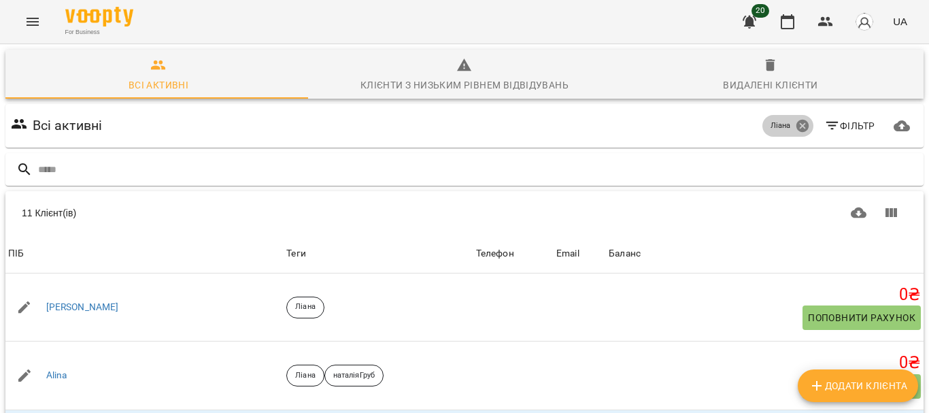
click at [796, 126] on icon at bounding box center [802, 126] width 12 height 12
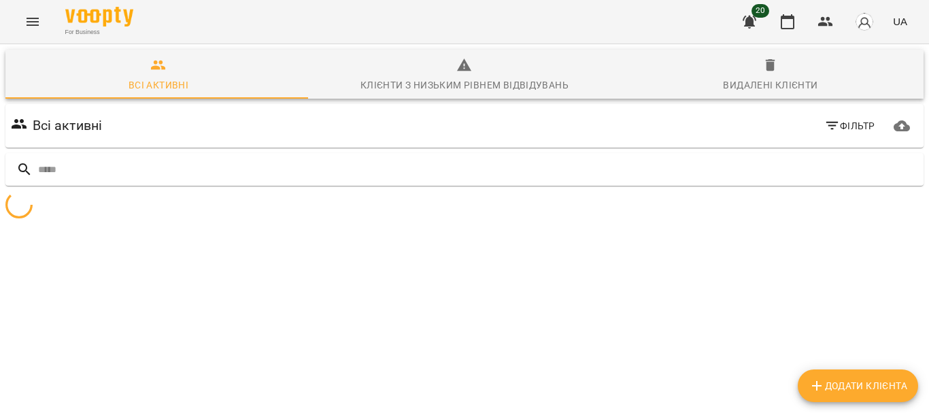
click at [832, 130] on span "Фільтр" at bounding box center [850, 126] width 51 height 16
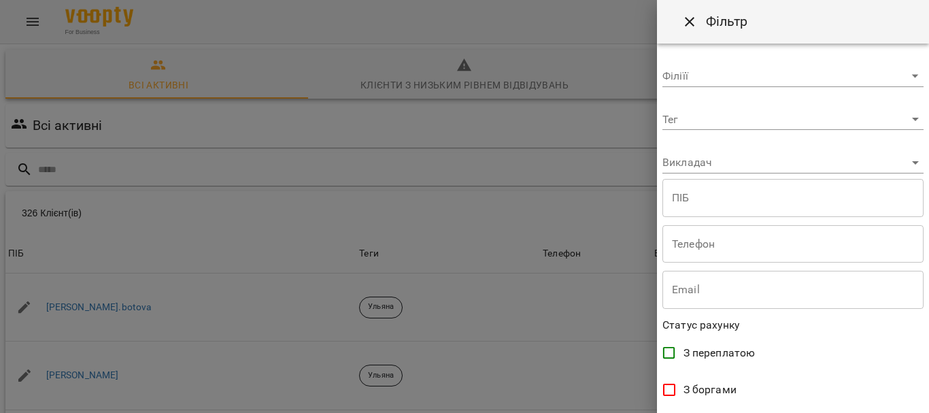
click at [840, 162] on body "For Business 20 UA Всі активні Клієнти з низьким рівнем відвідувань Видалені кл…" at bounding box center [464, 354] width 929 height 708
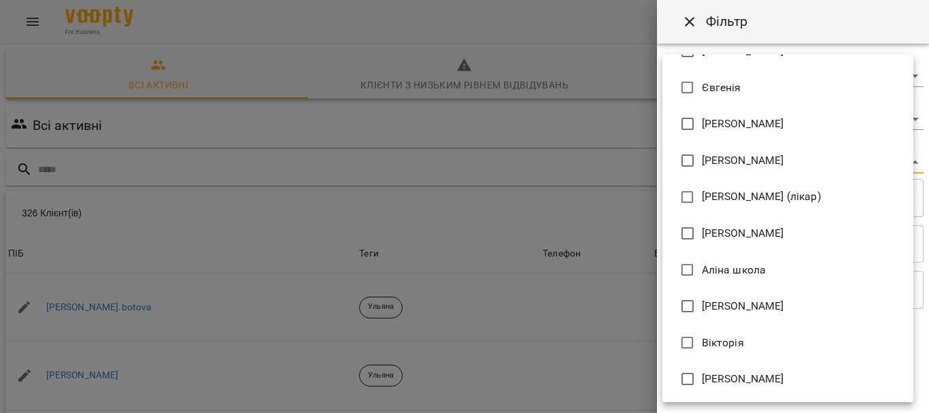
scroll to position [186, 0]
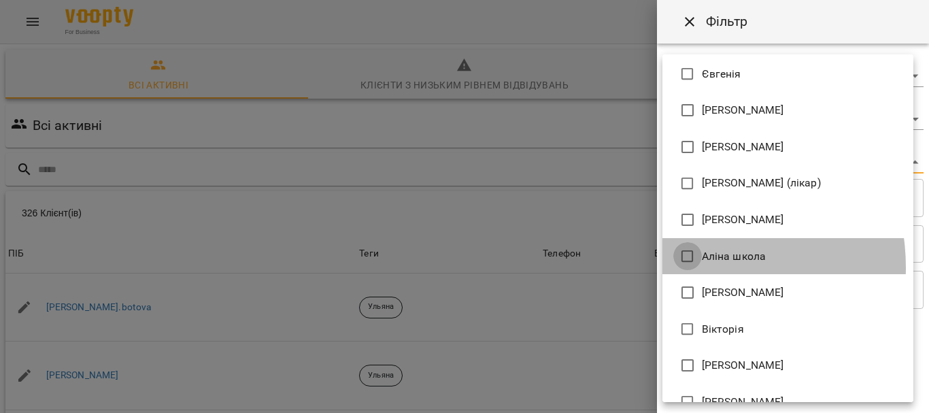
type input "**********"
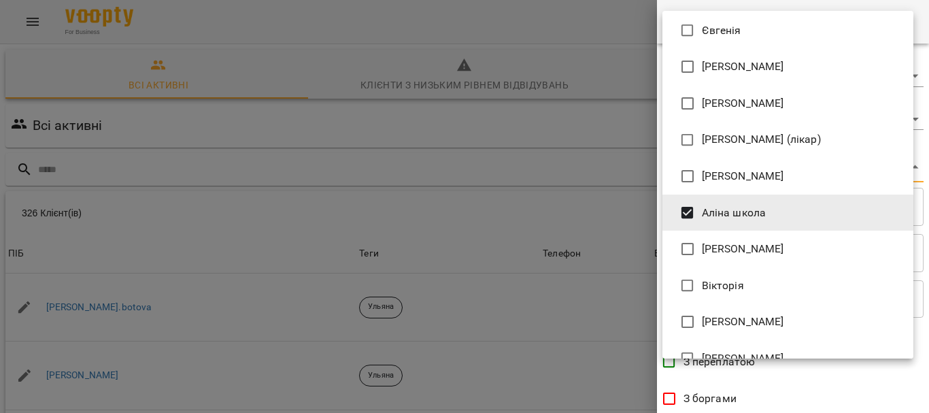
click at [923, 267] on div at bounding box center [464, 206] width 929 height 413
click at [923, 267] on div "[PERSON_NAME] [PERSON_NAME] Mitrik [PERSON_NAME] [PERSON_NAME] [PERSON_NAME] [P…" at bounding box center [464, 206] width 929 height 413
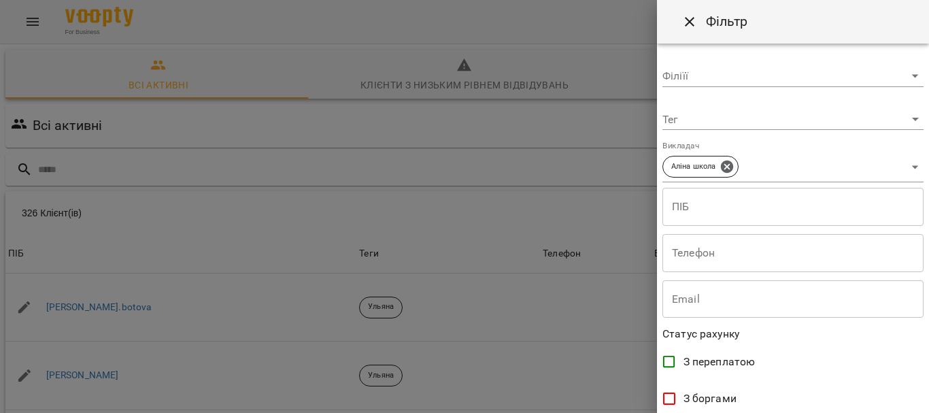
click at [923, 267] on div "[PERSON_NAME] [PERSON_NAME] Mitrik [PERSON_NAME] [PERSON_NAME] [PERSON_NAME] [P…" at bounding box center [464, 206] width 929 height 413
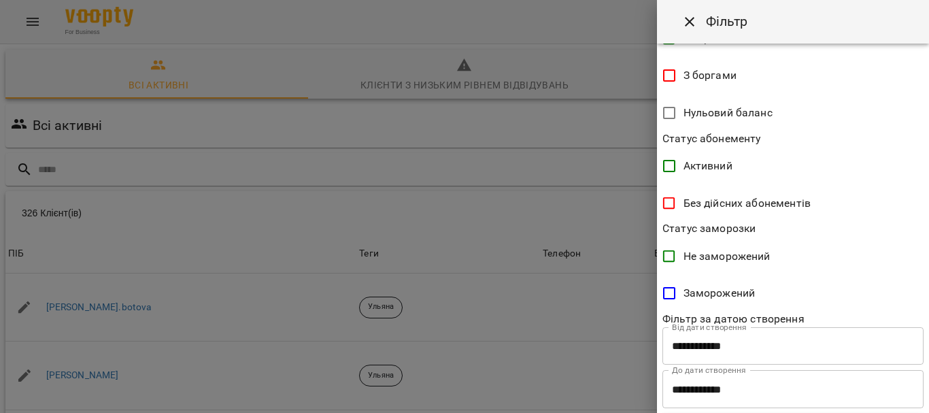
scroll to position [354, 0]
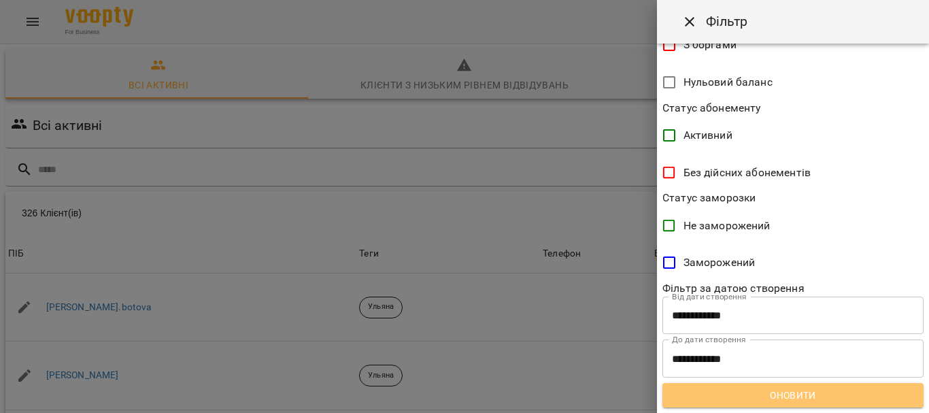
click at [806, 388] on span "Оновити" at bounding box center [794, 395] width 240 height 16
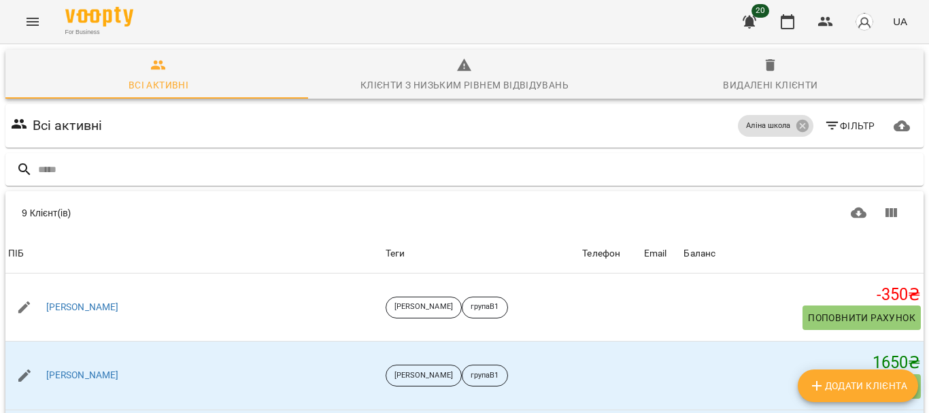
scroll to position [174, 0]
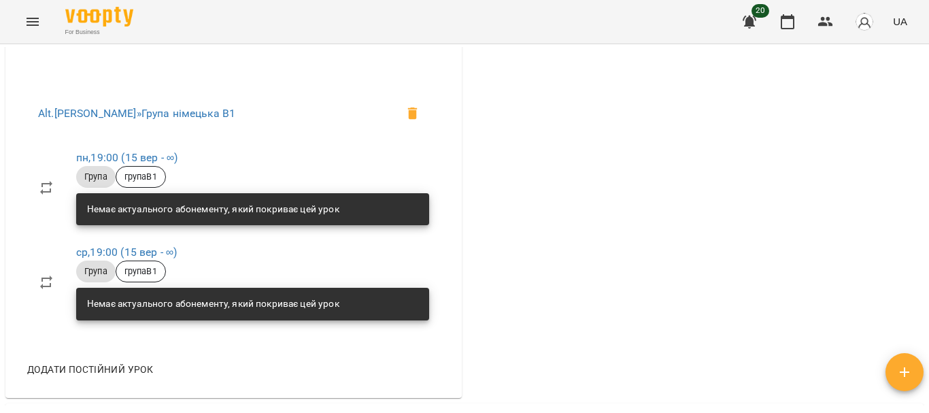
scroll to position [538, 0]
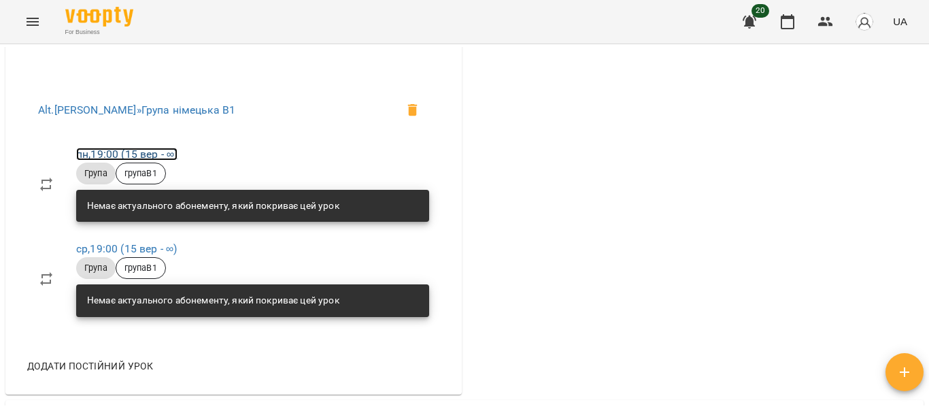
click at [131, 161] on link "пн , 19:00 ([DATE] - ∞)" at bounding box center [126, 154] width 101 height 13
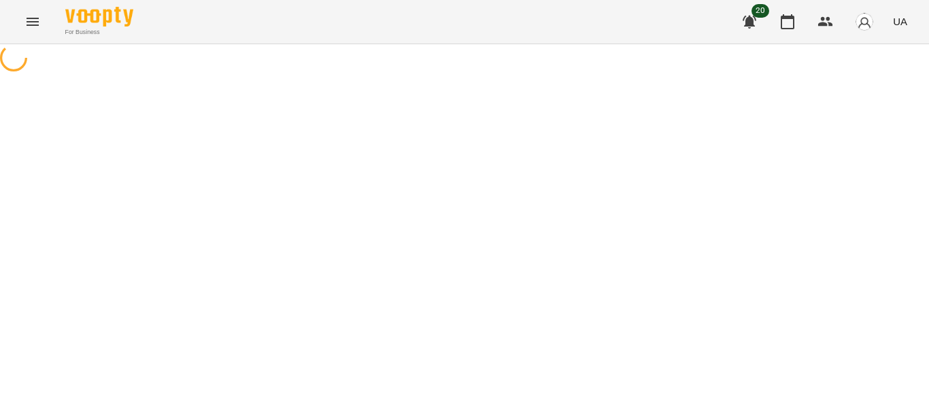
select select "*"
select select "*****"
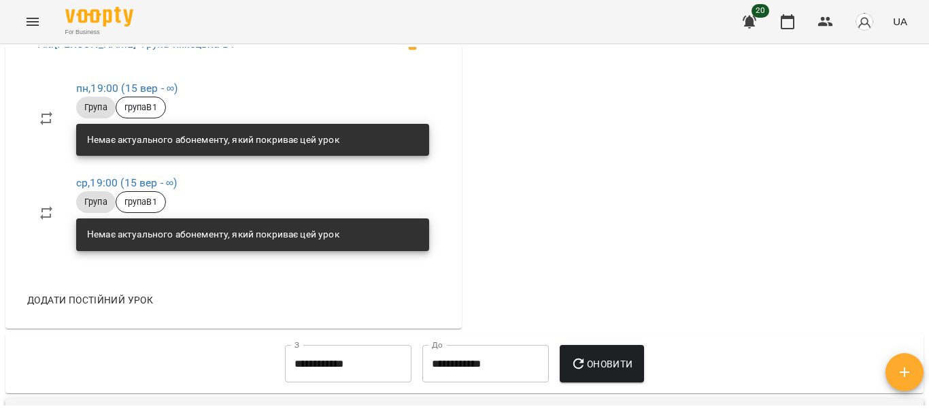
scroll to position [601, 0]
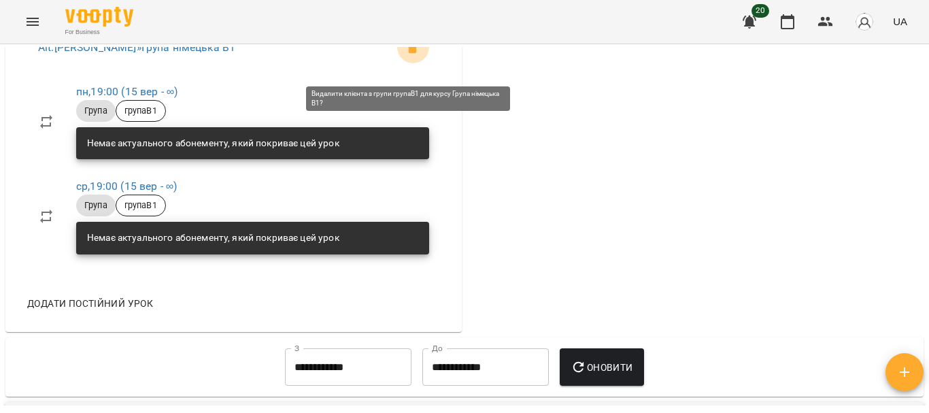
click at [411, 54] on icon at bounding box center [413, 48] width 10 height 12
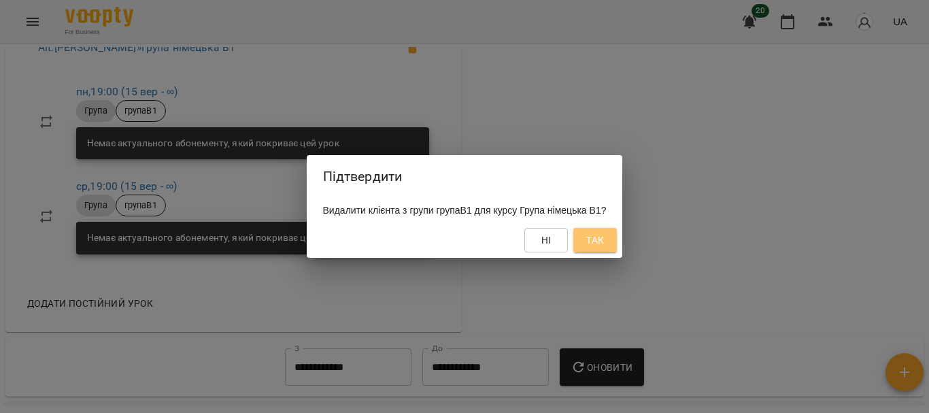
click at [604, 245] on span "Так" at bounding box center [596, 240] width 18 height 16
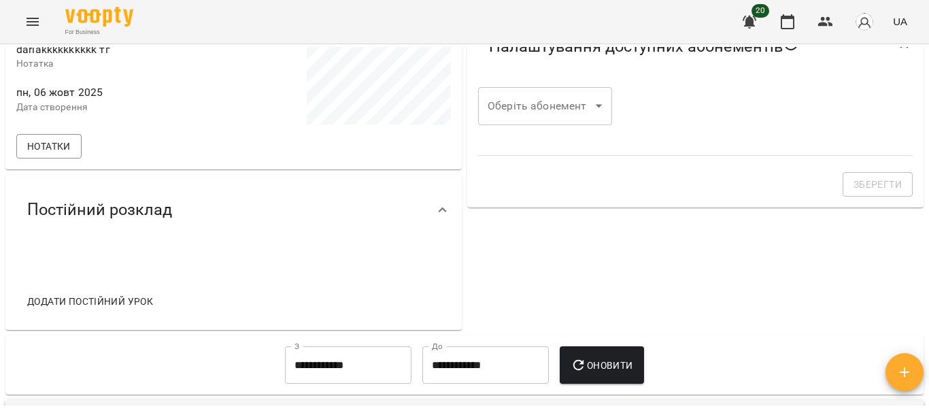
scroll to position [0, 0]
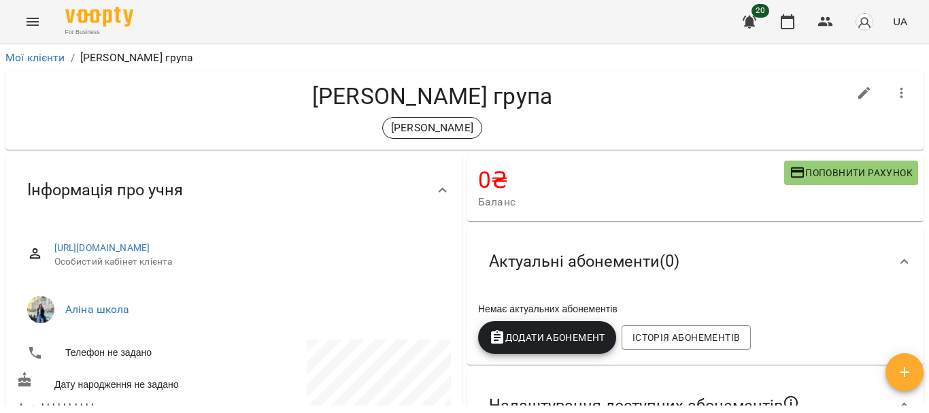
click at [901, 96] on icon "button" at bounding box center [902, 93] width 3 height 11
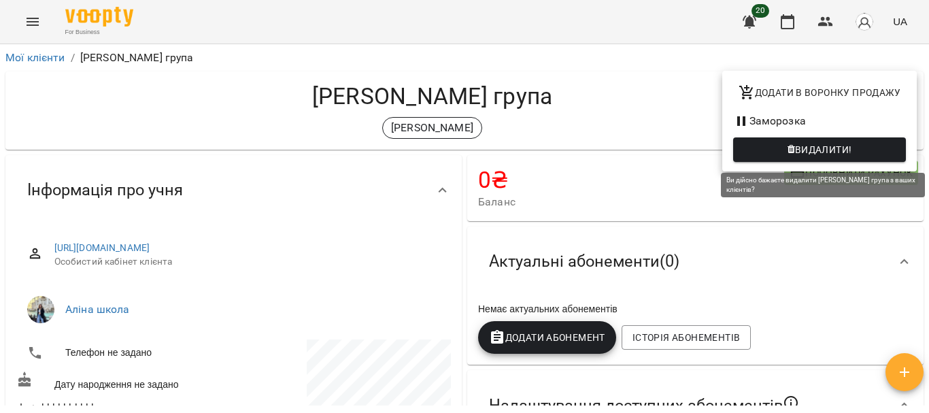
click at [833, 150] on span "Видалити!" at bounding box center [823, 150] width 57 height 16
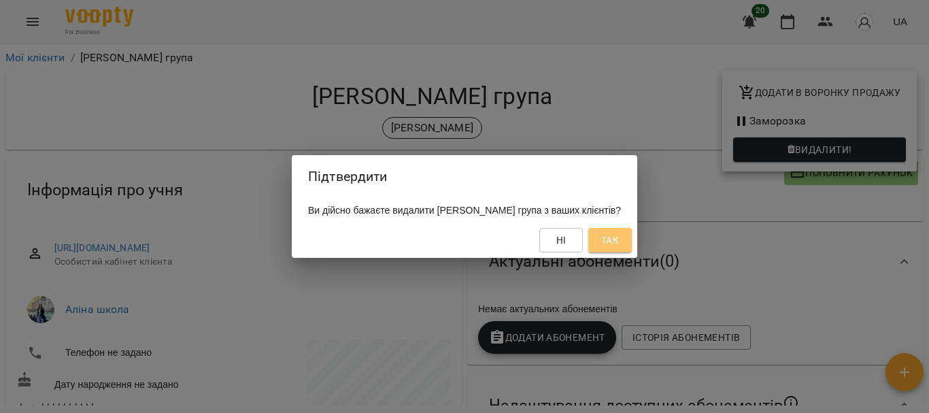
click at [608, 240] on span "Так" at bounding box center [610, 240] width 18 height 16
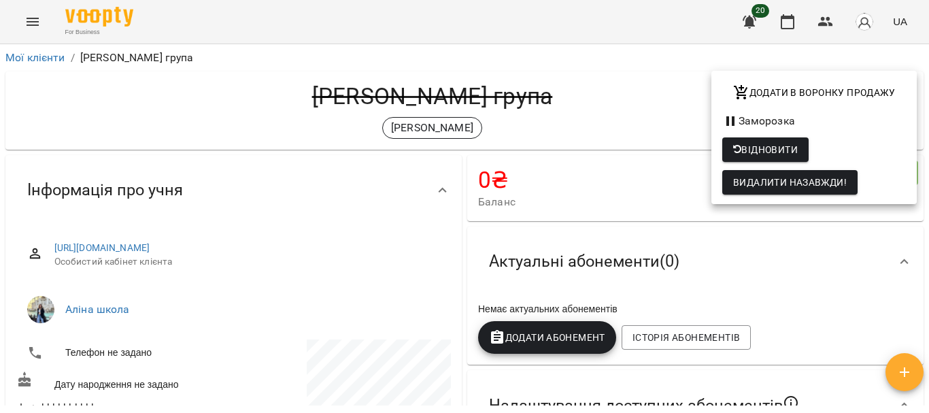
click at [22, 57] on div at bounding box center [464, 206] width 929 height 413
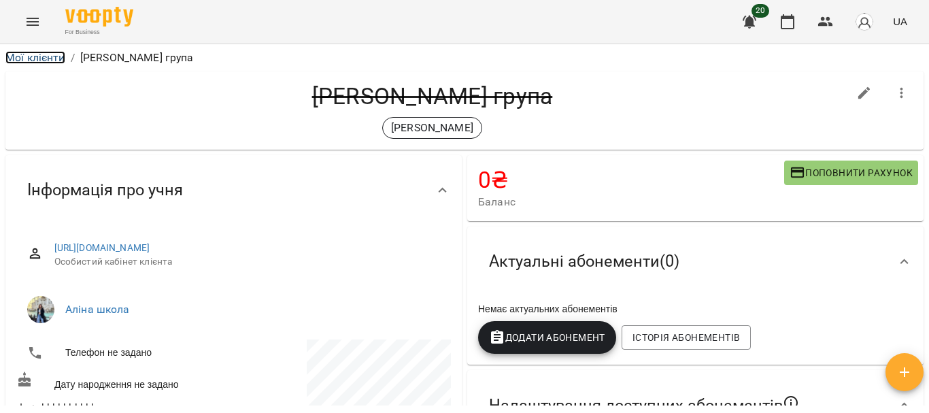
click at [22, 57] on link "Мої клієнти" at bounding box center [35, 57] width 60 height 13
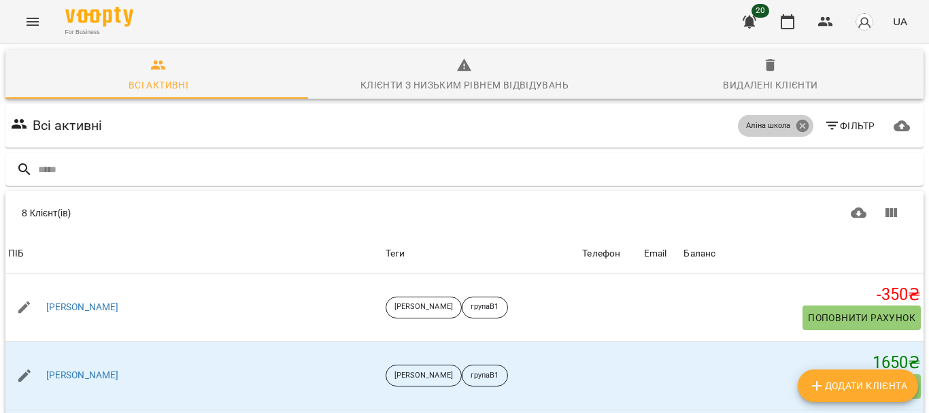
click at [796, 127] on icon at bounding box center [802, 126] width 12 height 12
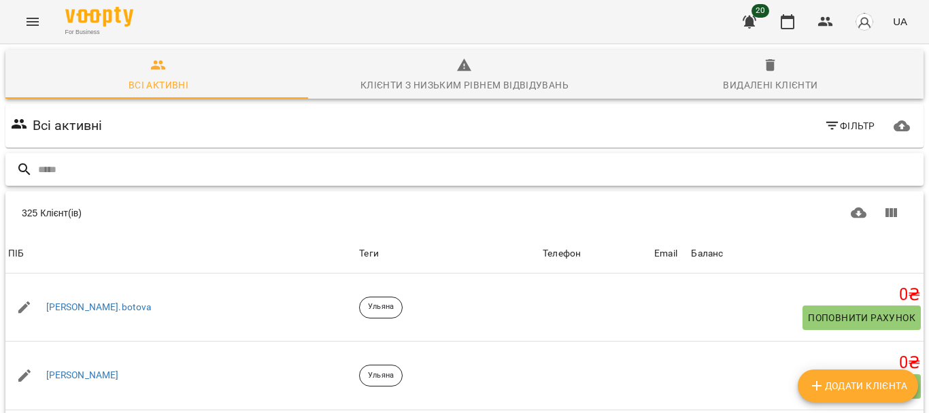
click at [248, 163] on input "text" at bounding box center [478, 170] width 880 height 22
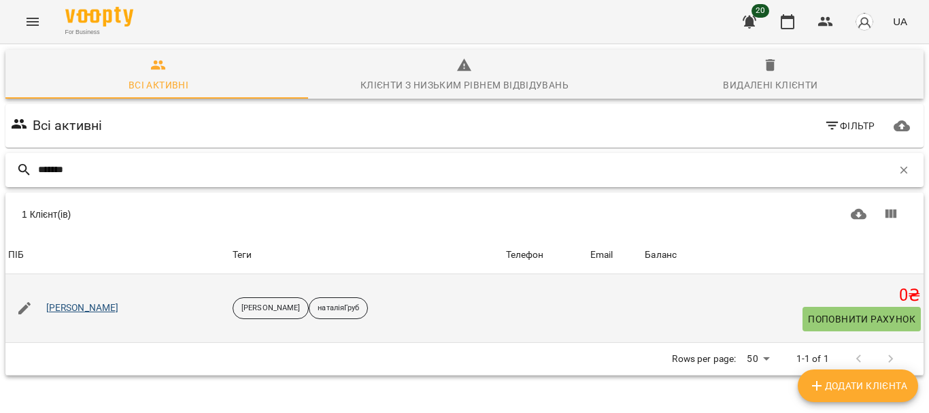
type input "*******"
click at [63, 307] on link "[PERSON_NAME]" at bounding box center [82, 308] width 73 height 14
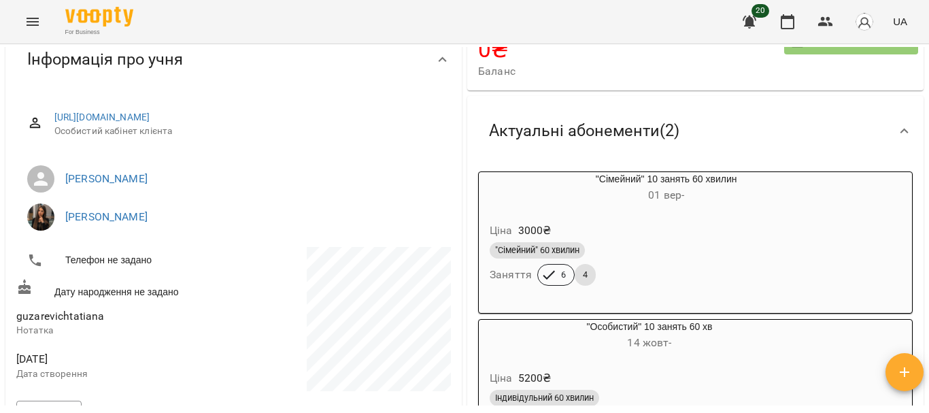
scroll to position [202, 0]
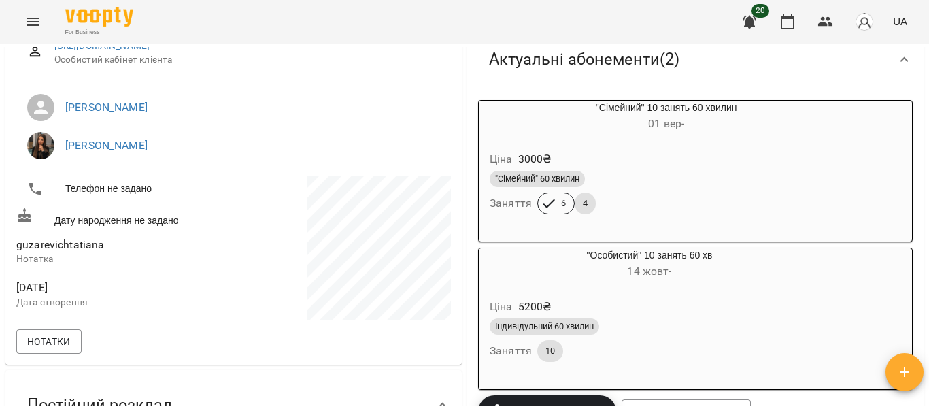
drag, startPoint x: 929, startPoint y: 155, endPoint x: 925, endPoint y: 37, distance: 118.5
click at [925, 37] on div "For Business 20 UA Мої клієнти / [PERSON_NAME] [PERSON_NAME] наталіяГруб 0 ₴ Ба…" at bounding box center [464, 228] width 929 height 457
